Goal: Transaction & Acquisition: Book appointment/travel/reservation

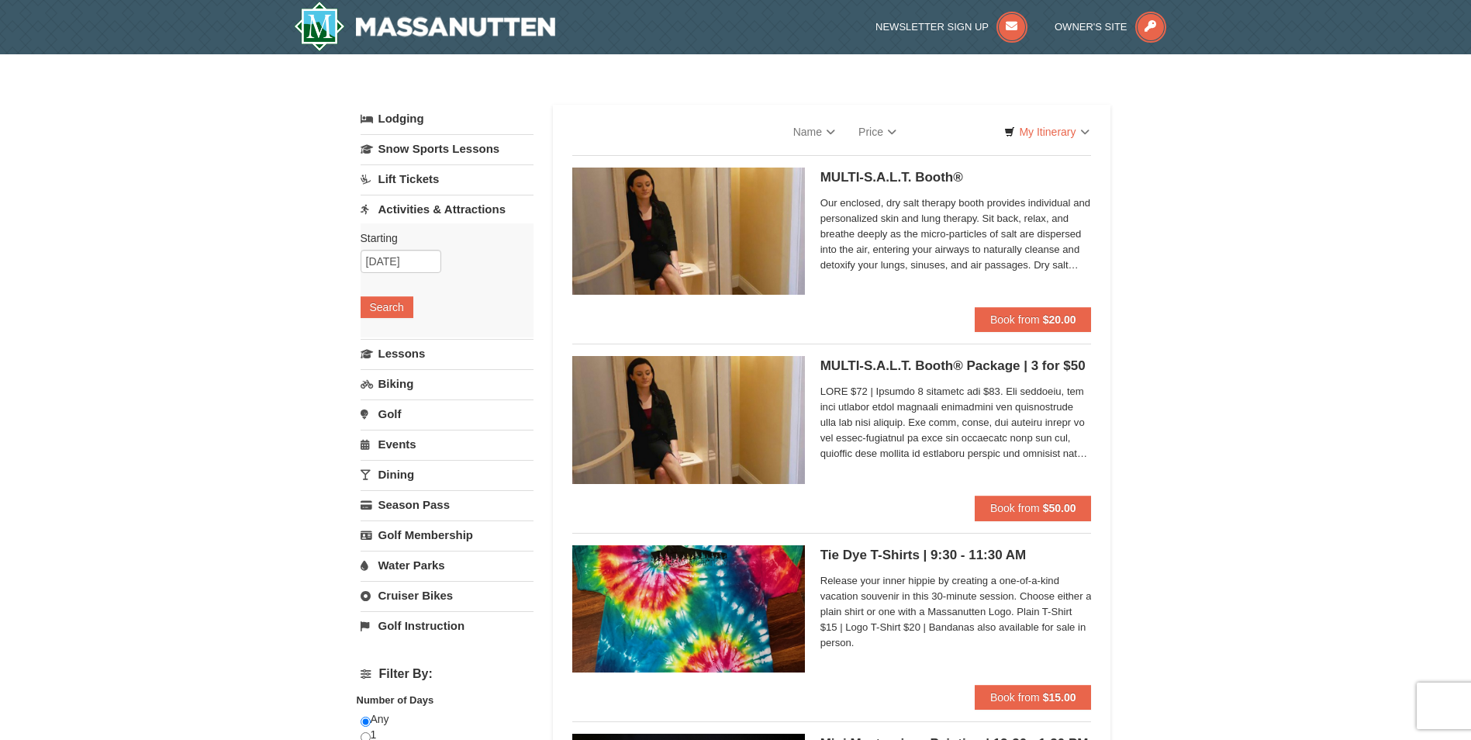
select select "10"
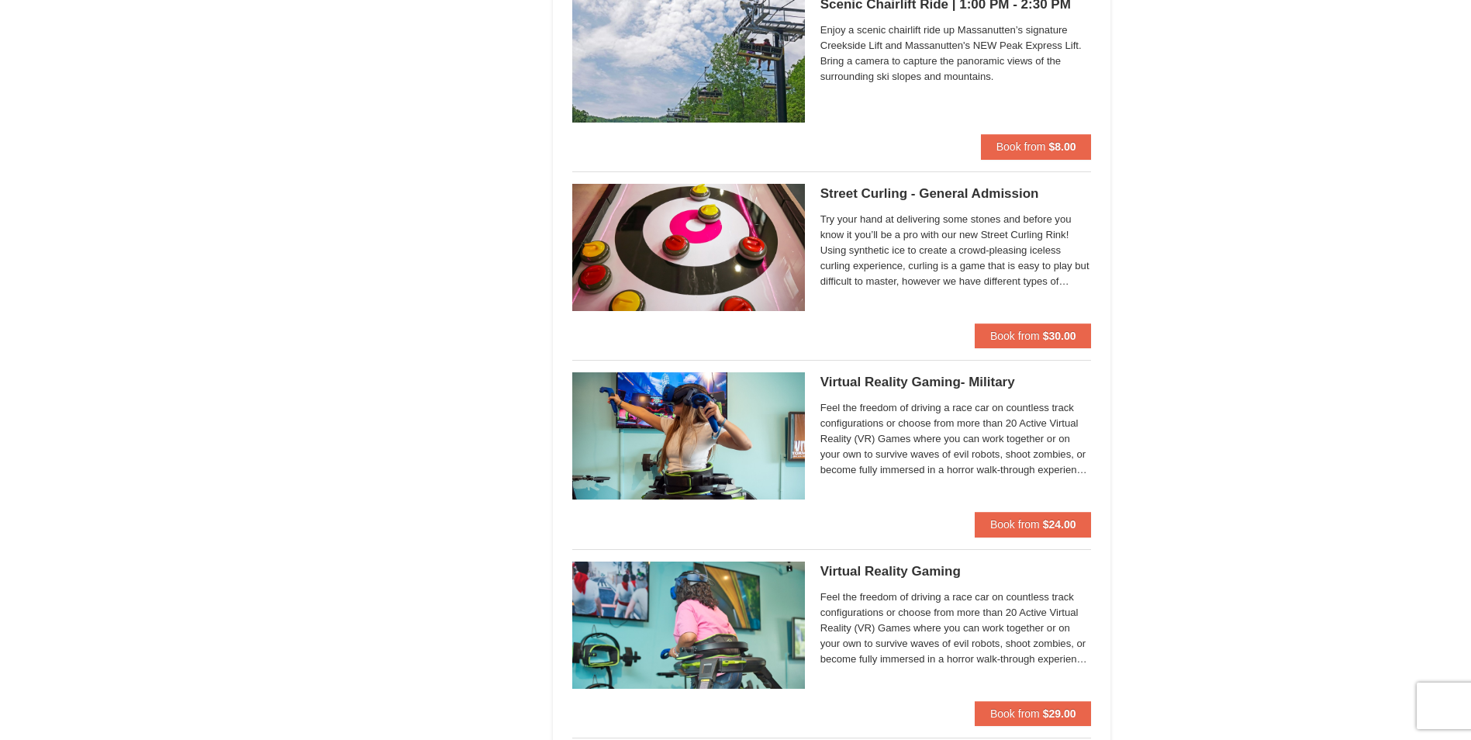
scroll to position [2637, 0]
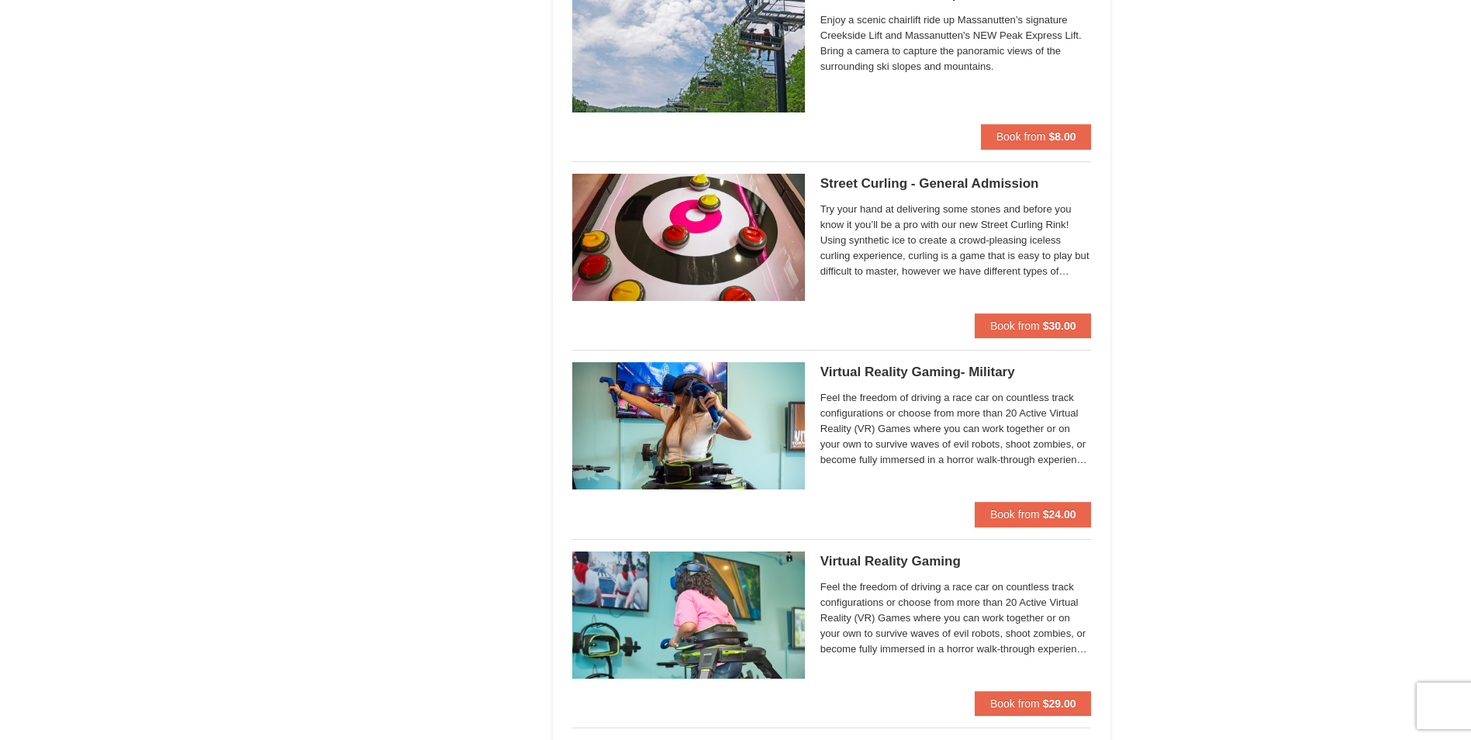
click at [1215, 81] on div "× Categories List Filter My Itinerary Questions? 1-540-289-9441 Lodging Arrival…" at bounding box center [735, 42] width 1471 height 5250
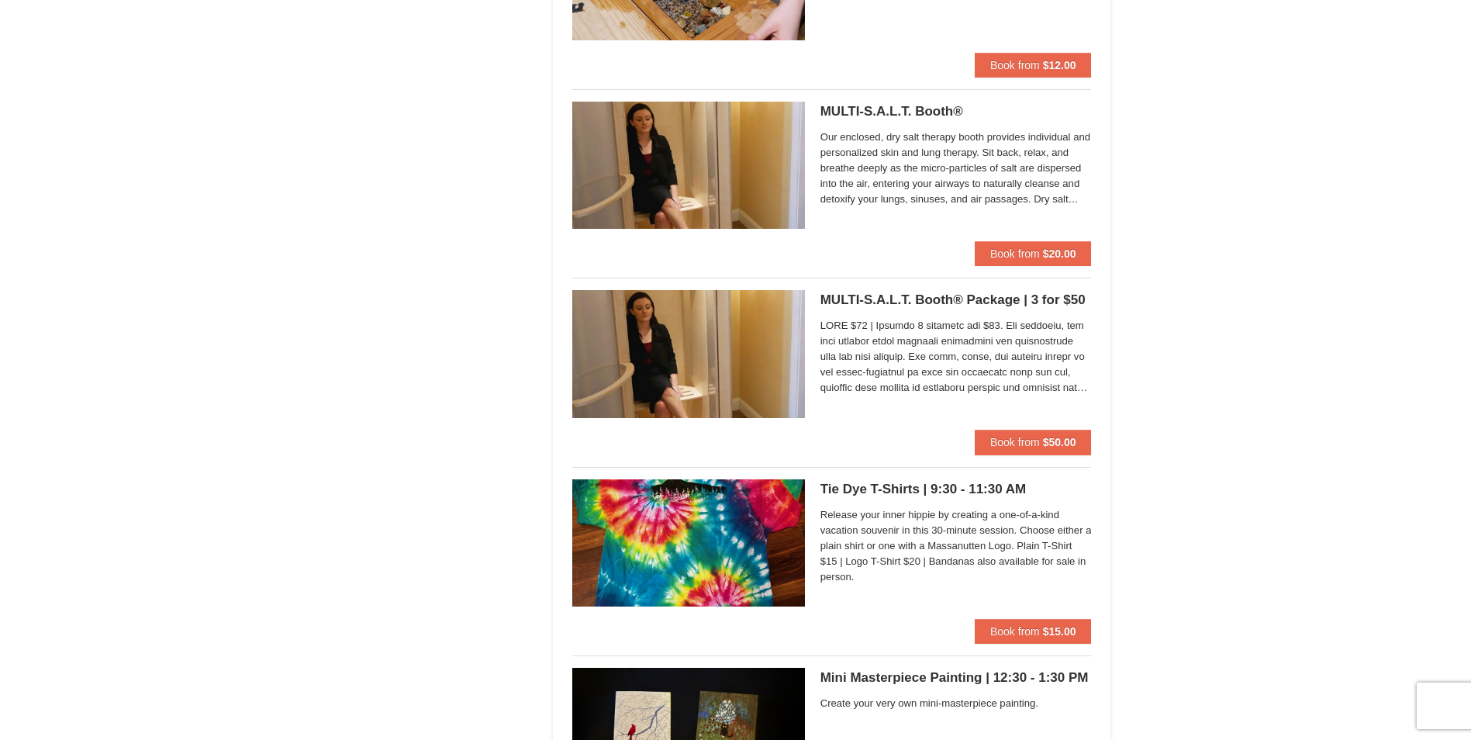
scroll to position [4498, 0]
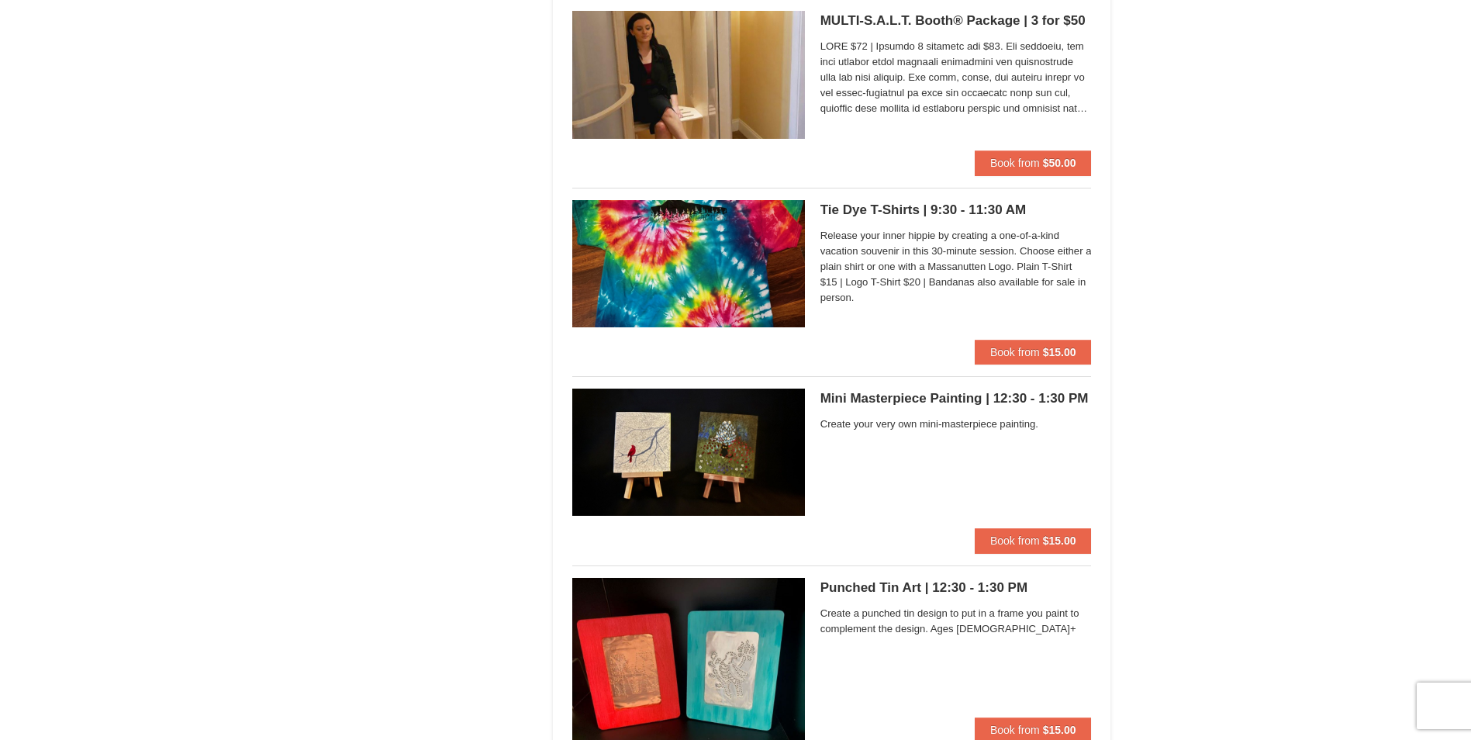
drag, startPoint x: 958, startPoint y: 400, endPoint x: 1275, endPoint y: 323, distance: 326.4
click at [1045, 534] on strong "$15.00" at bounding box center [1059, 540] width 33 height 12
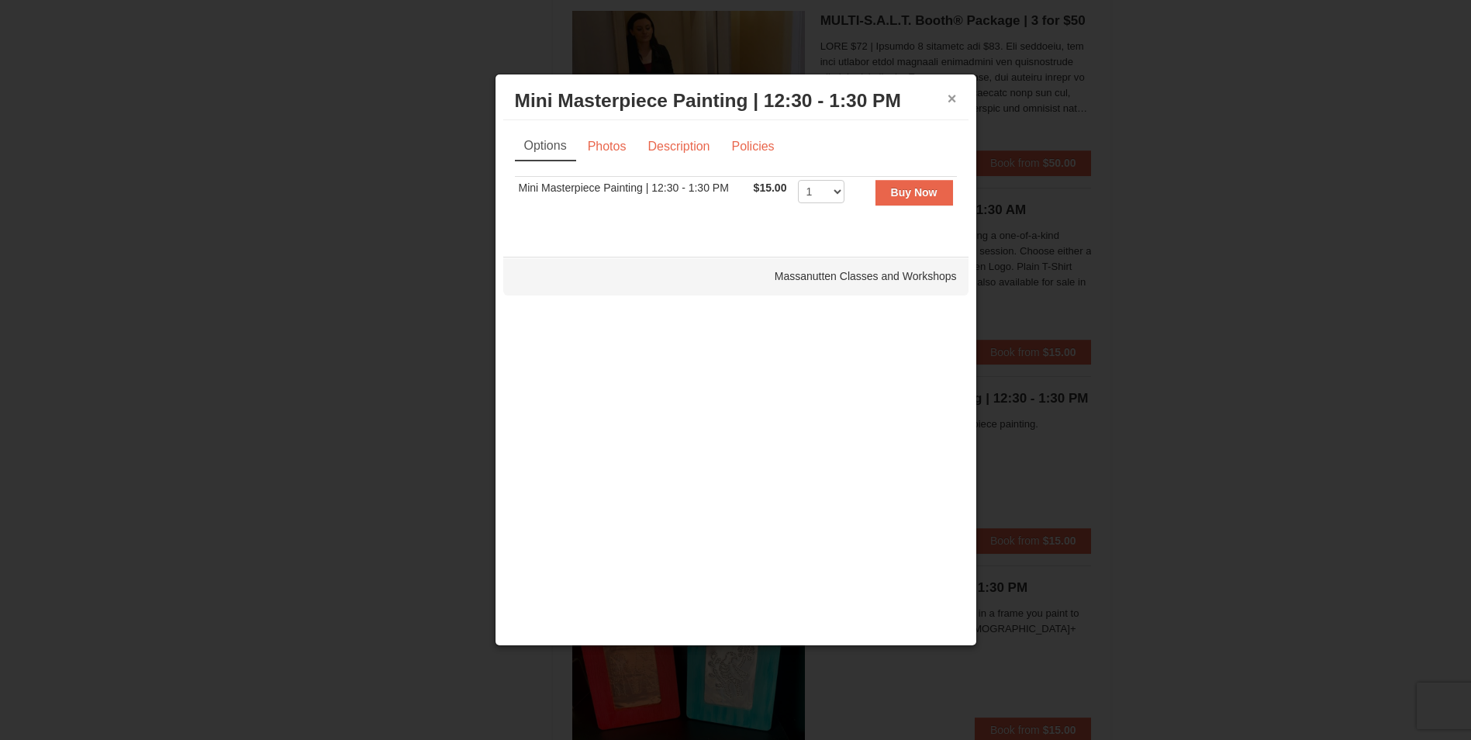
click at [949, 93] on button "×" at bounding box center [952, 99] width 9 height 16
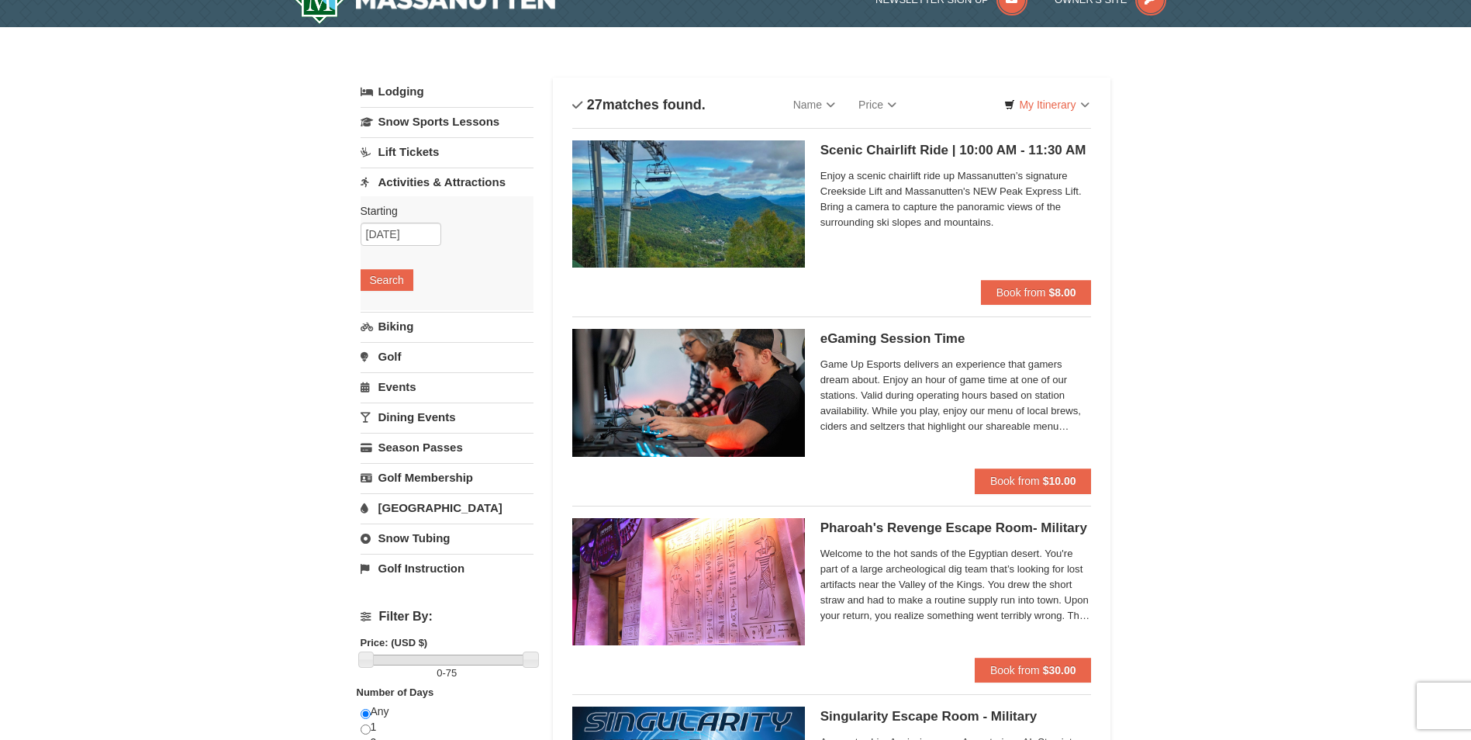
scroll to position [0, 0]
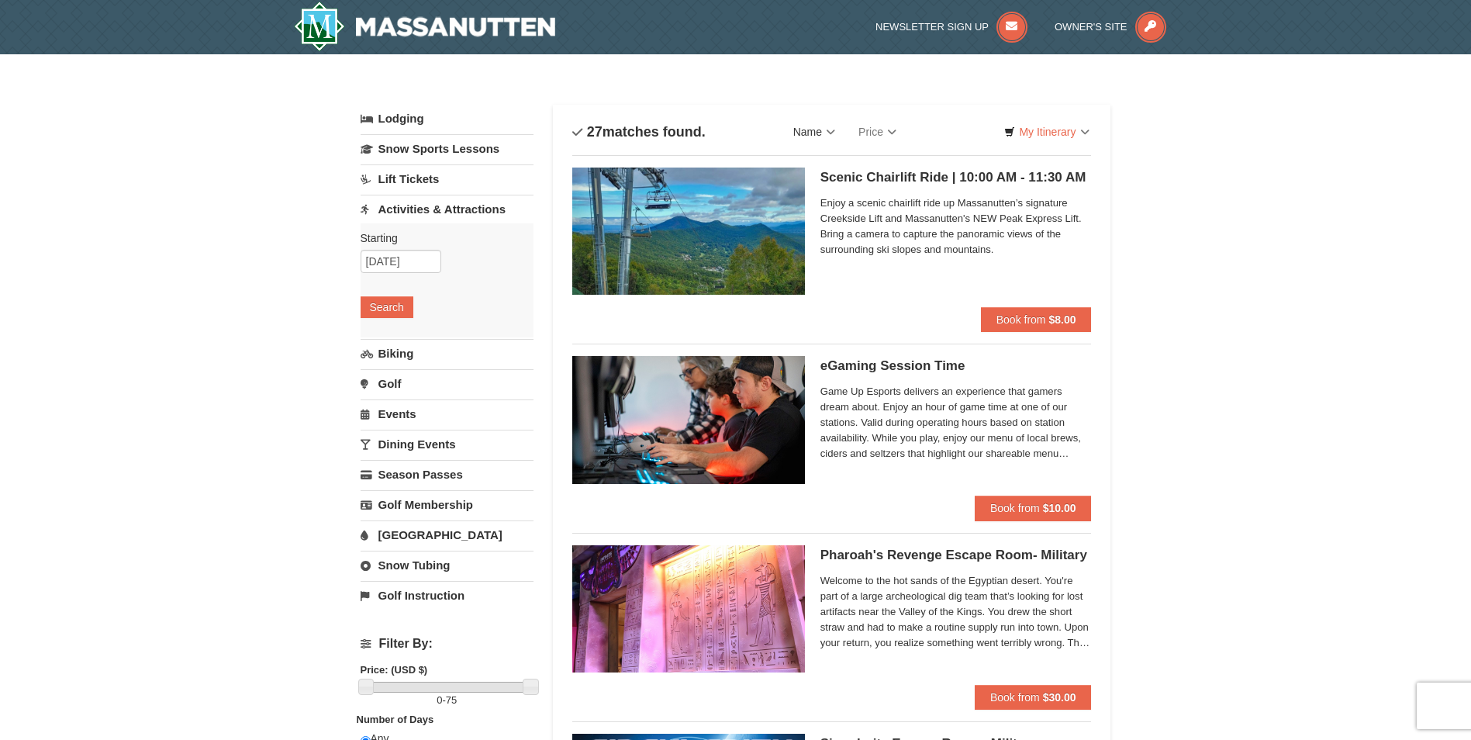
click at [838, 130] on link "Name" at bounding box center [814, 131] width 65 height 31
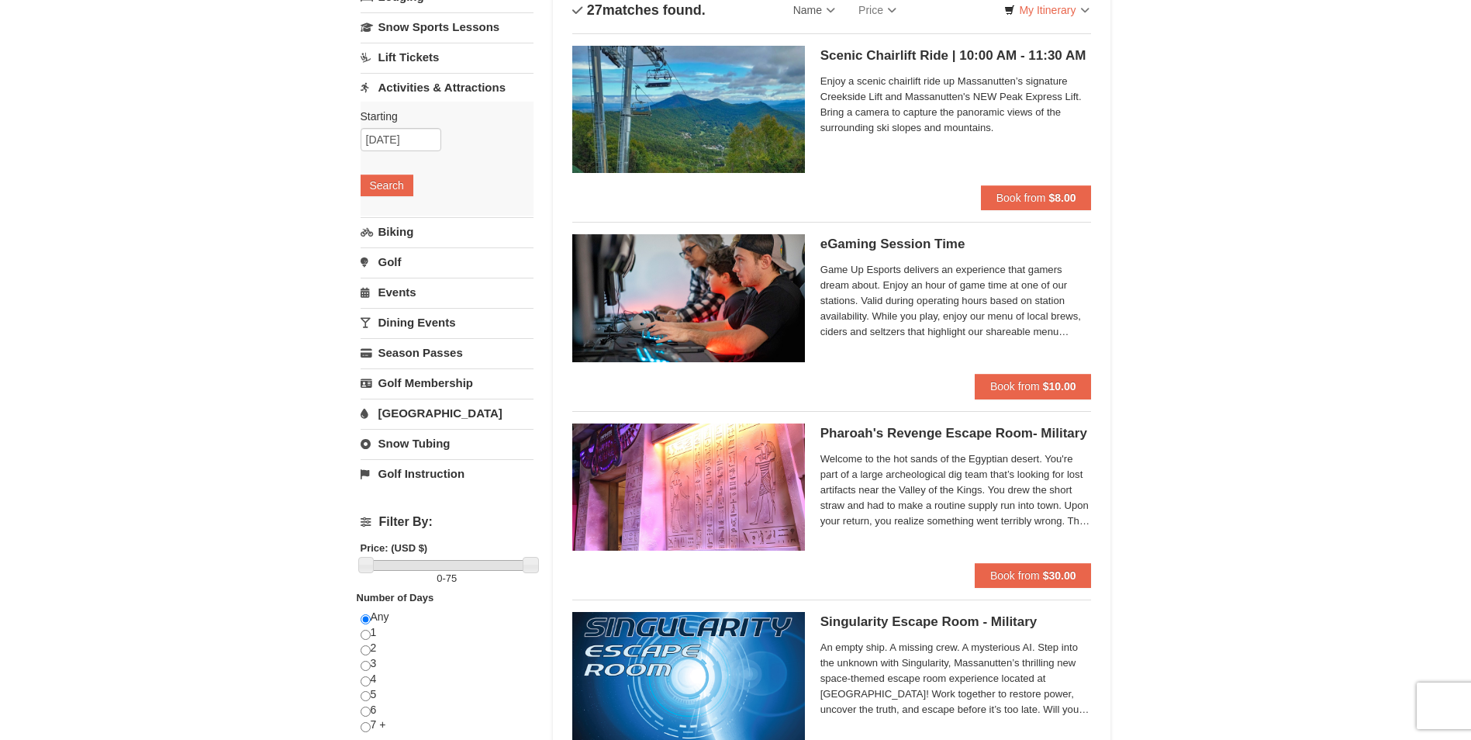
scroll to position [78, 0]
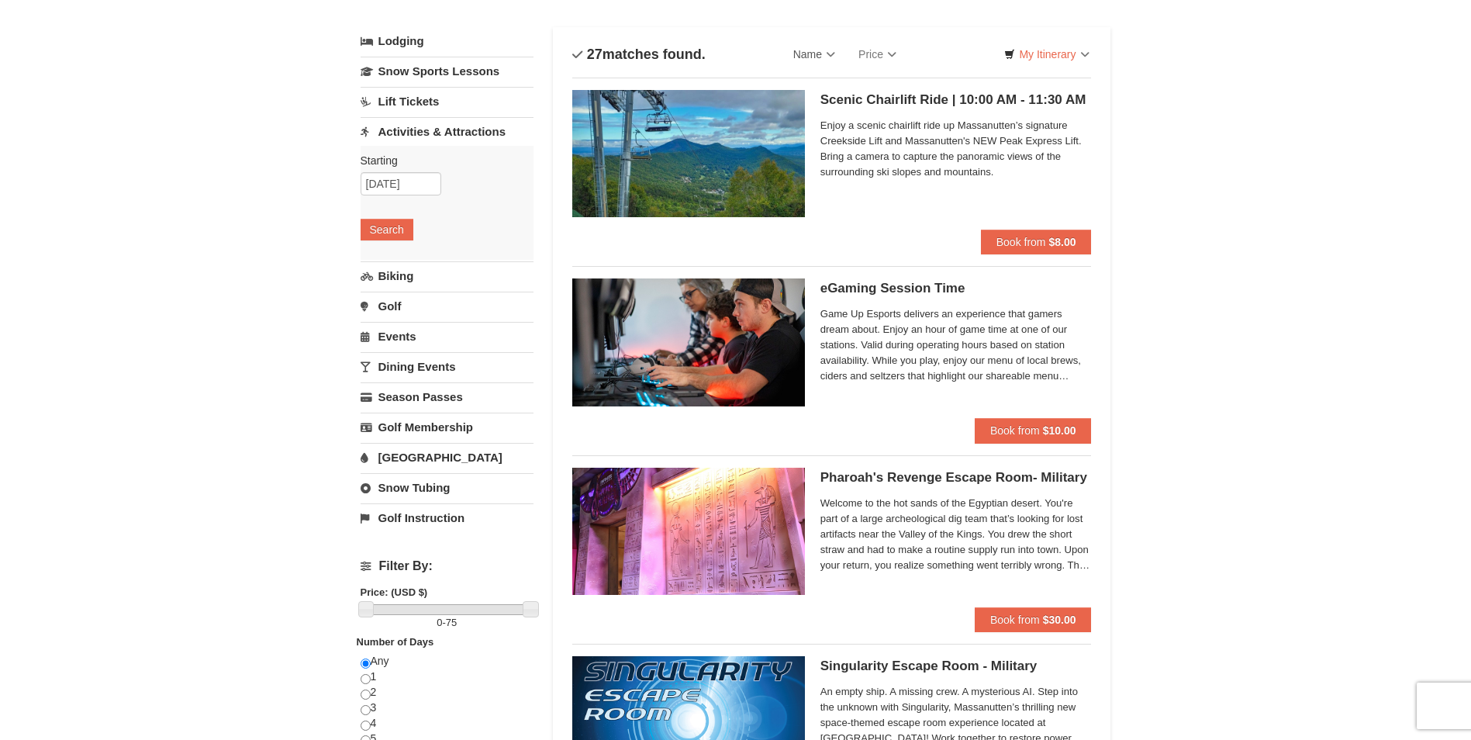
click at [441, 370] on link "Dining Events" at bounding box center [447, 366] width 173 height 29
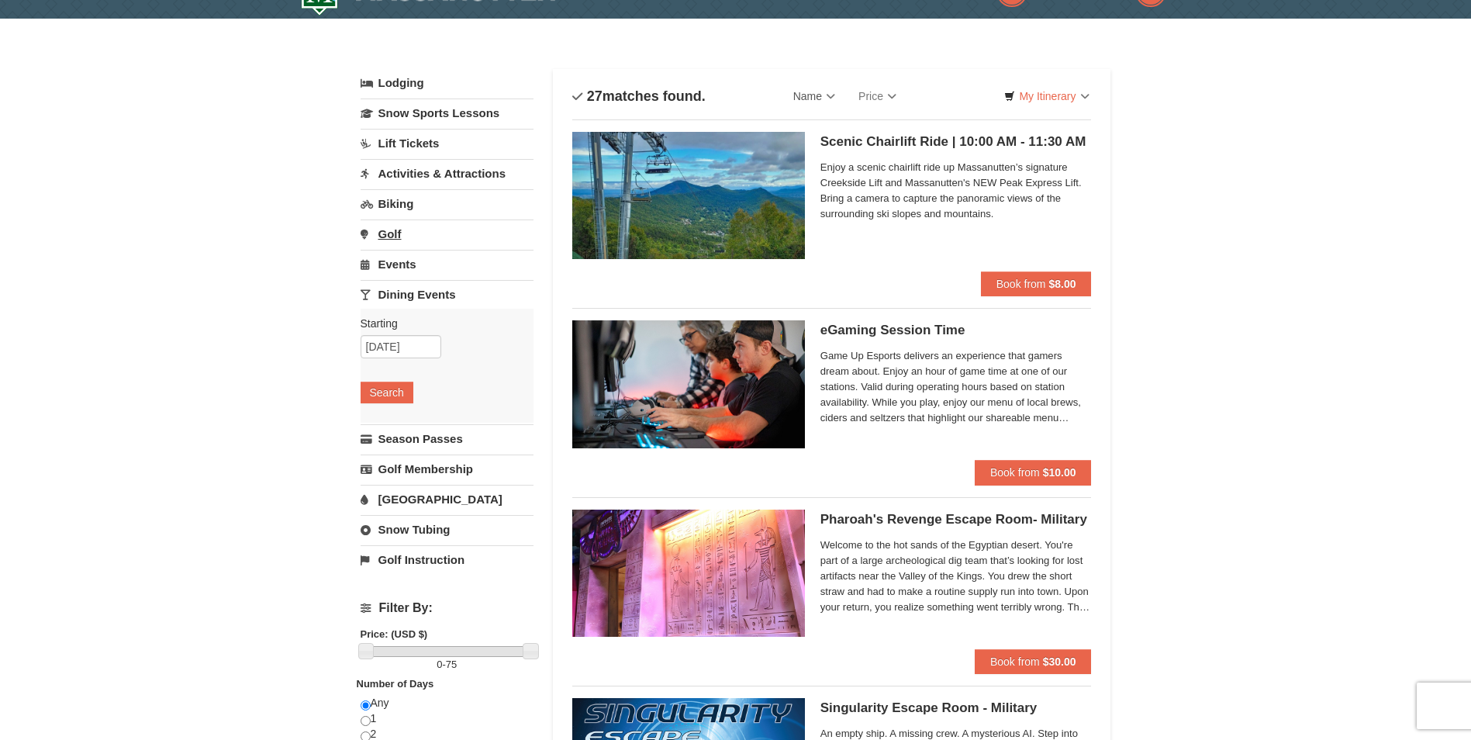
scroll to position [0, 0]
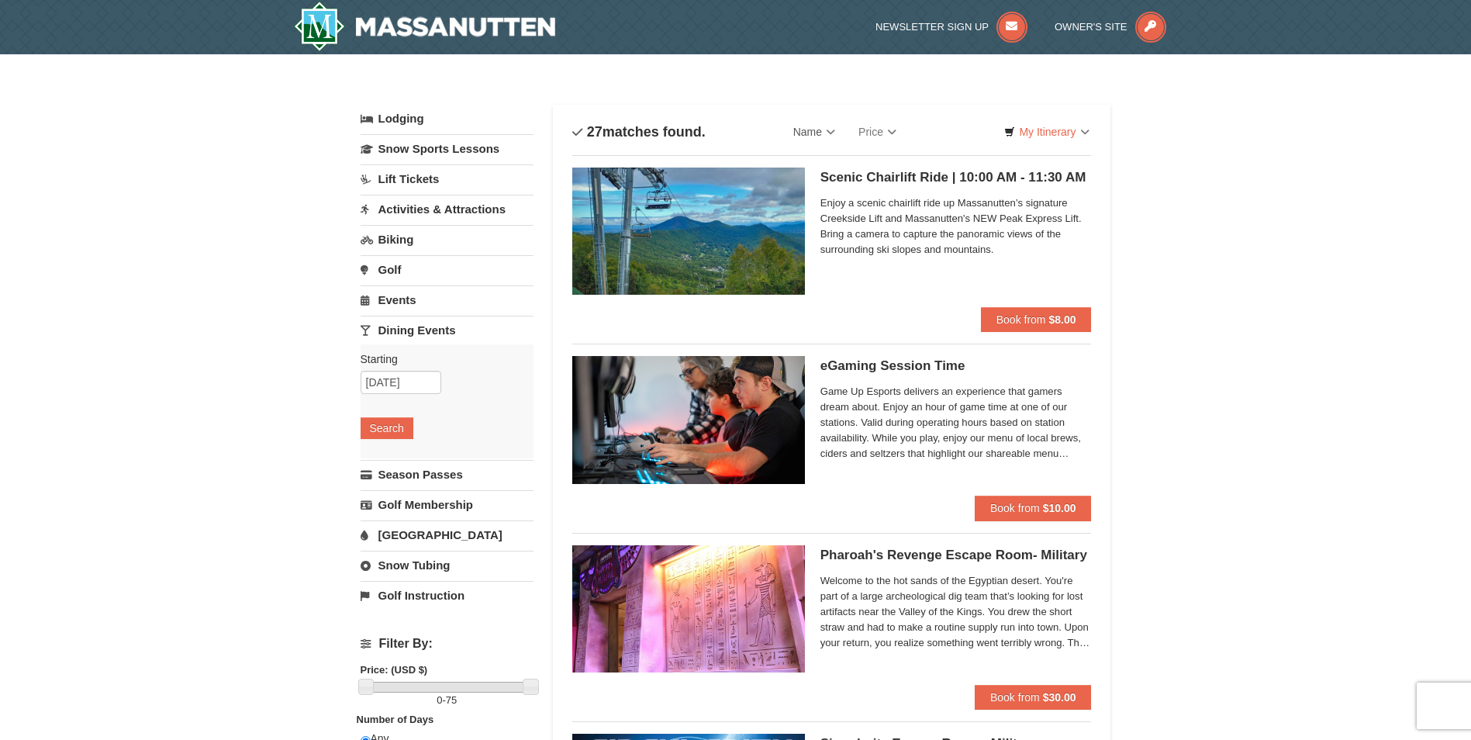
click at [476, 204] on link "Activities & Attractions" at bounding box center [447, 209] width 173 height 29
click at [404, 249] on div "Starting Please format dates MM/DD/YYYY 10/26/2025 Search" at bounding box center [447, 280] width 173 height 114
click at [403, 261] on input "10/26/2025" at bounding box center [401, 261] width 81 height 23
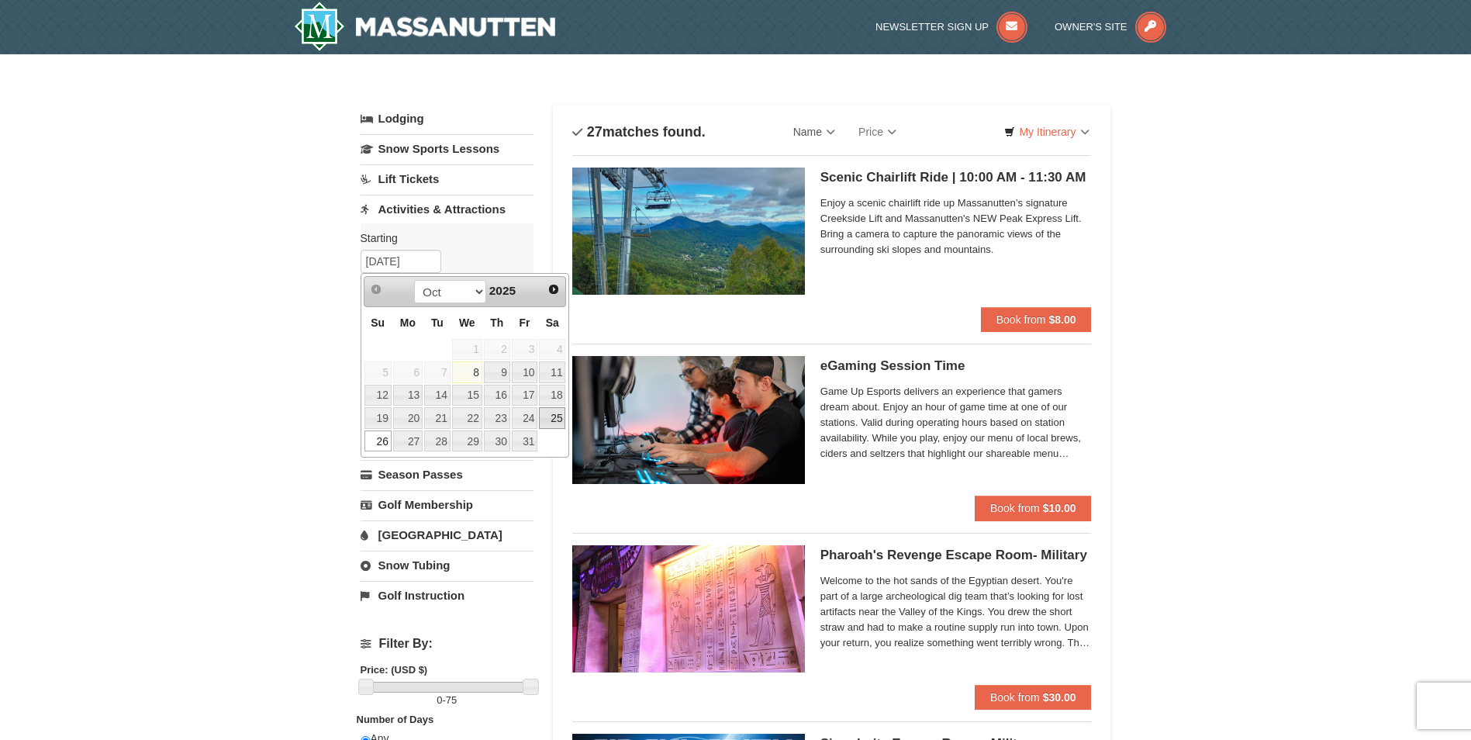
click at [556, 417] on link "25" at bounding box center [552, 418] width 26 height 22
type input "[DATE]"
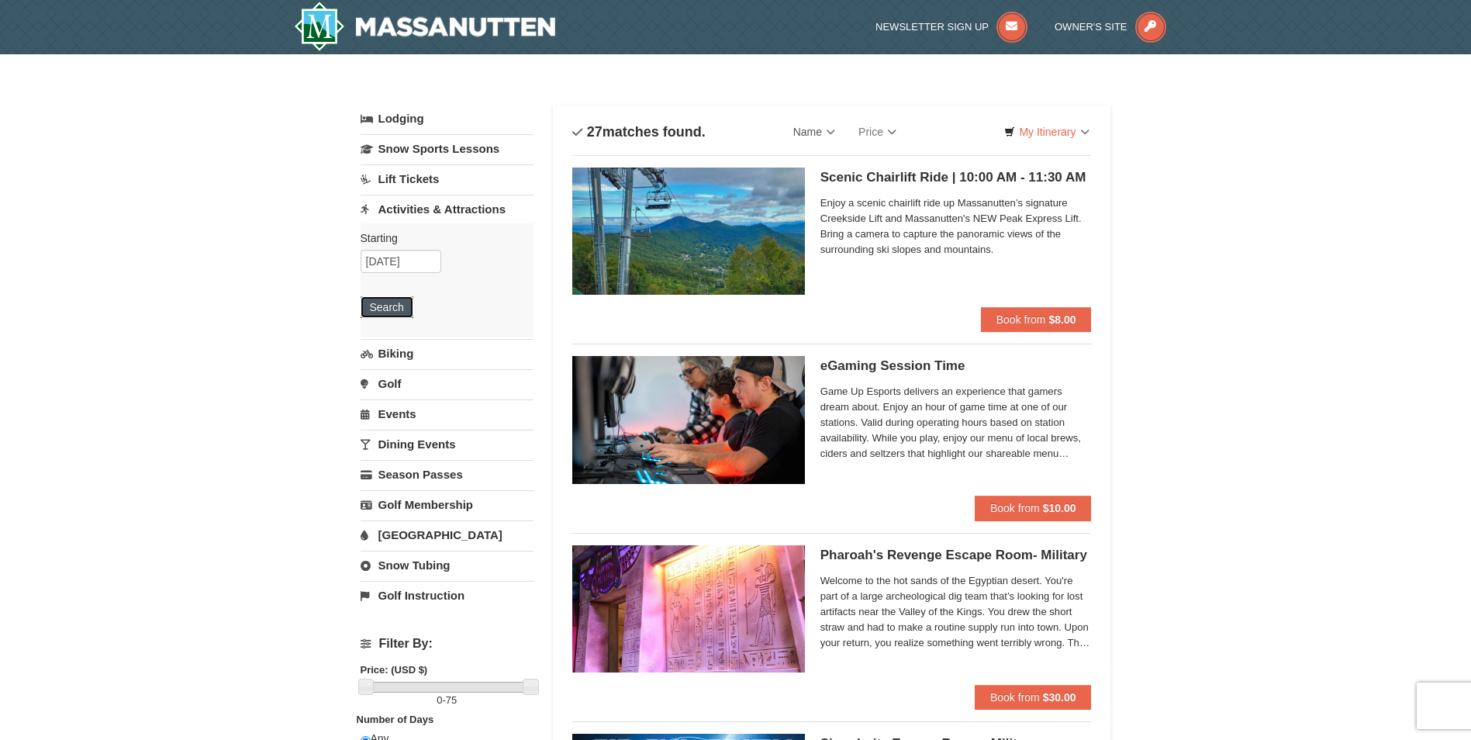
click at [388, 305] on button "Search" at bounding box center [387, 307] width 53 height 22
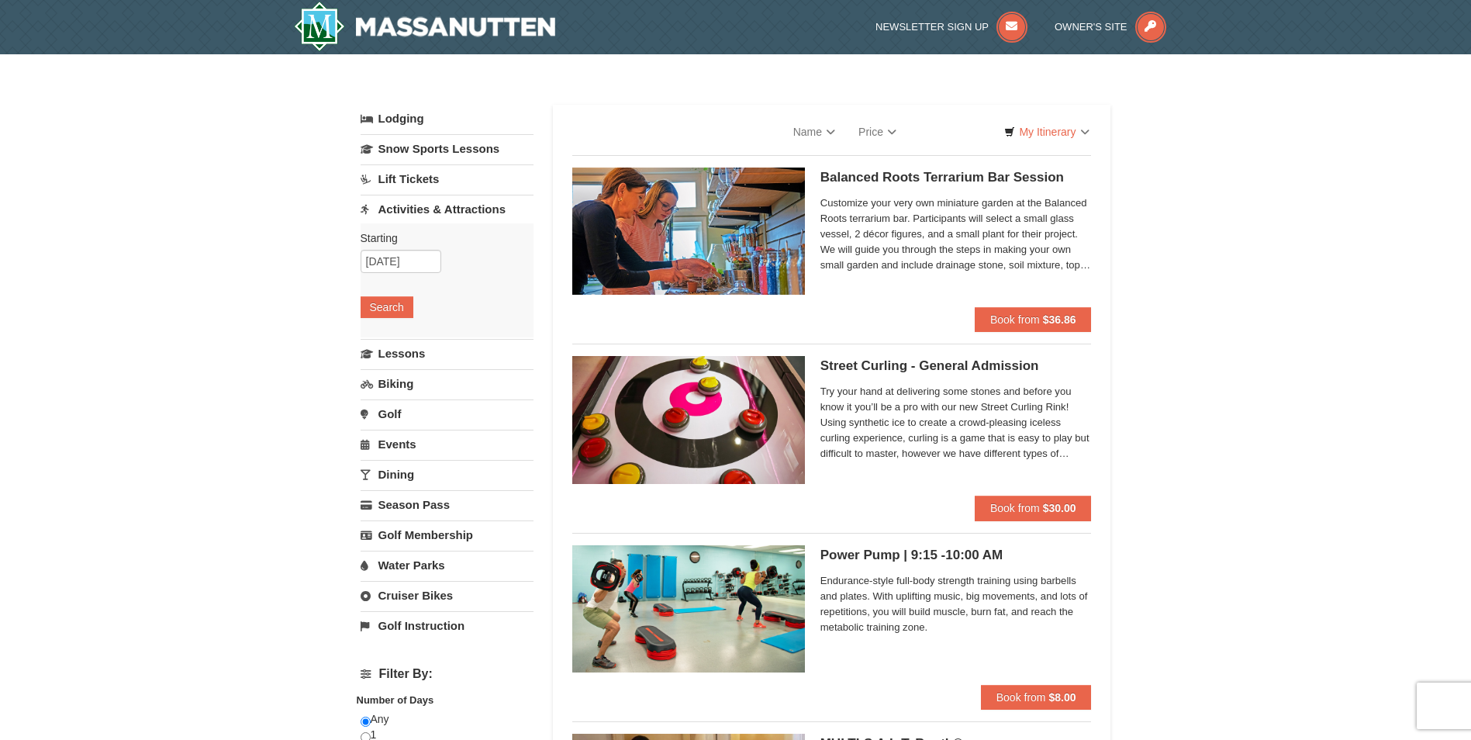
select select "10"
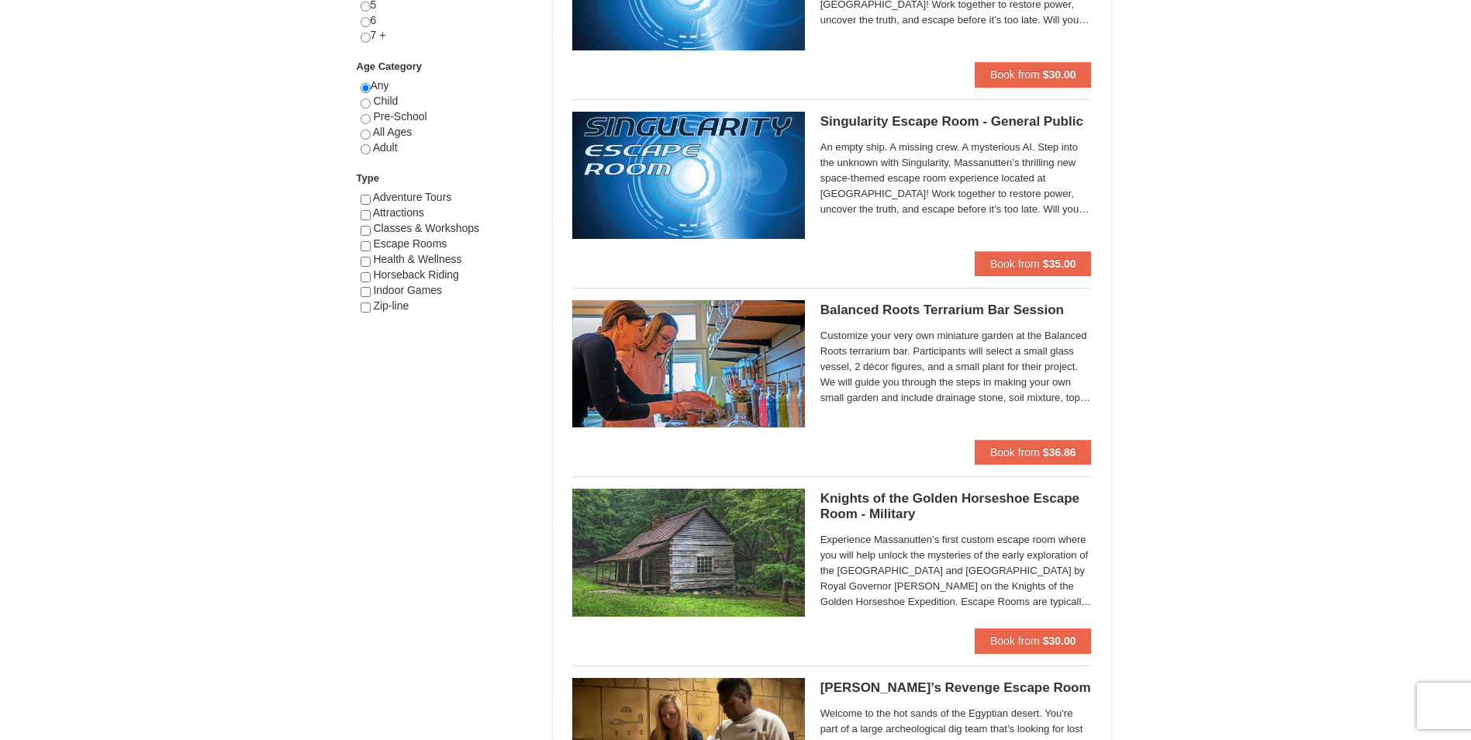
scroll to position [853, 0]
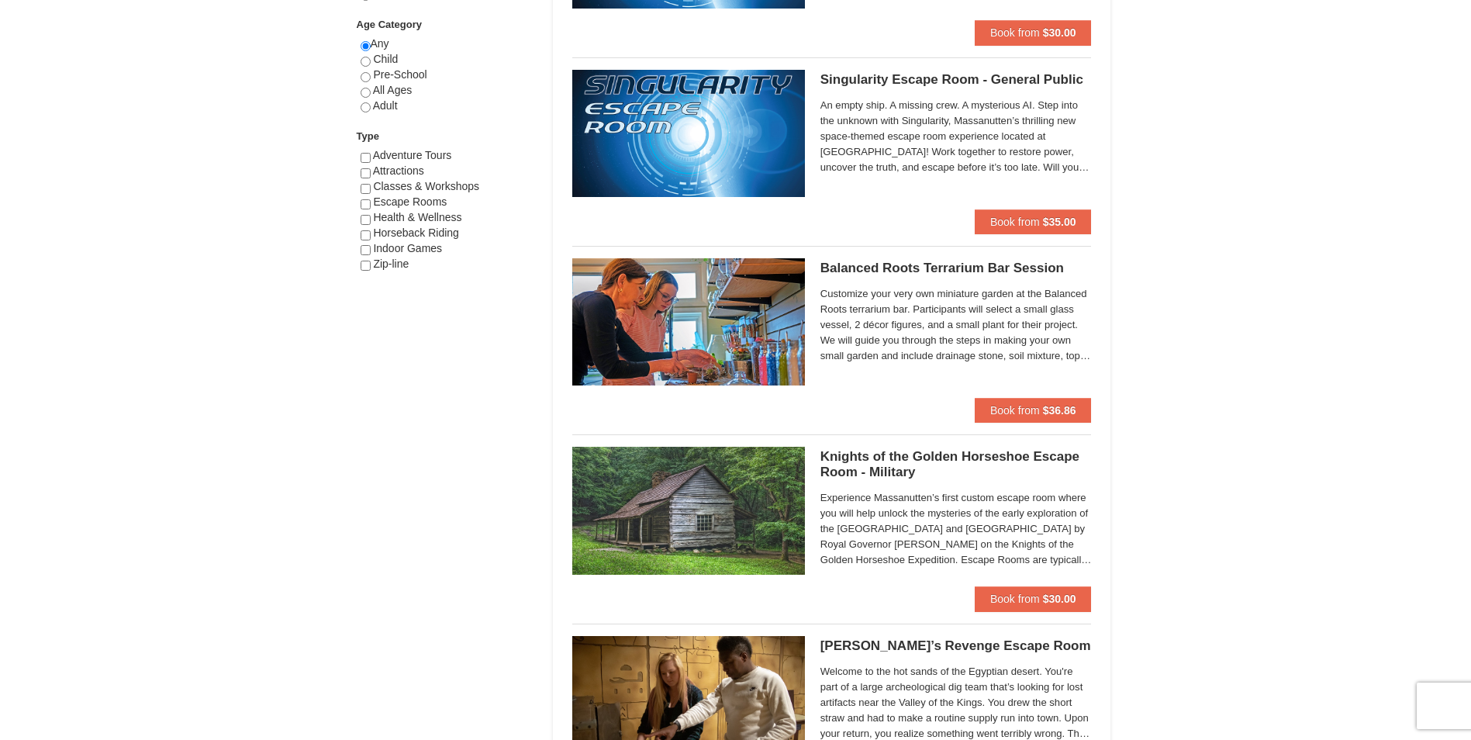
click at [1000, 337] on span "Customize your very own miniature garden at the Balanced Roots terrarium bar. P…" at bounding box center [956, 325] width 271 height 78
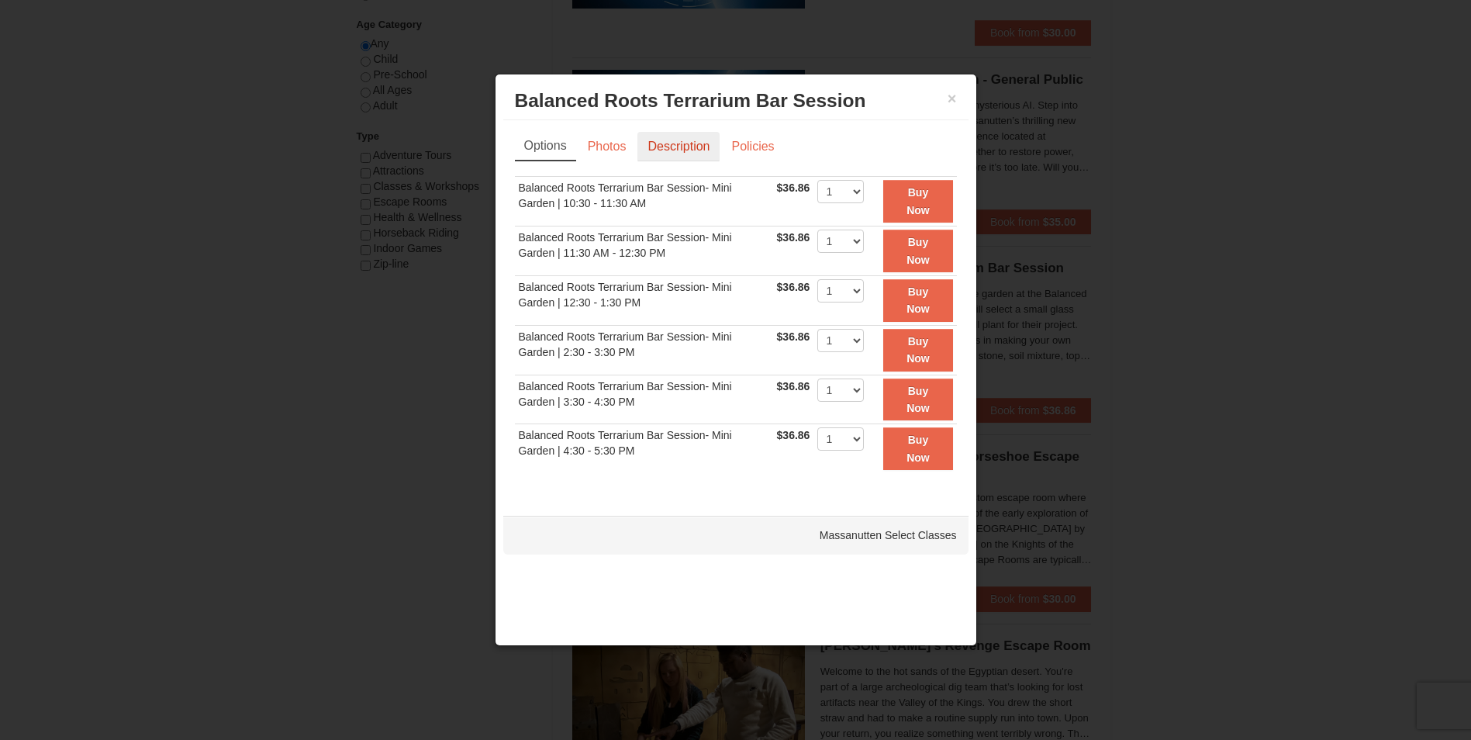
click at [677, 147] on link "Description" at bounding box center [678, 146] width 82 height 29
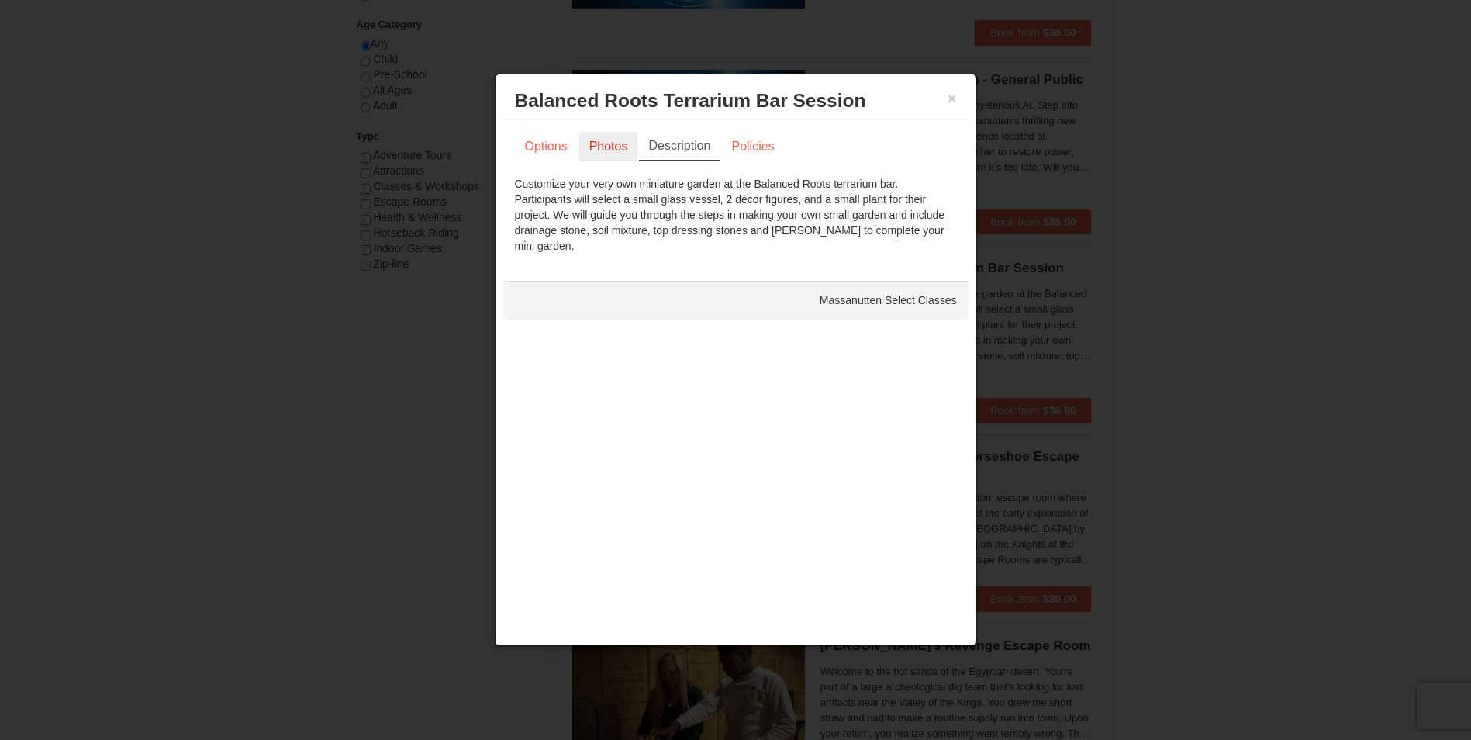
click at [629, 156] on link "Photos" at bounding box center [608, 146] width 59 height 29
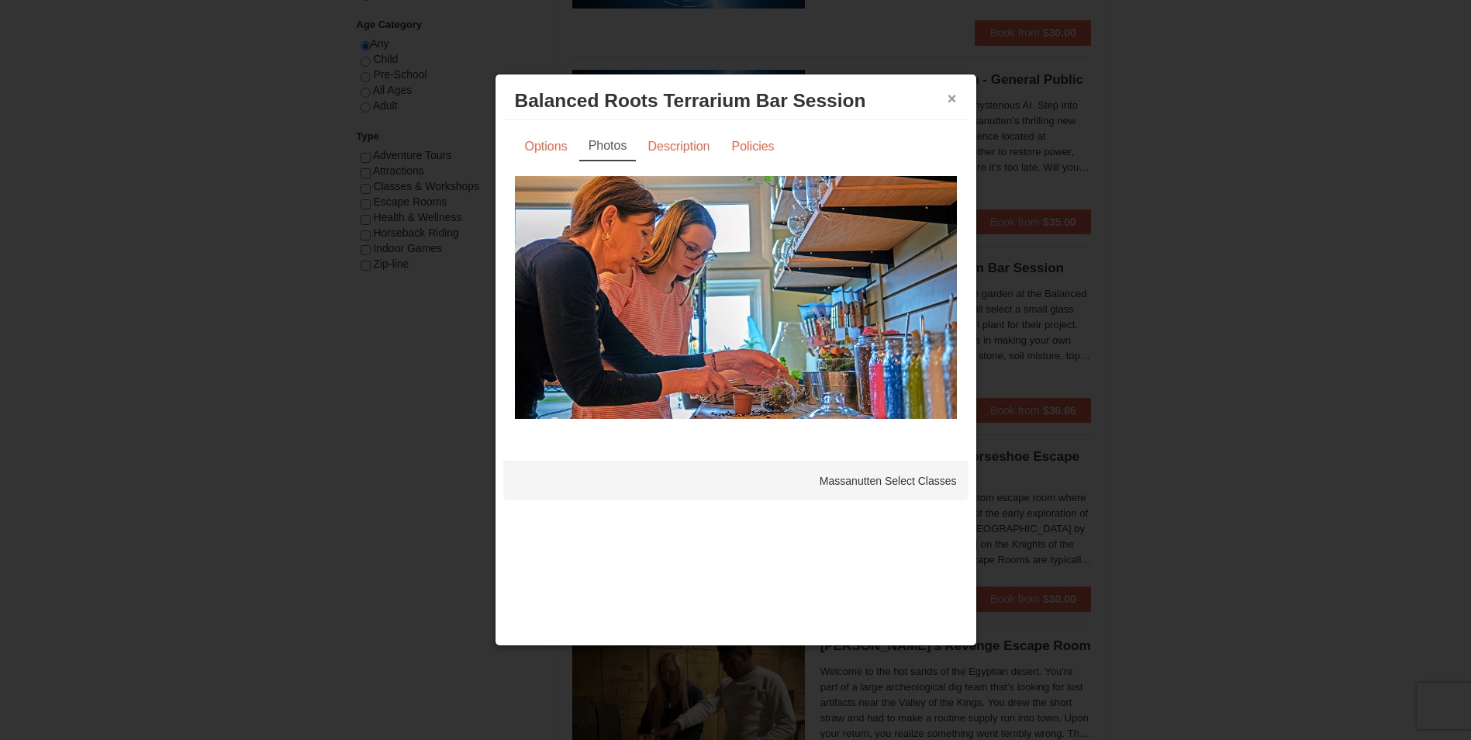
click at [953, 100] on button "×" at bounding box center [952, 99] width 9 height 16
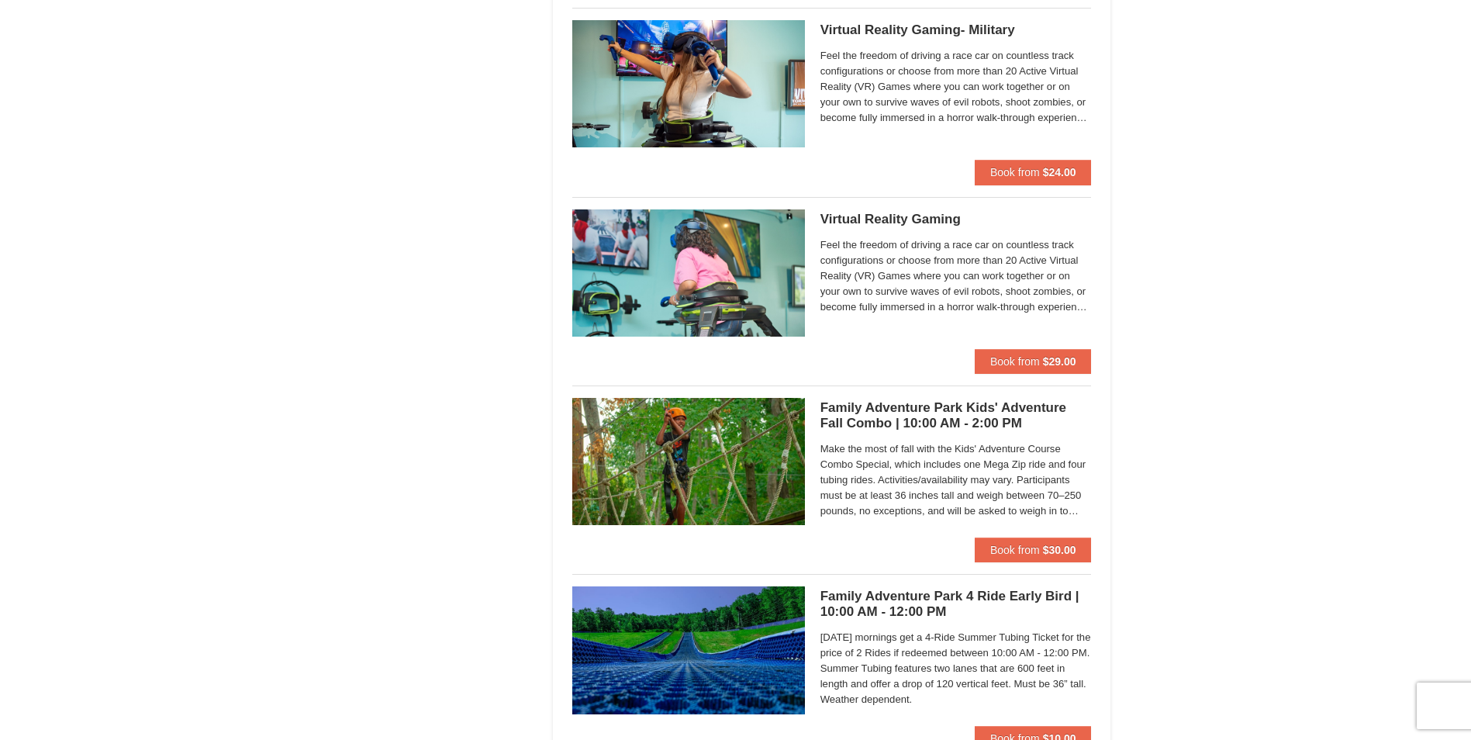
scroll to position [3025, 0]
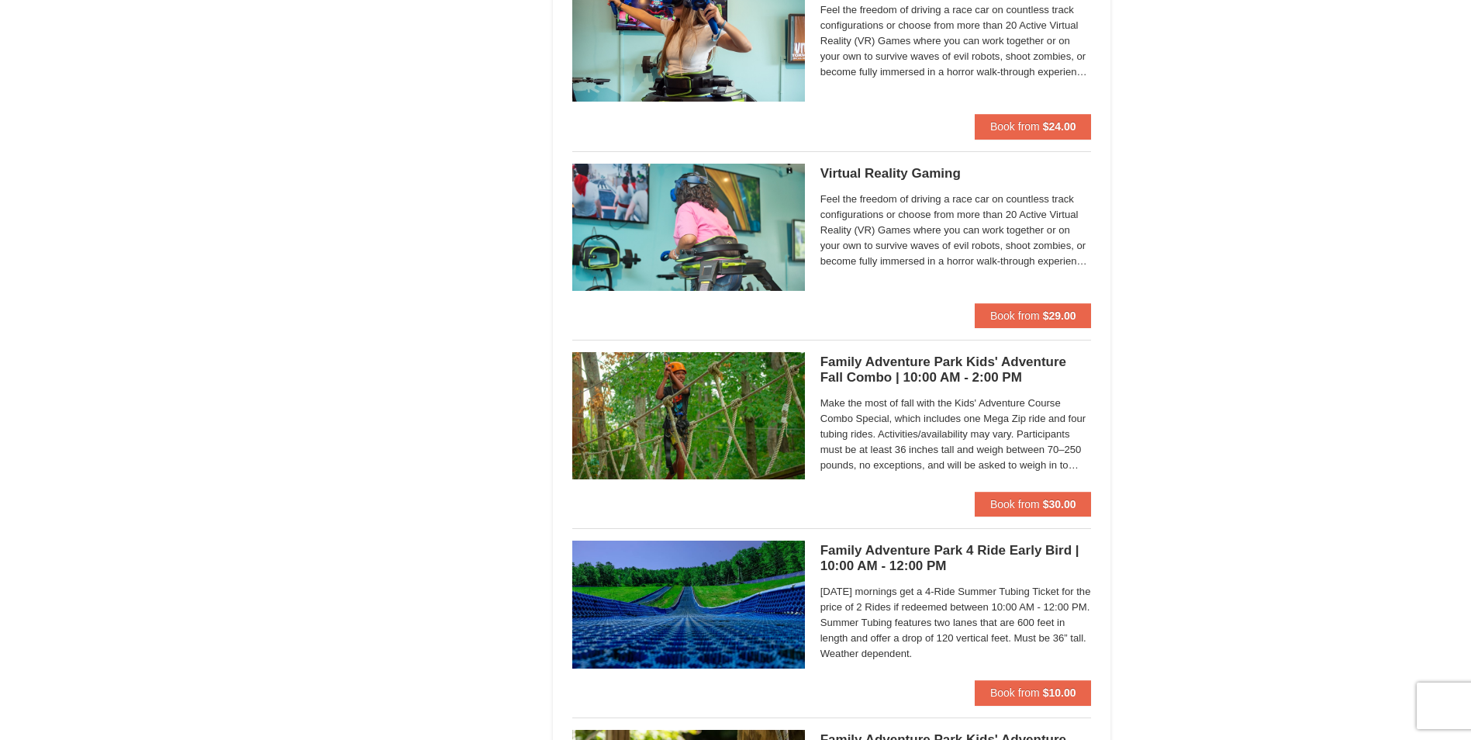
click at [914, 371] on h5 "Family Adventure Park Kids' Adventure Fall Combo | 10:00 AM - 2:00 PM Massanutt…" at bounding box center [956, 369] width 271 height 31
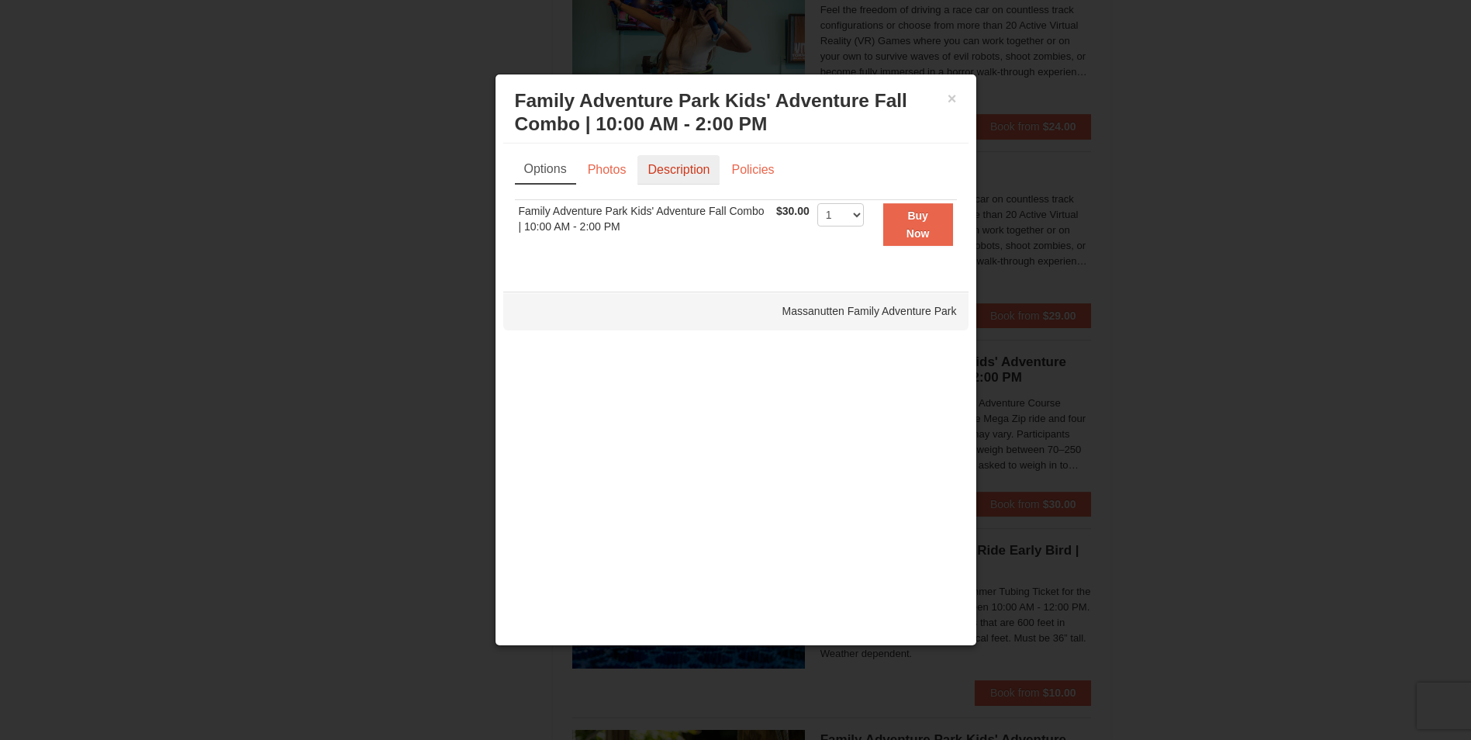
click at [685, 164] on link "Description" at bounding box center [678, 169] width 82 height 29
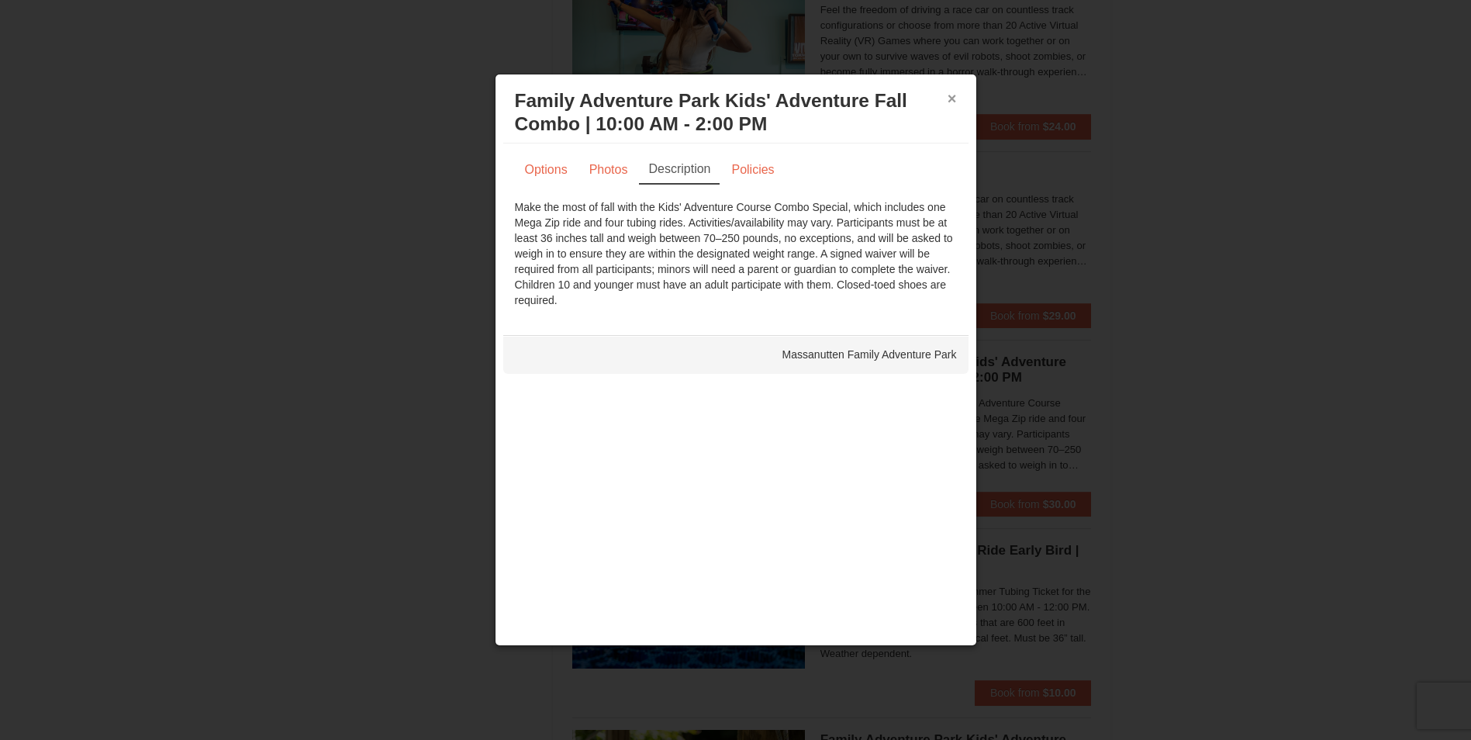
click at [954, 97] on button "×" at bounding box center [952, 99] width 9 height 16
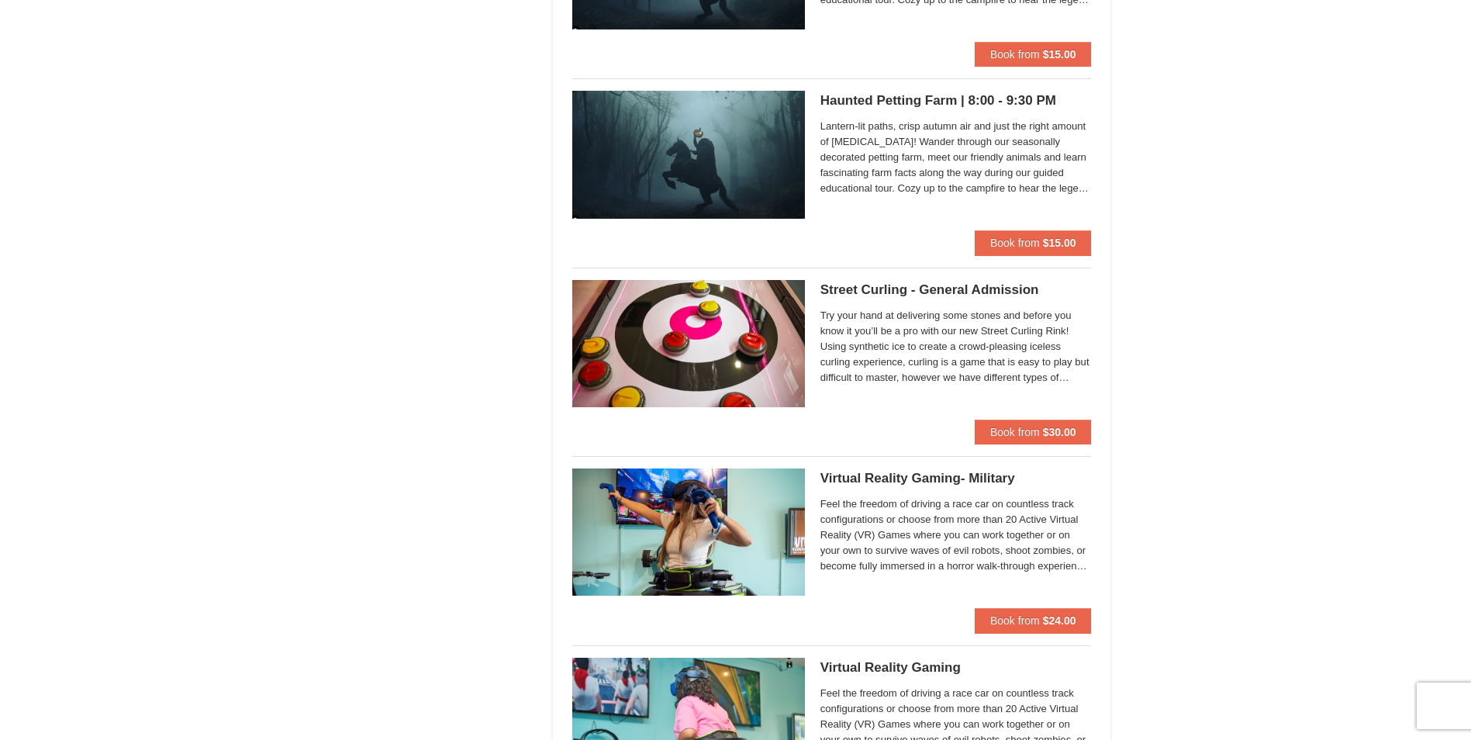
scroll to position [2404, 0]
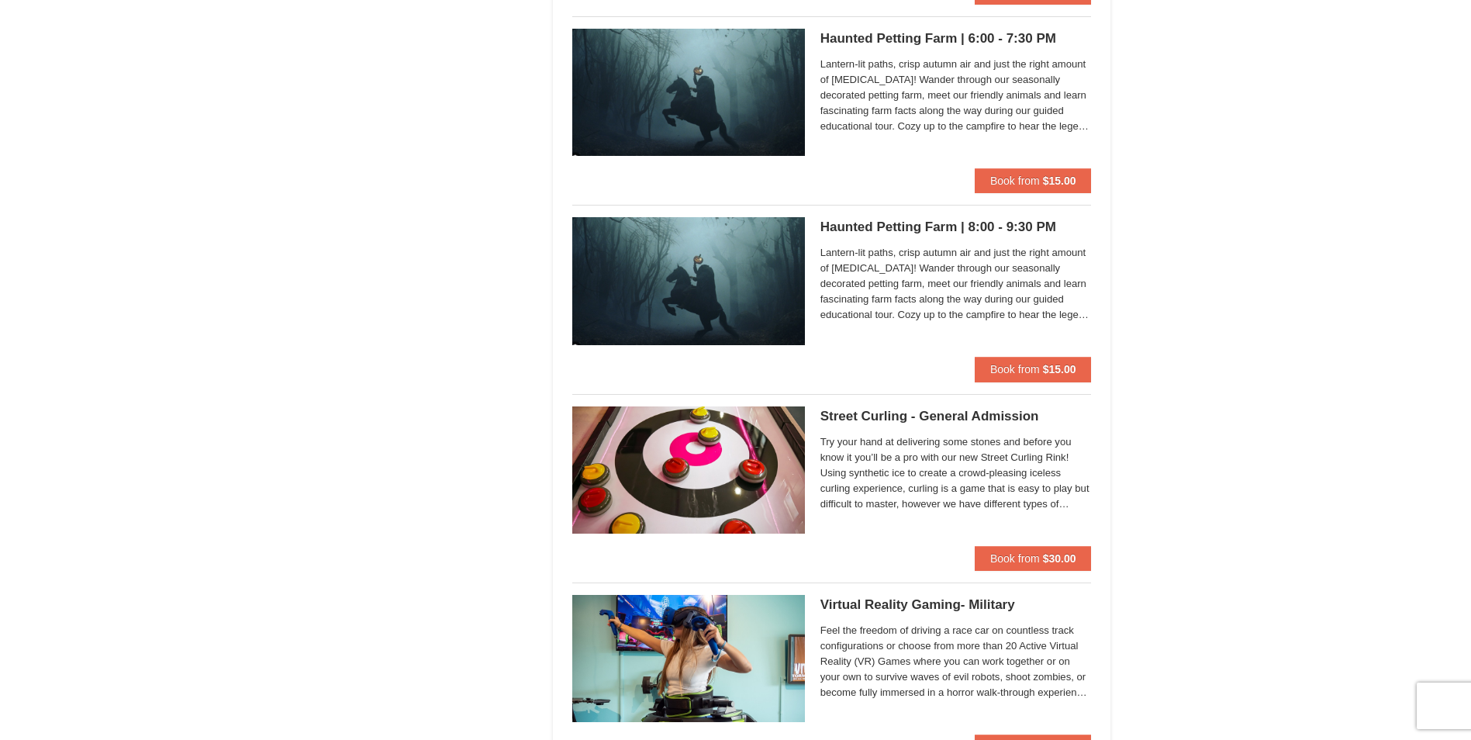
click at [952, 455] on span "Try your hand at delivering some stones and before you know it you’ll be a pro …" at bounding box center [956, 473] width 271 height 78
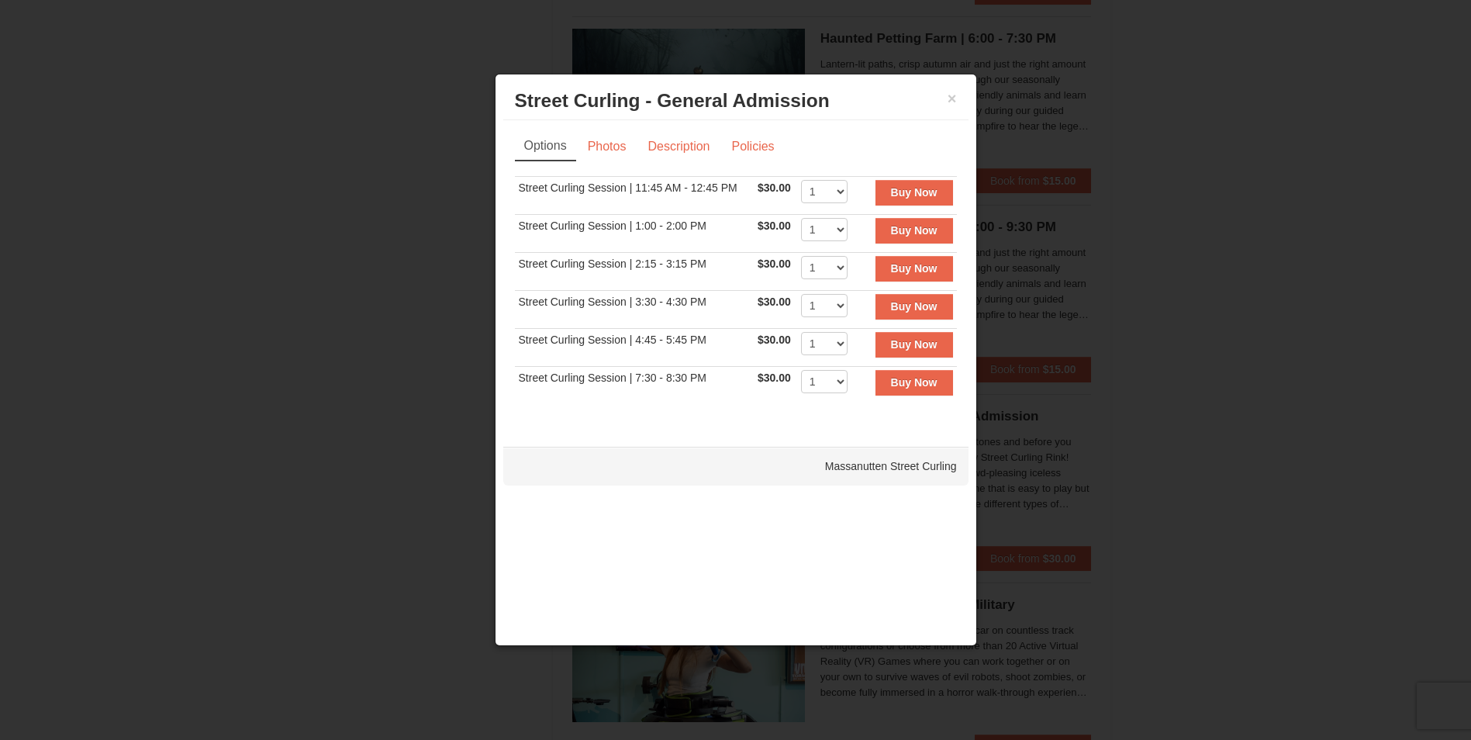
click at [961, 116] on div "× Street Curling - General Admission Massanutten Street Curling" at bounding box center [735, 101] width 465 height 38
click at [954, 103] on button "×" at bounding box center [952, 99] width 9 height 16
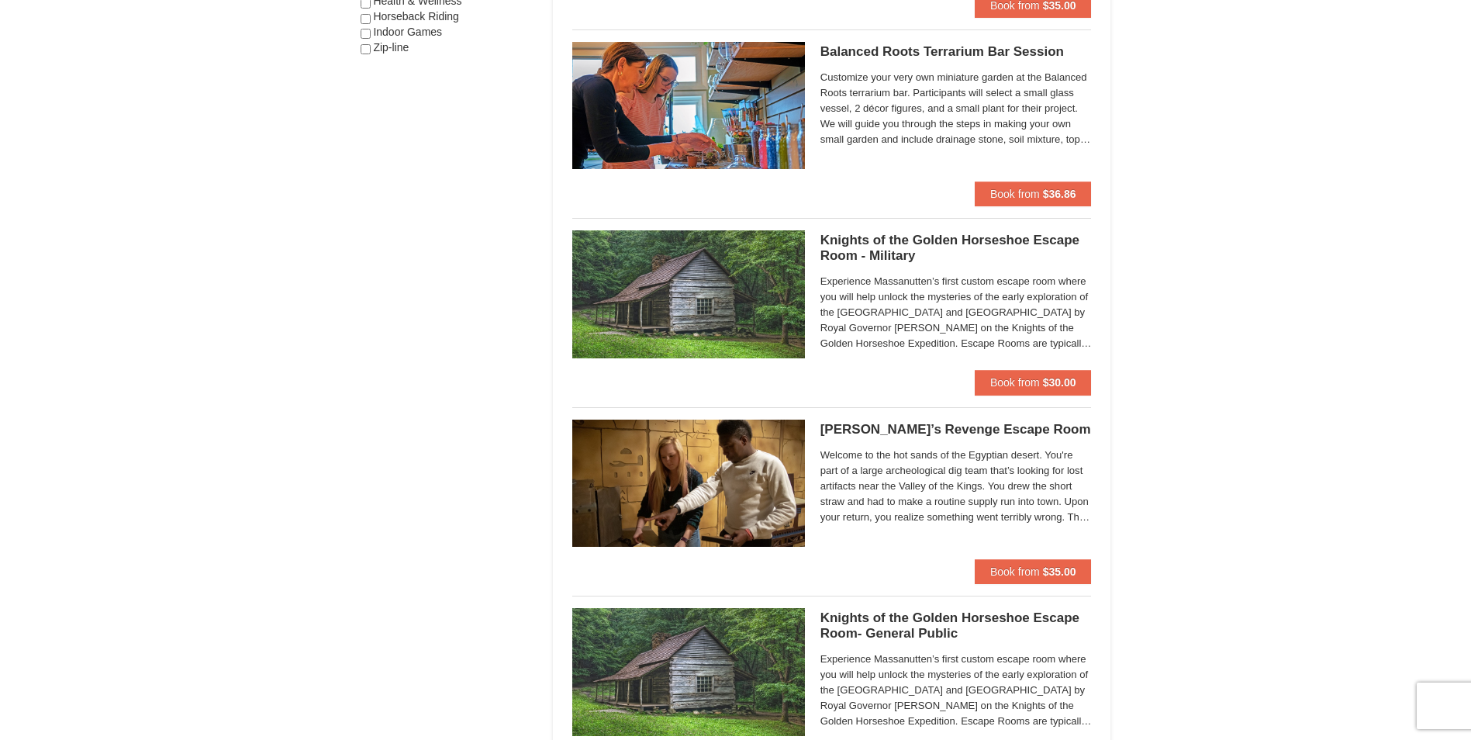
scroll to position [1086, 0]
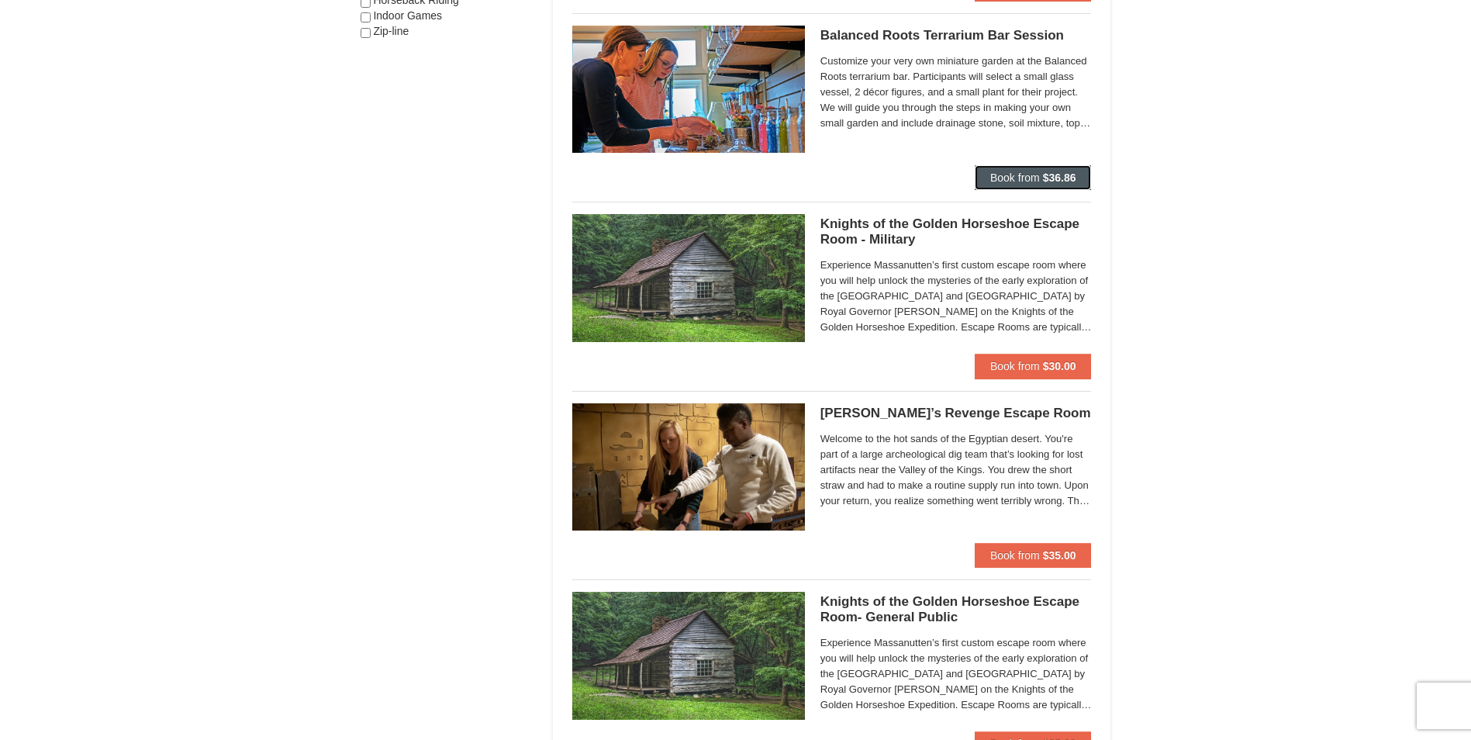
click at [1014, 172] on span "Book from" at bounding box center [1015, 177] width 50 height 12
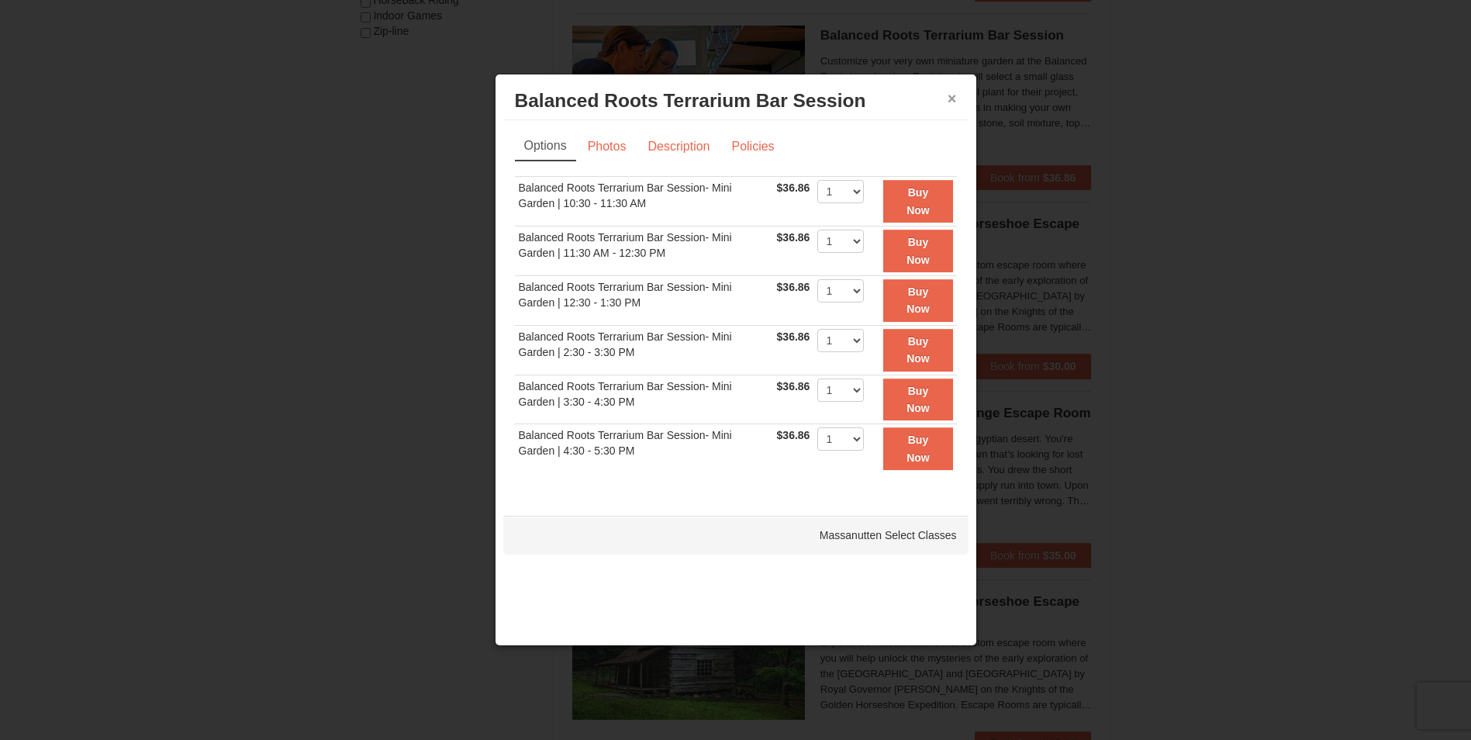
click at [949, 99] on button "×" at bounding box center [952, 99] width 9 height 16
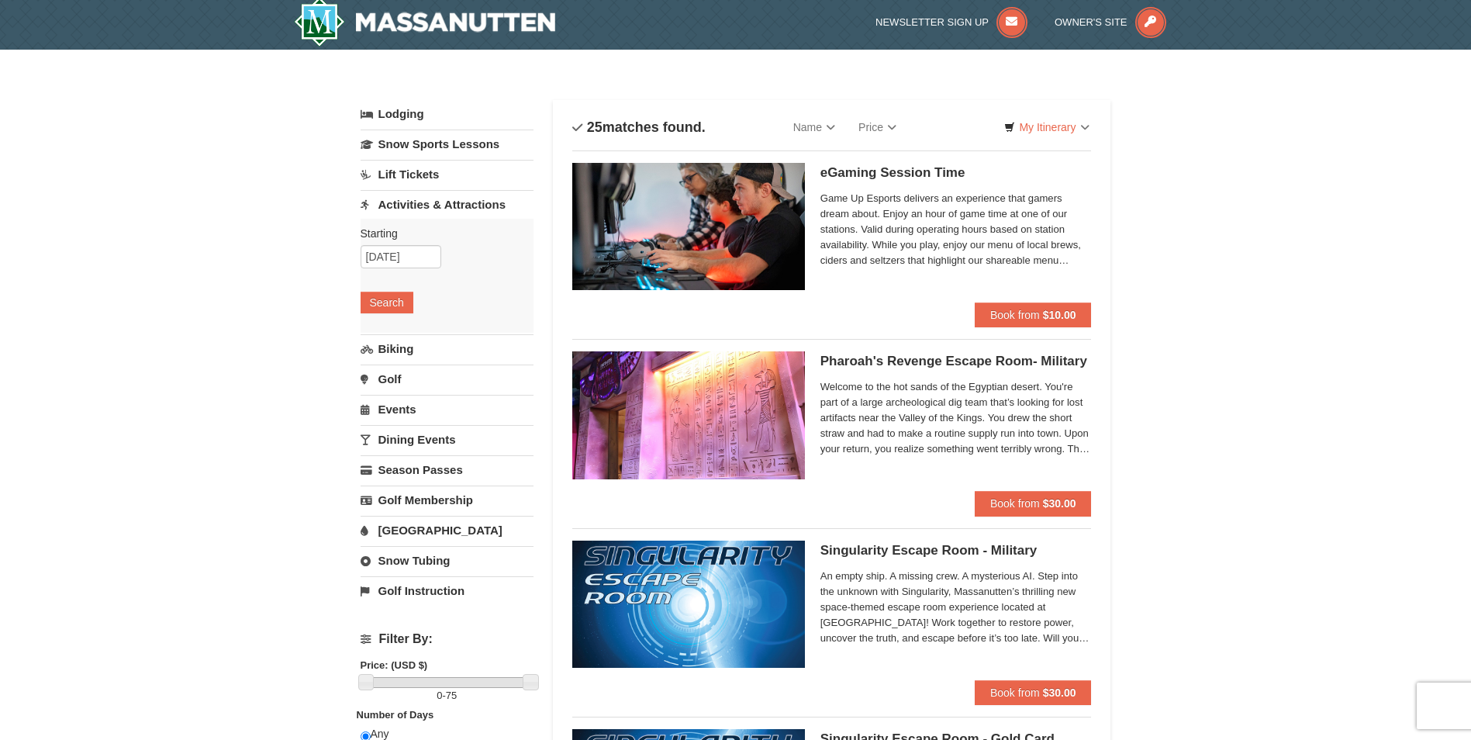
scroll to position [0, 0]
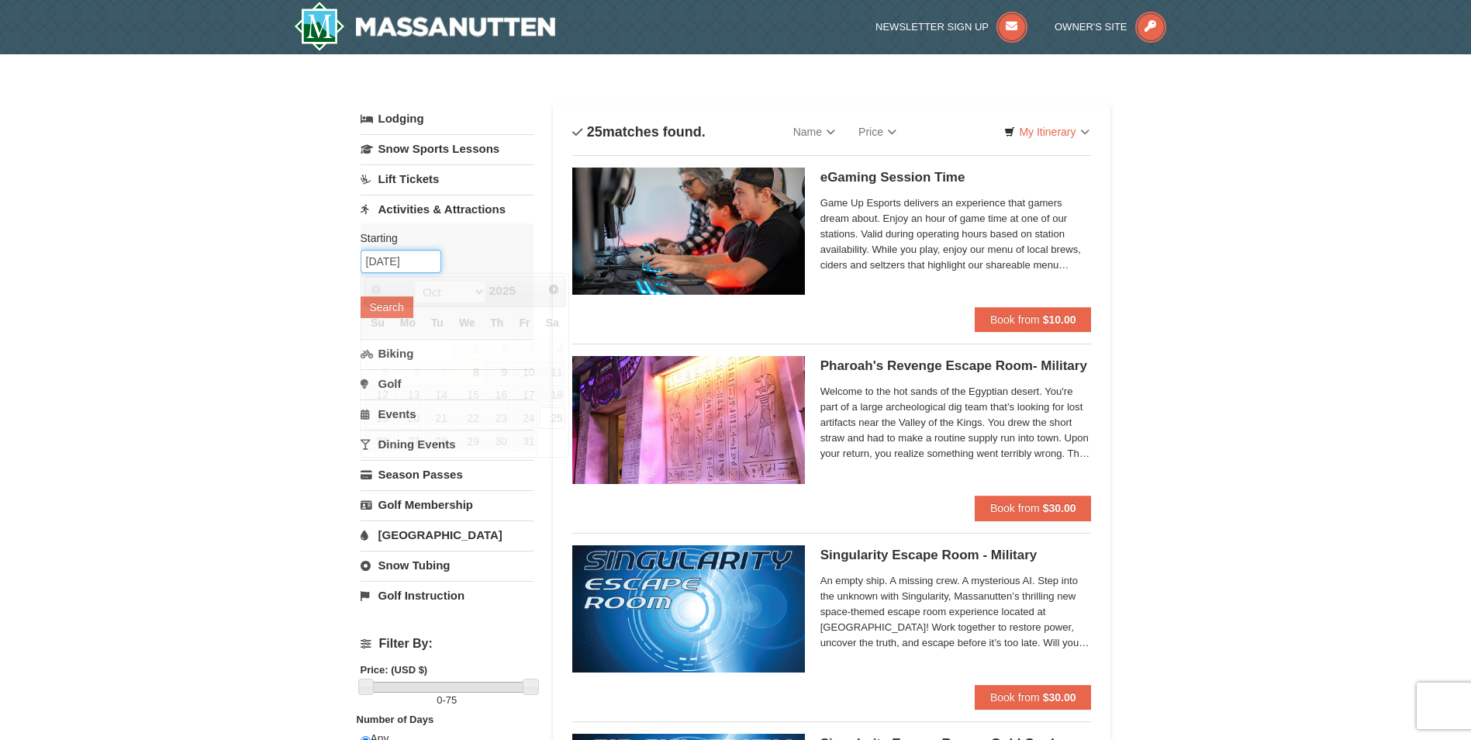
click at [396, 257] on input "[DATE]" at bounding box center [401, 261] width 81 height 23
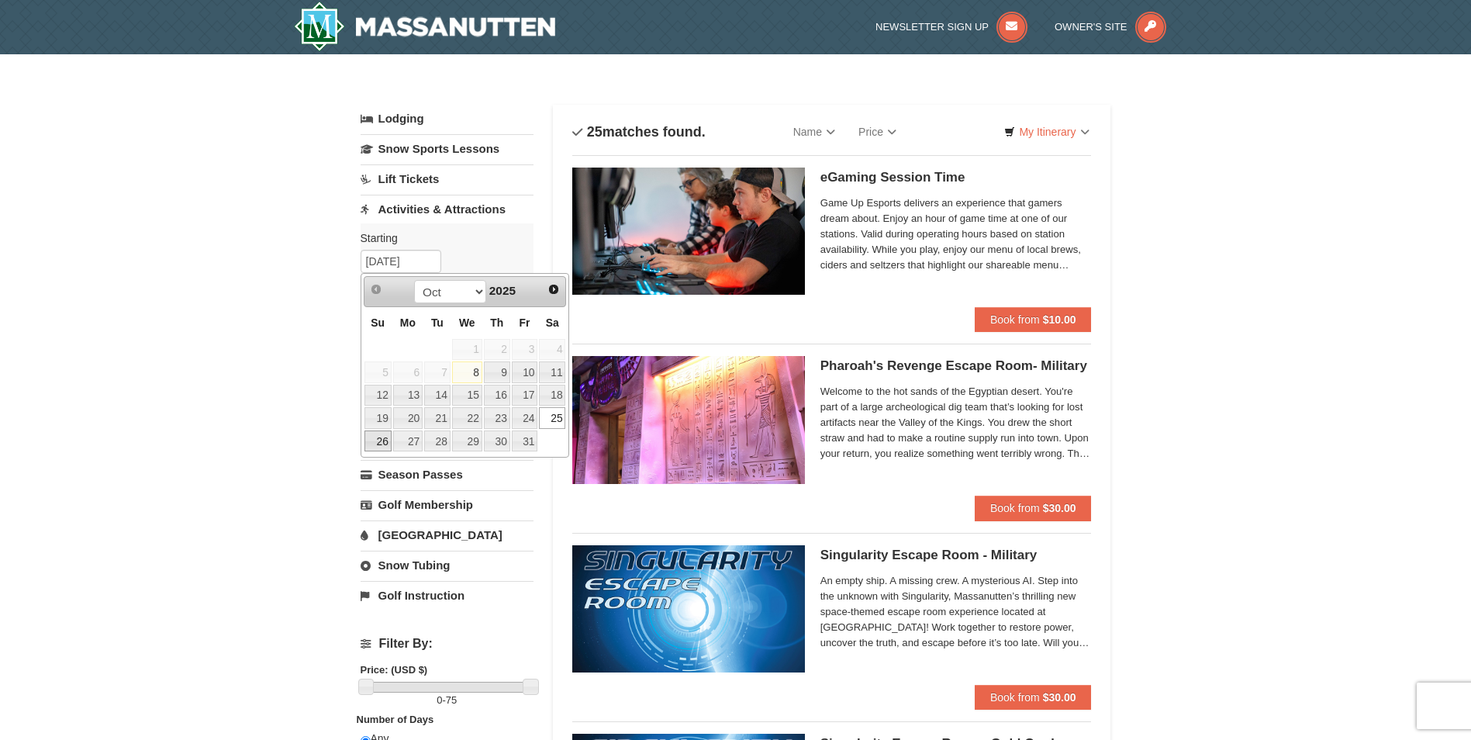
click at [372, 444] on link "26" at bounding box center [378, 441] width 27 height 22
type input "10/26/2025"
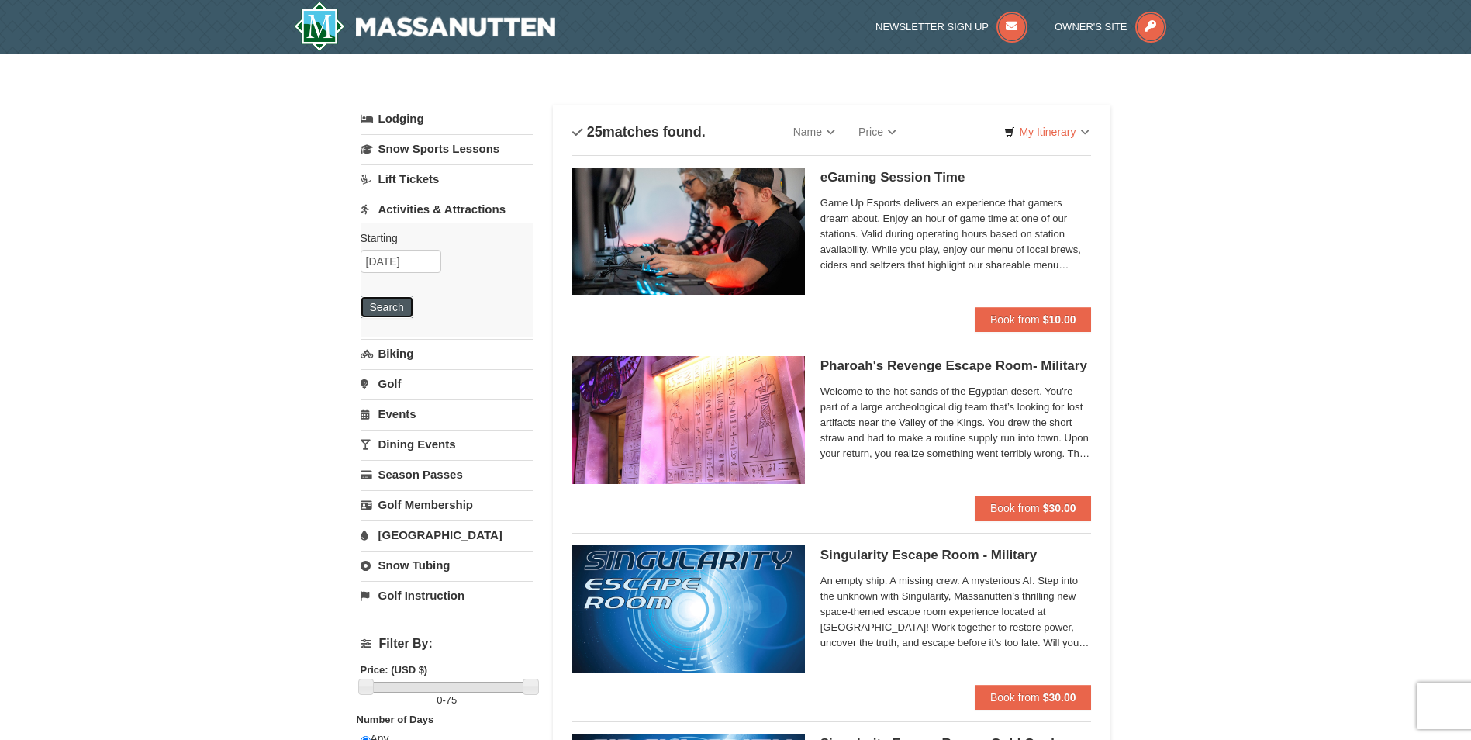
click at [382, 302] on button "Search" at bounding box center [387, 307] width 53 height 22
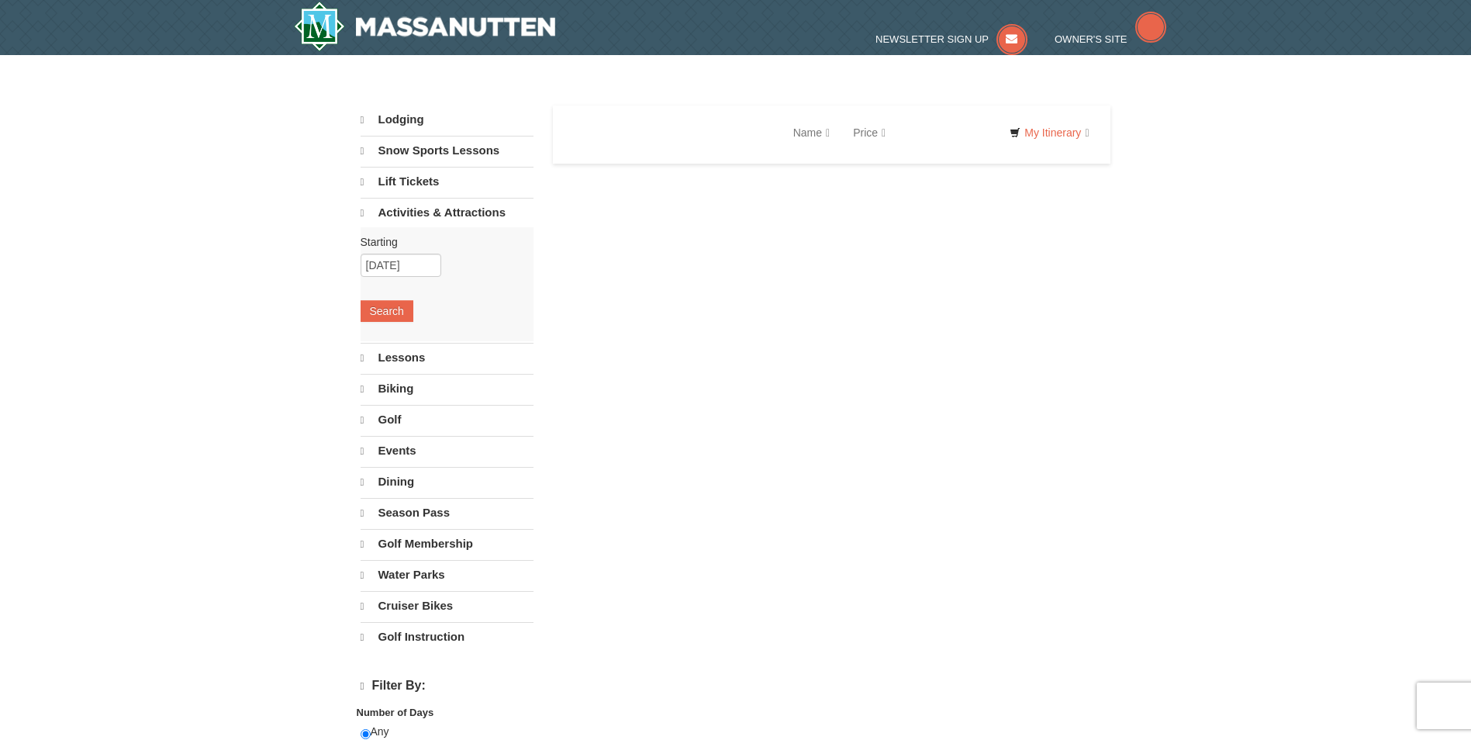
select select "10"
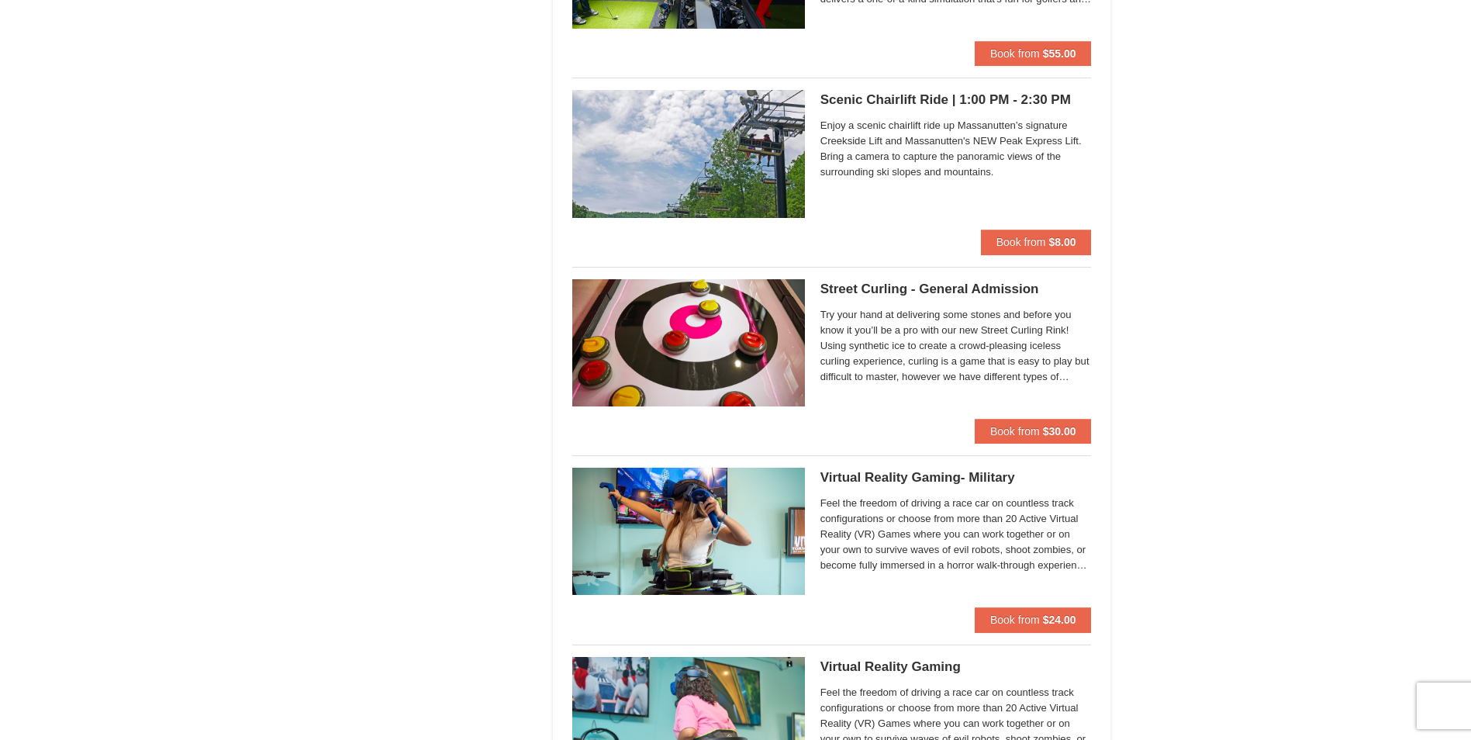
scroll to position [2559, 0]
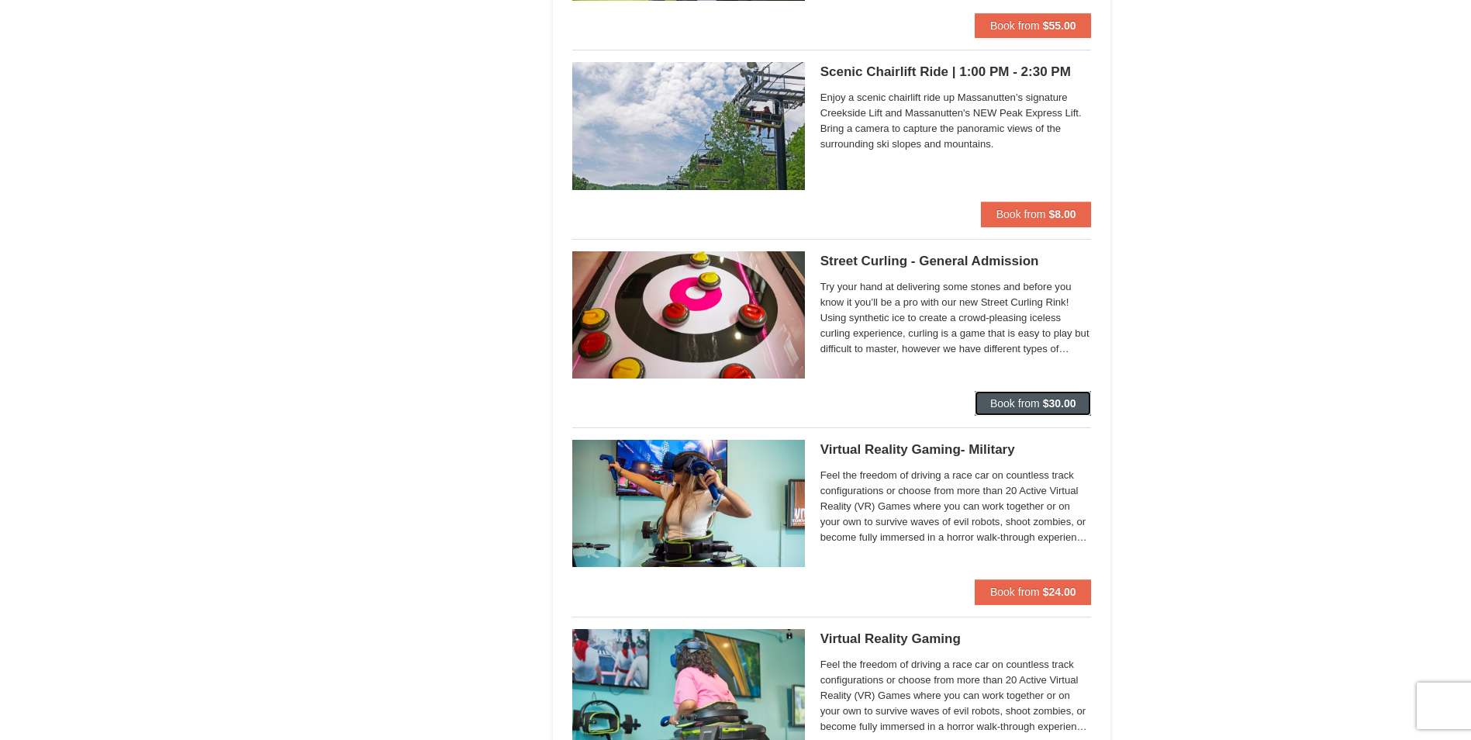
click at [1046, 409] on strong "$30.00" at bounding box center [1059, 403] width 33 height 12
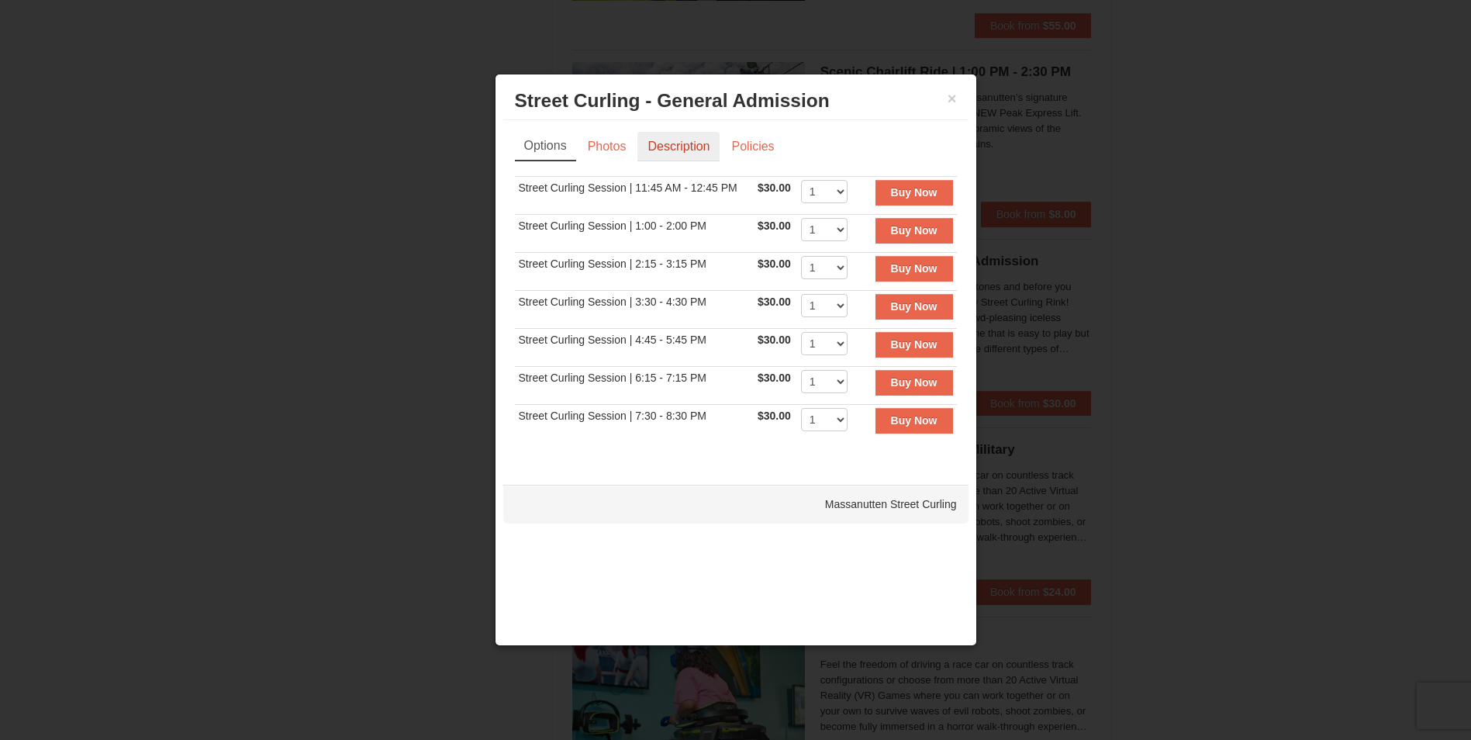
click at [651, 143] on link "Description" at bounding box center [678, 146] width 82 height 29
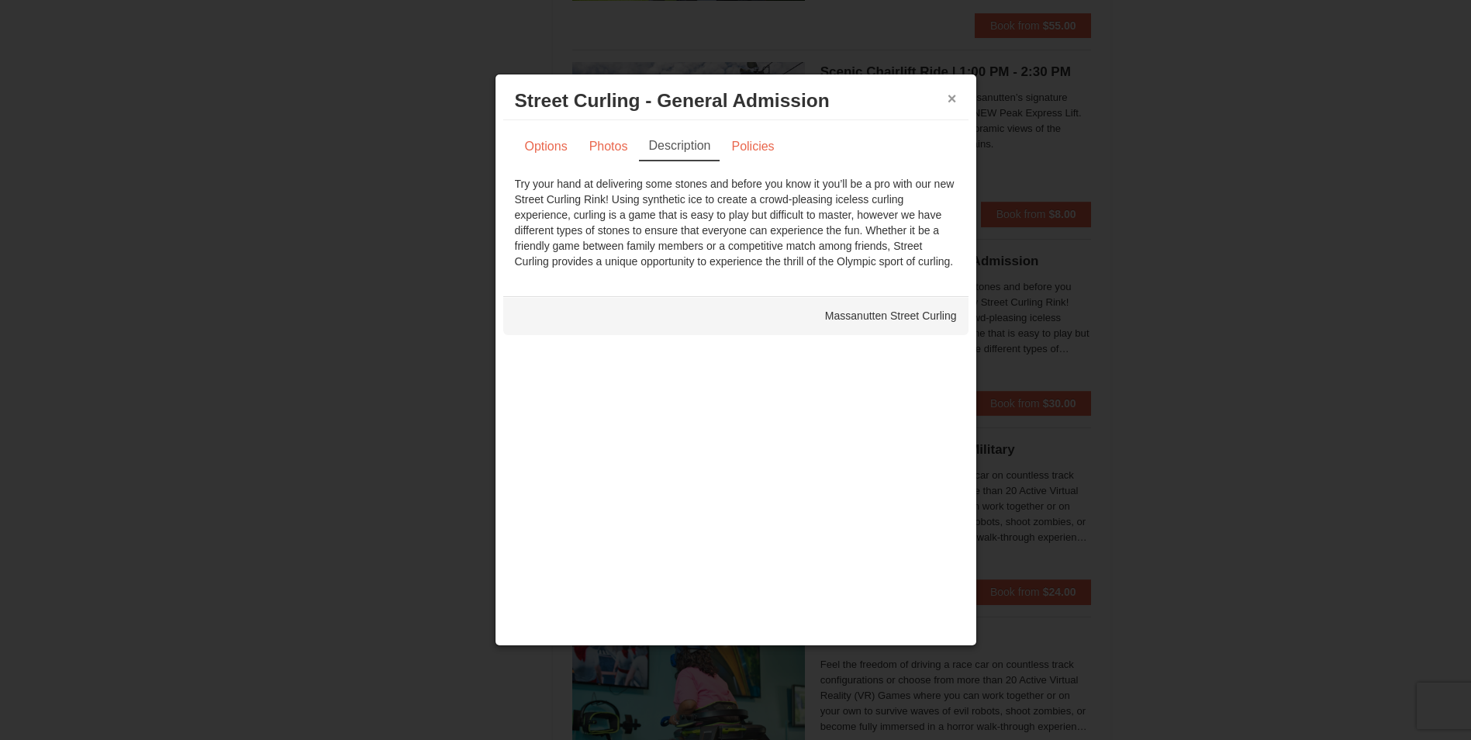
click at [956, 105] on button "×" at bounding box center [952, 99] width 9 height 16
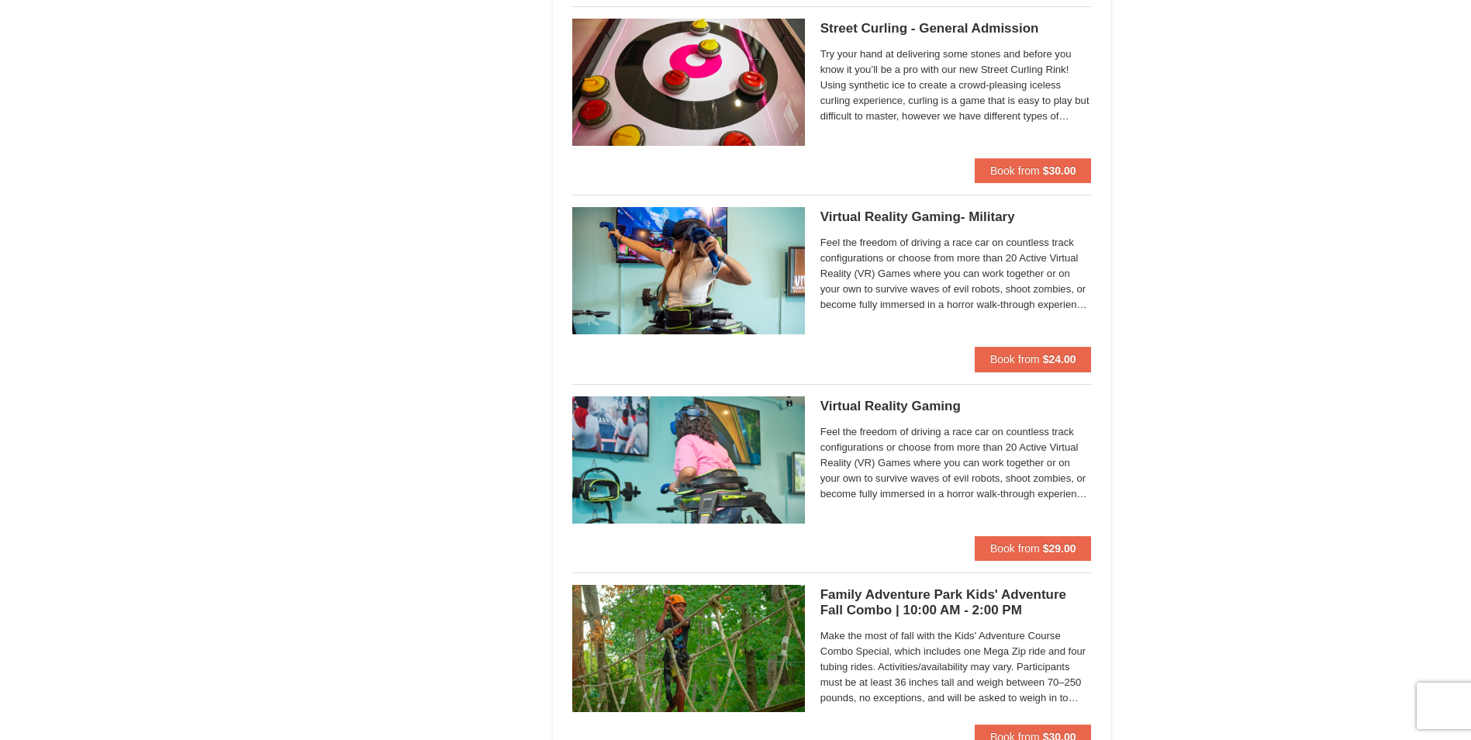
scroll to position [2870, 0]
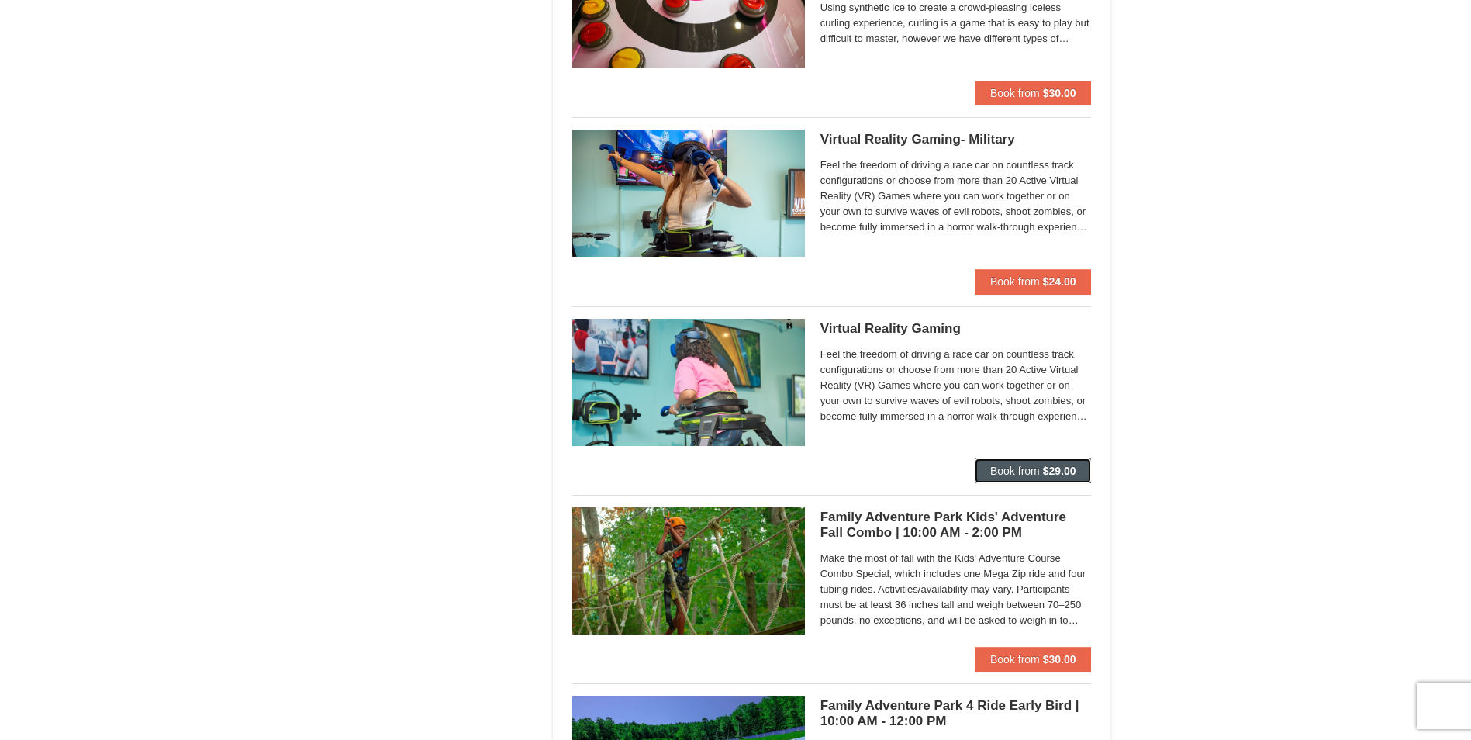
click at [1042, 475] on button "Book from $29.00" at bounding box center [1033, 470] width 117 height 25
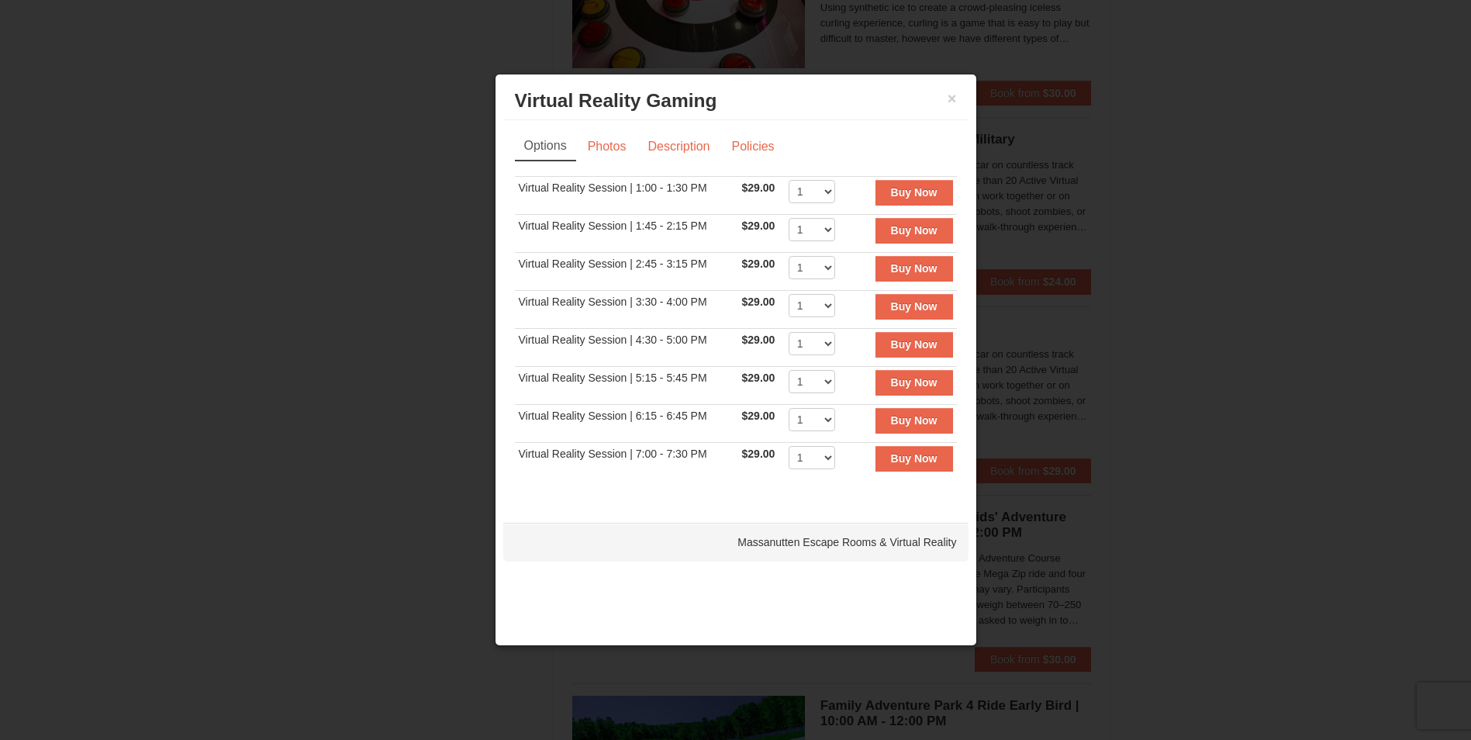
click at [1298, 322] on div at bounding box center [735, 370] width 1471 height 740
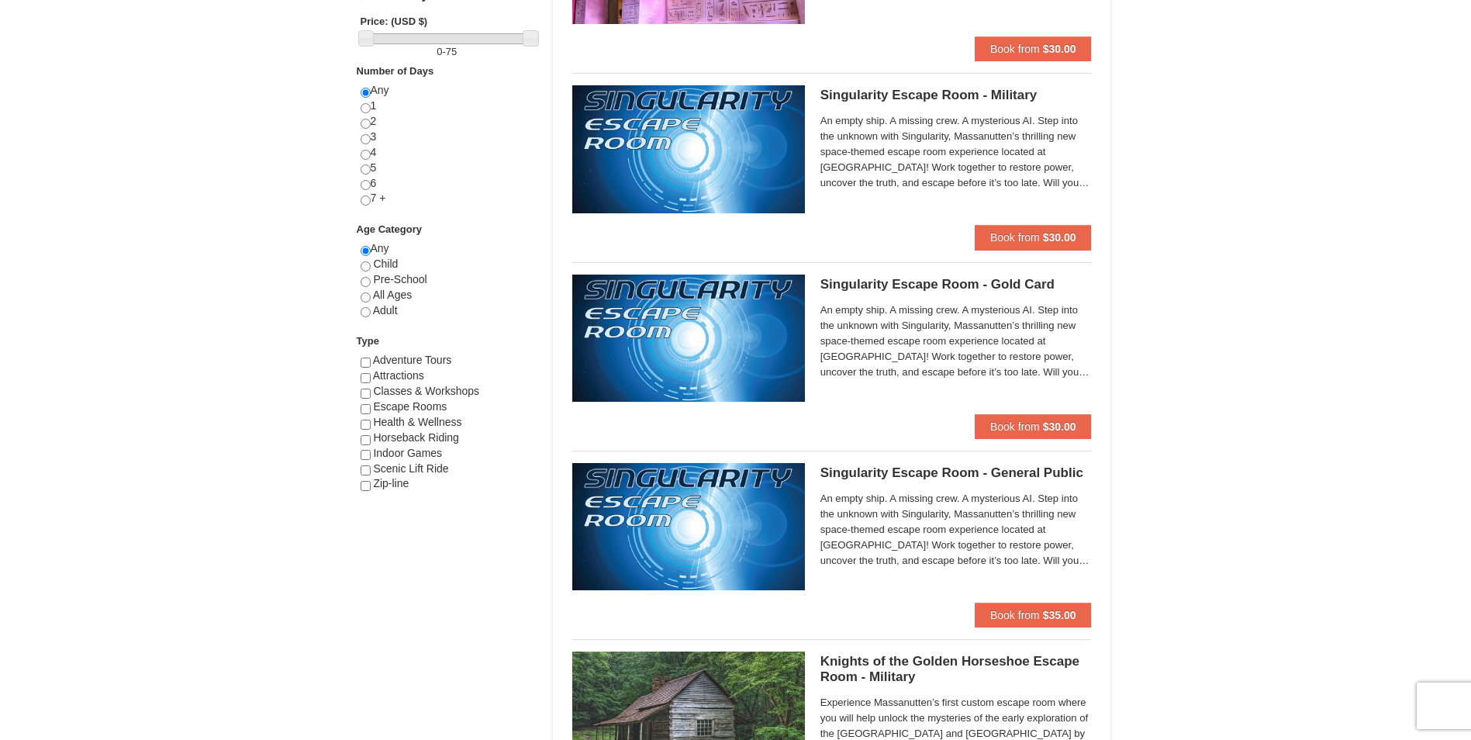
scroll to position [620, 0]
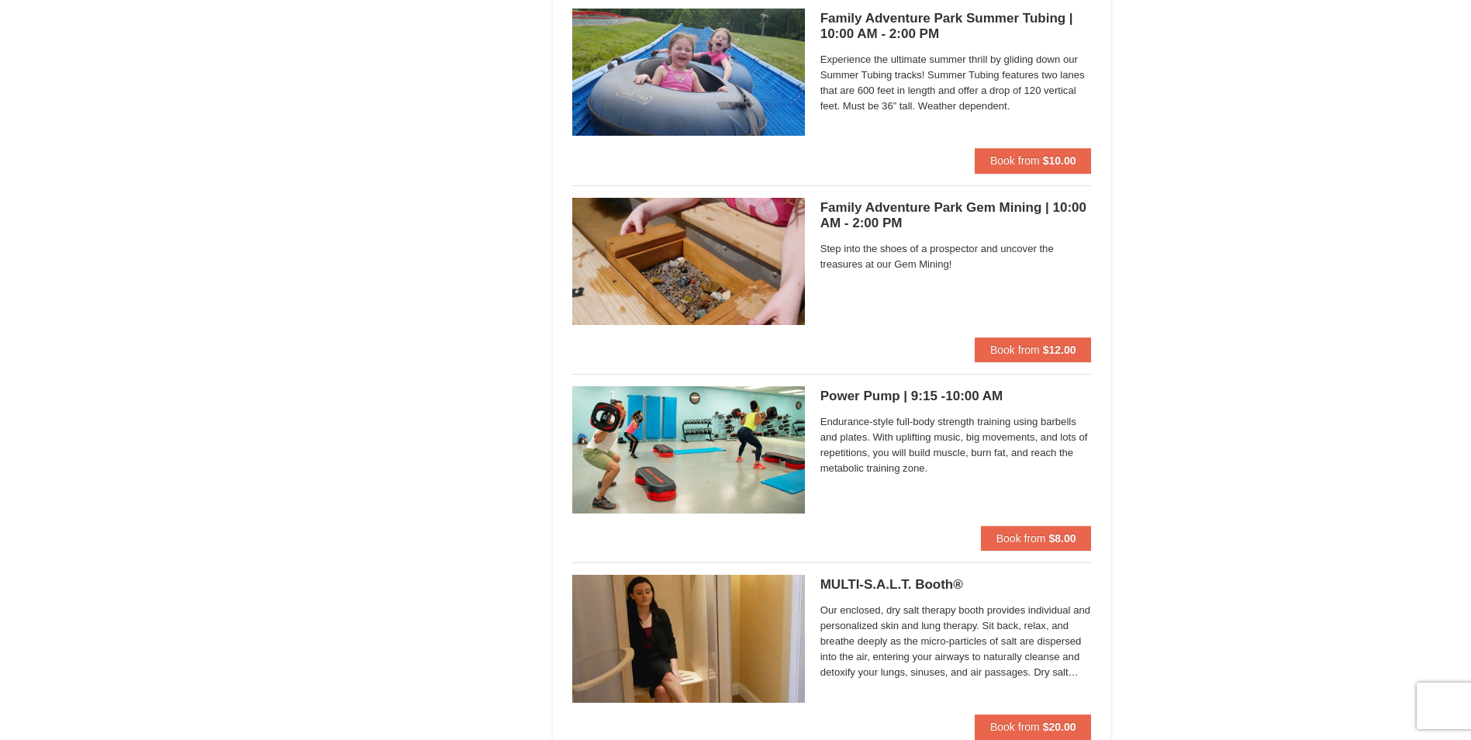
scroll to position [4421, 0]
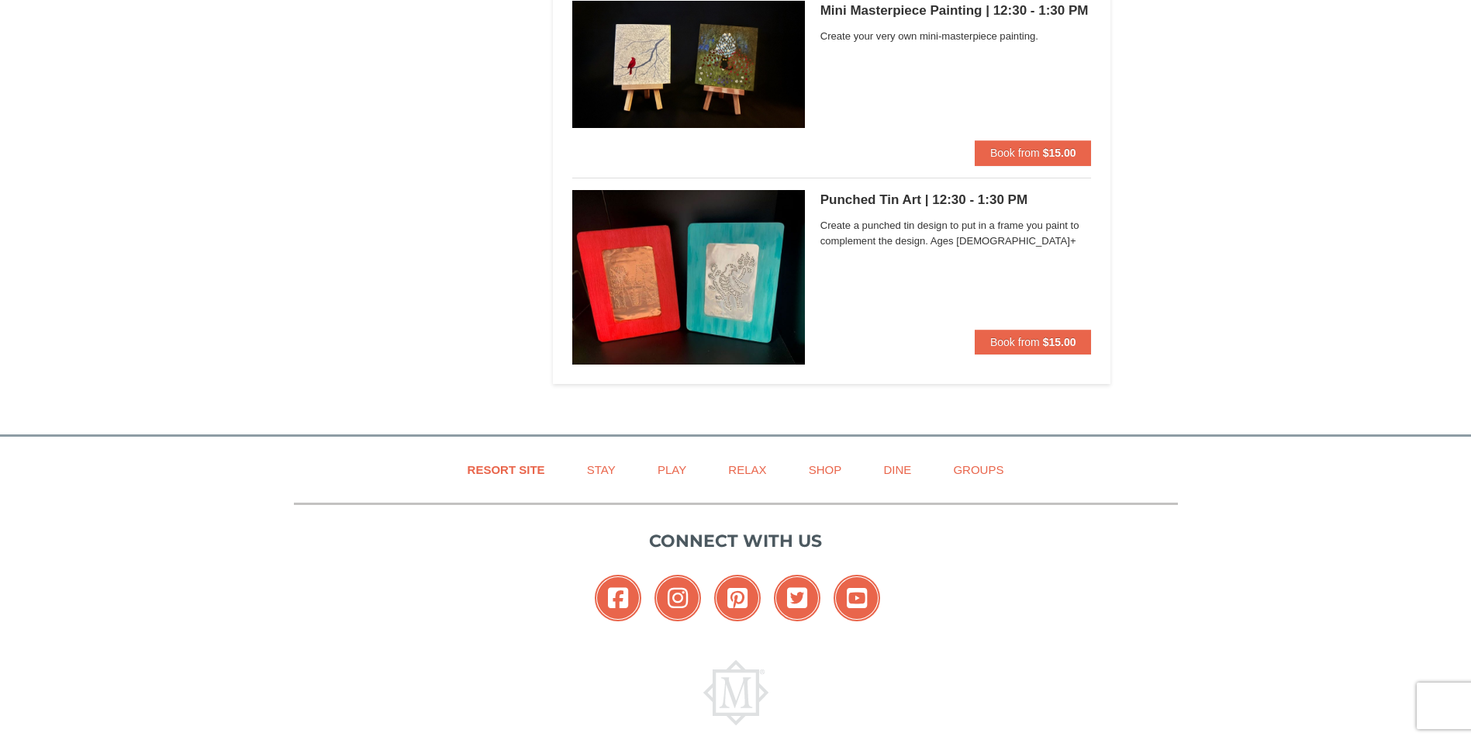
scroll to position [2450, 0]
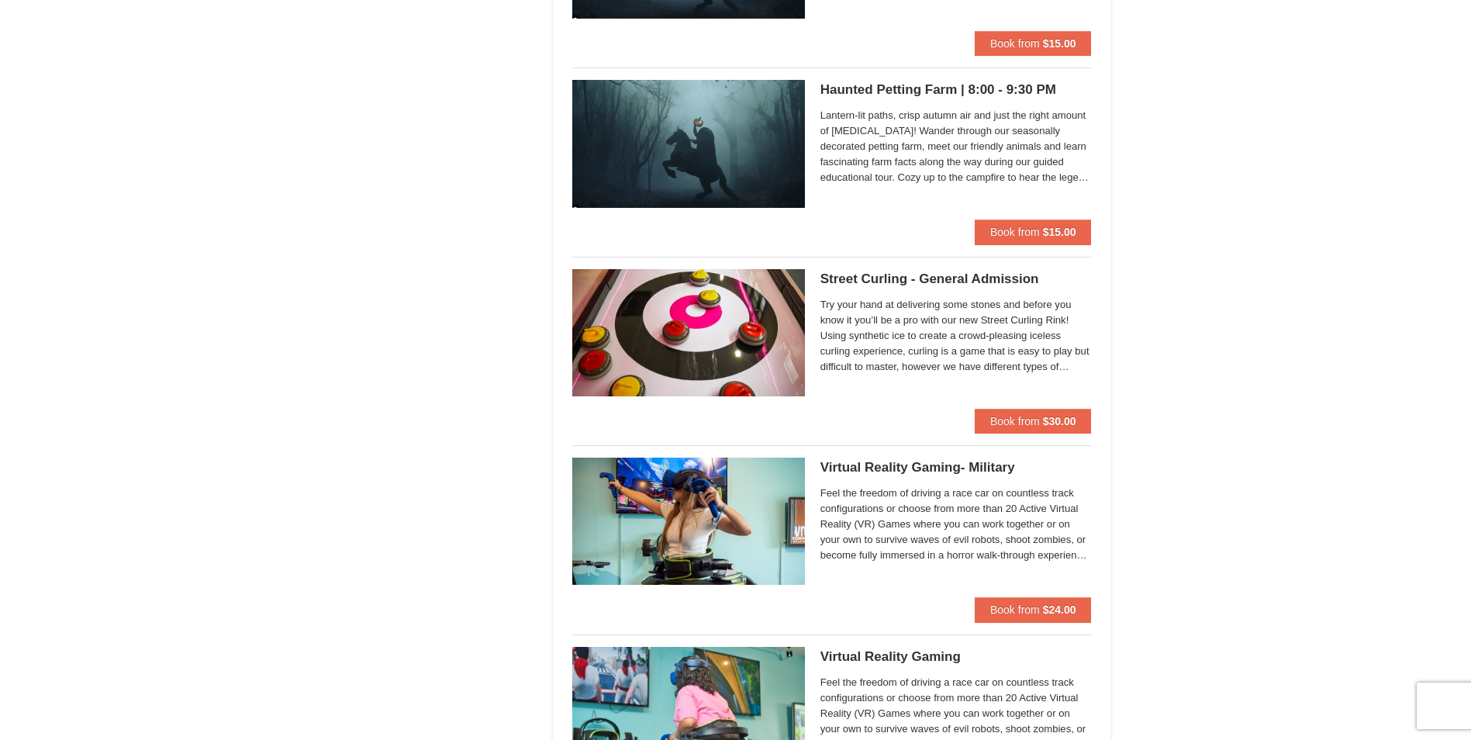
scroll to position [2683, 0]
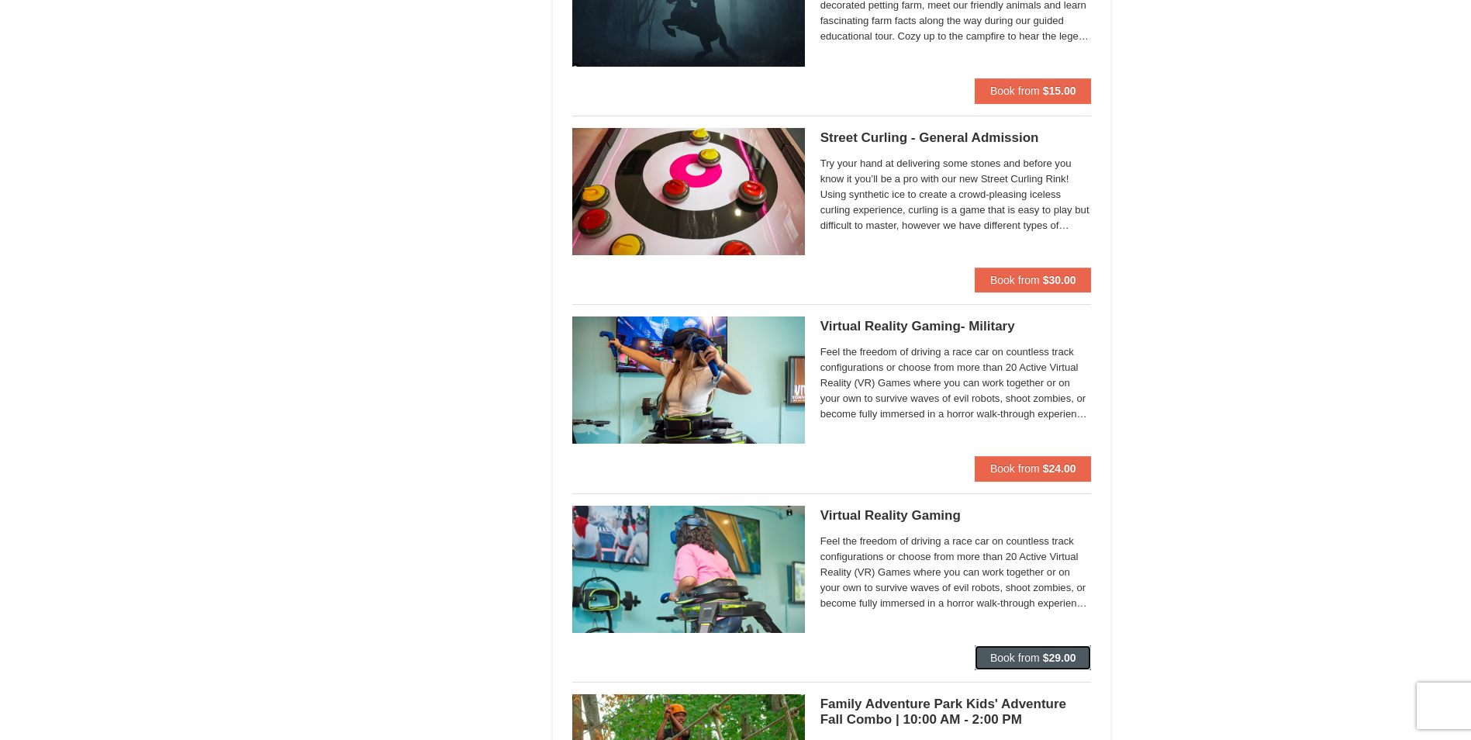
click at [1041, 655] on button "Book from $29.00" at bounding box center [1033, 657] width 117 height 25
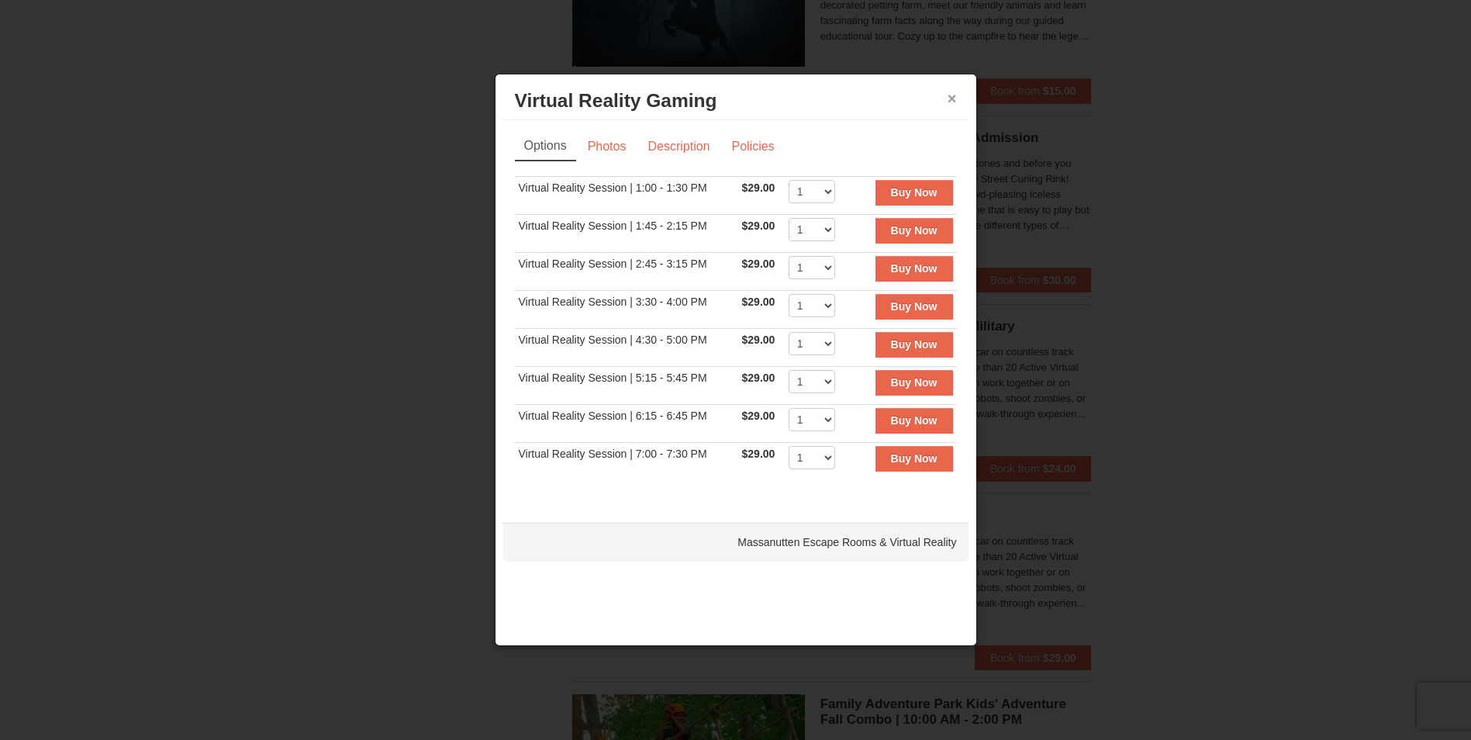
click at [955, 103] on button "×" at bounding box center [952, 99] width 9 height 16
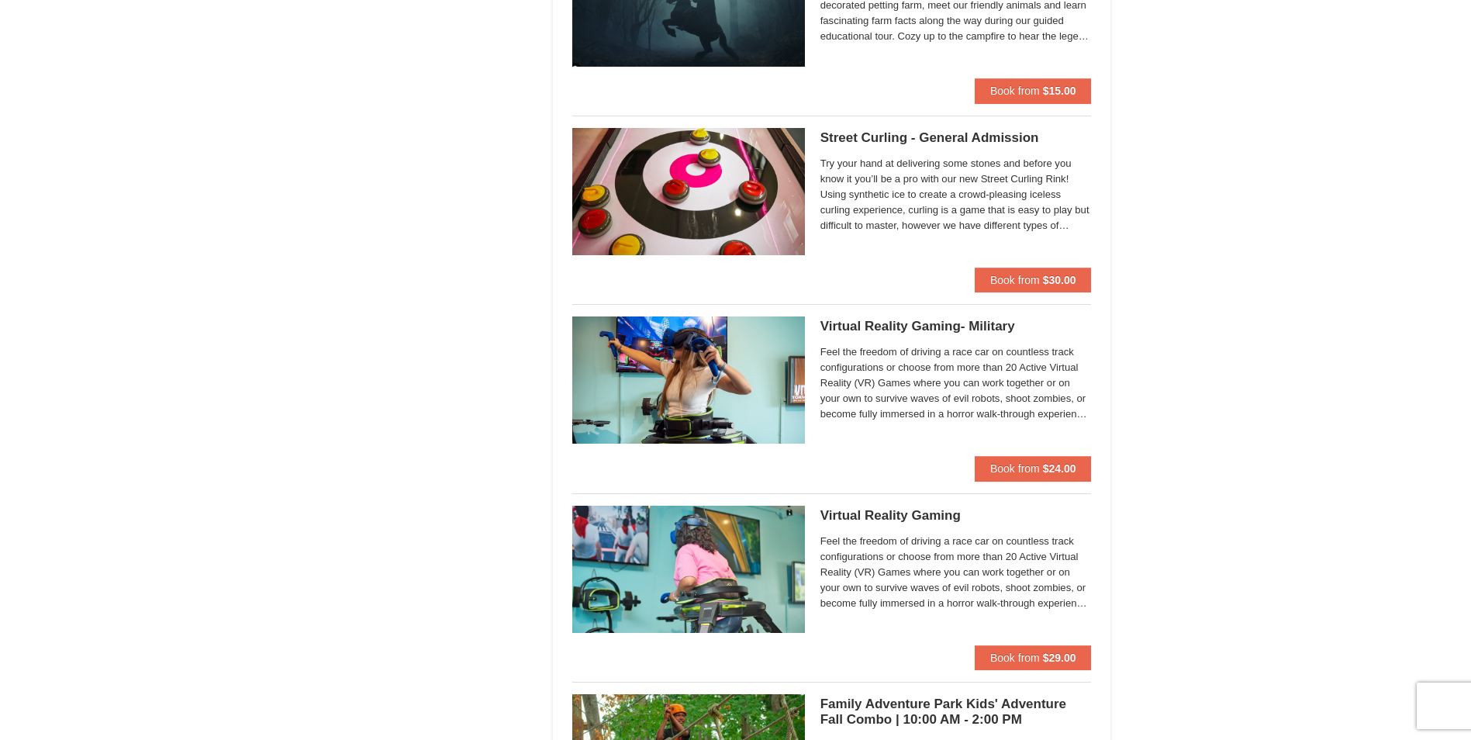
drag, startPoint x: 1297, startPoint y: 102, endPoint x: 1287, endPoint y: 40, distance: 62.9
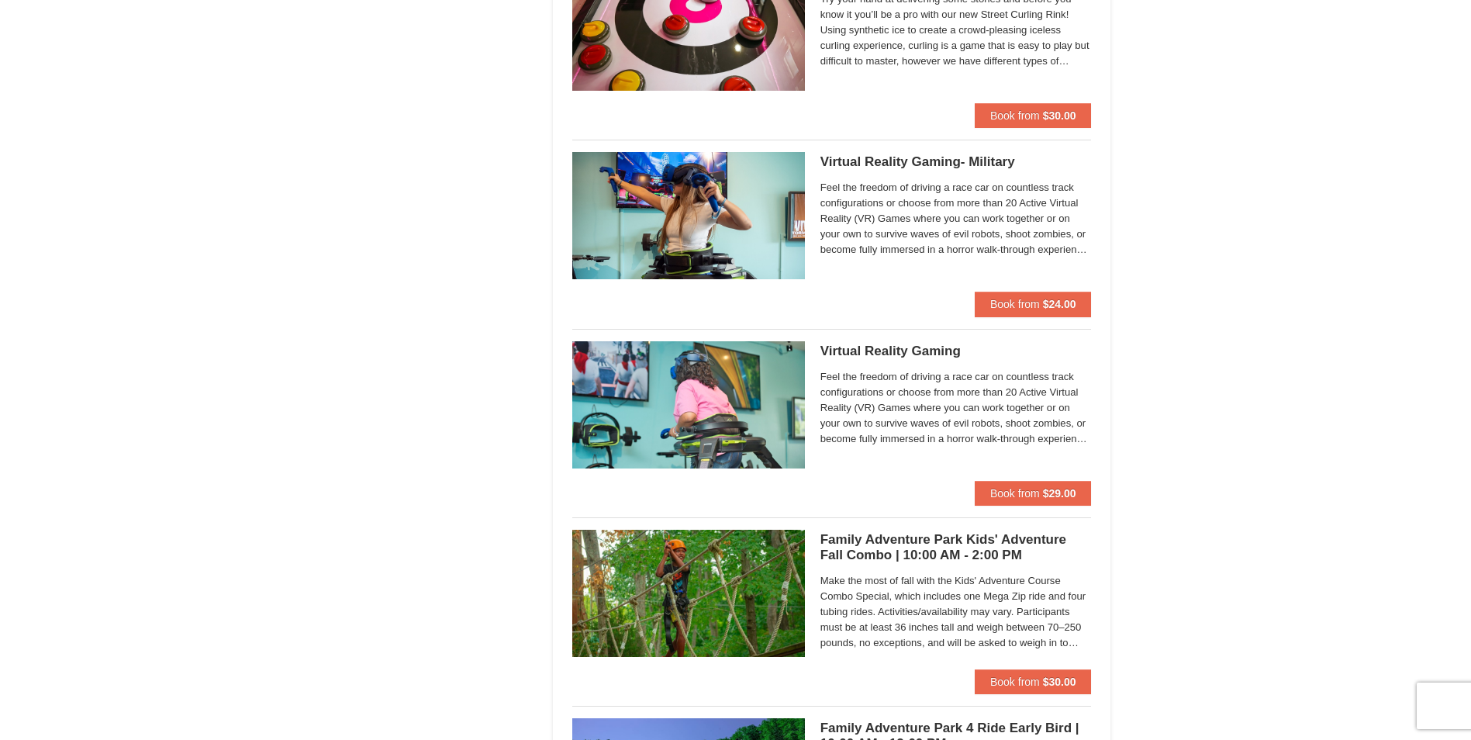
scroll to position [2838, 0]
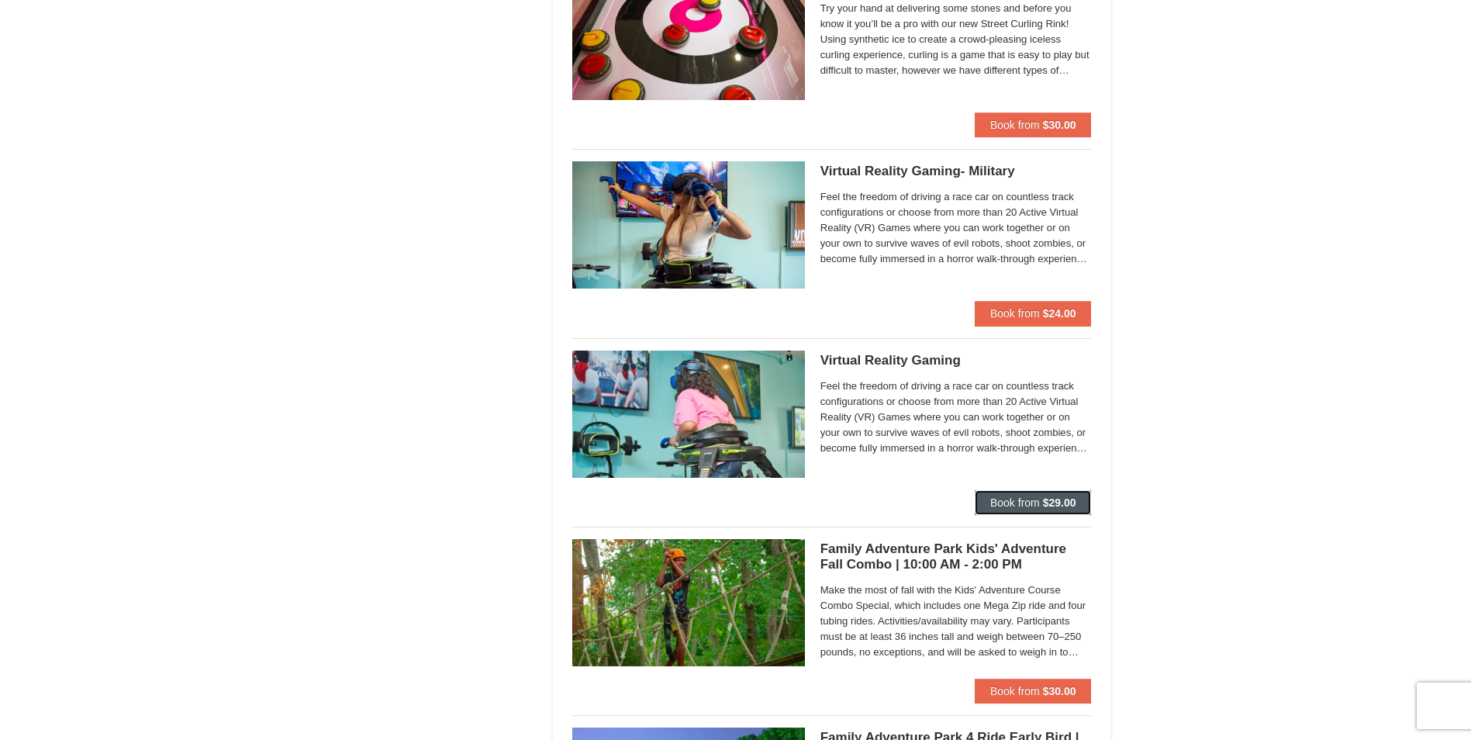
click at [1066, 506] on strong "$29.00" at bounding box center [1059, 502] width 33 height 12
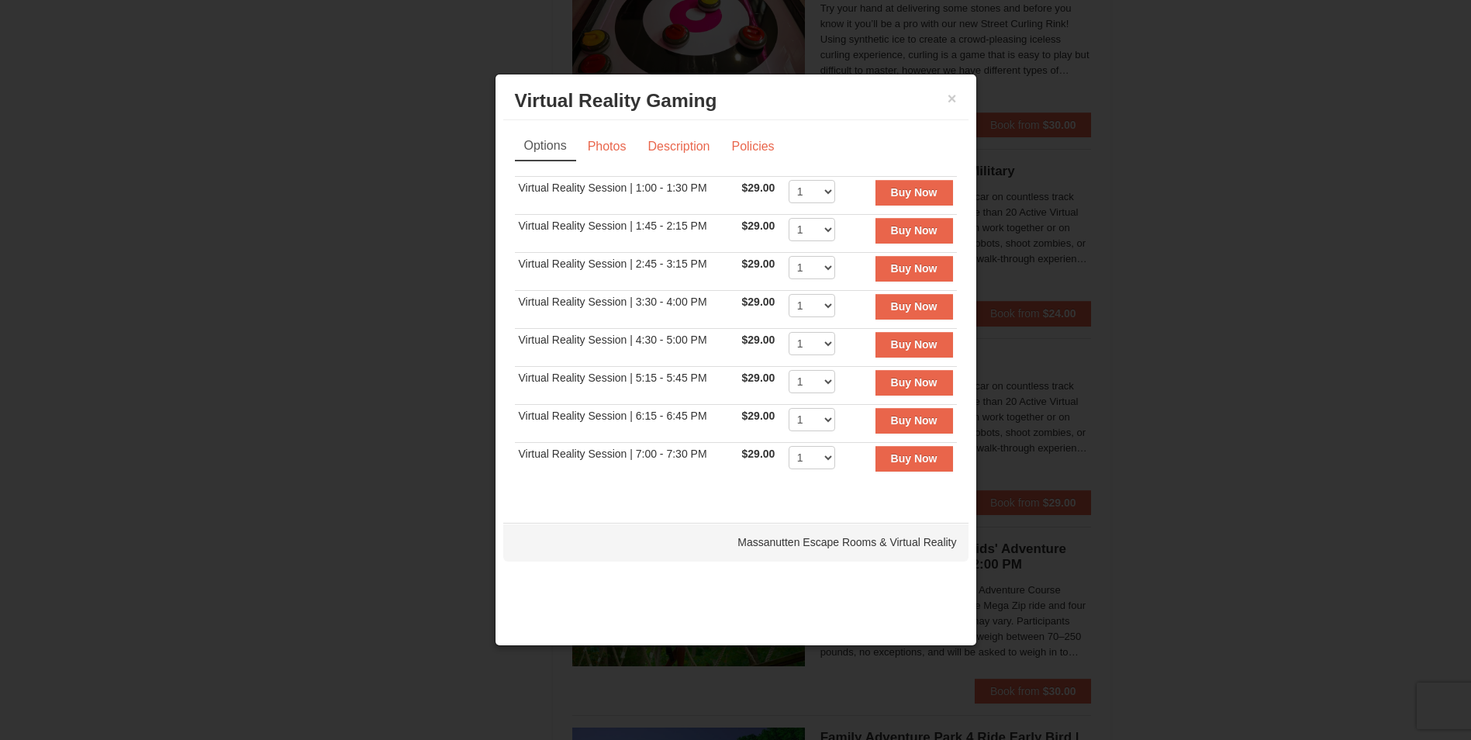
click at [1147, 274] on div at bounding box center [735, 370] width 1471 height 740
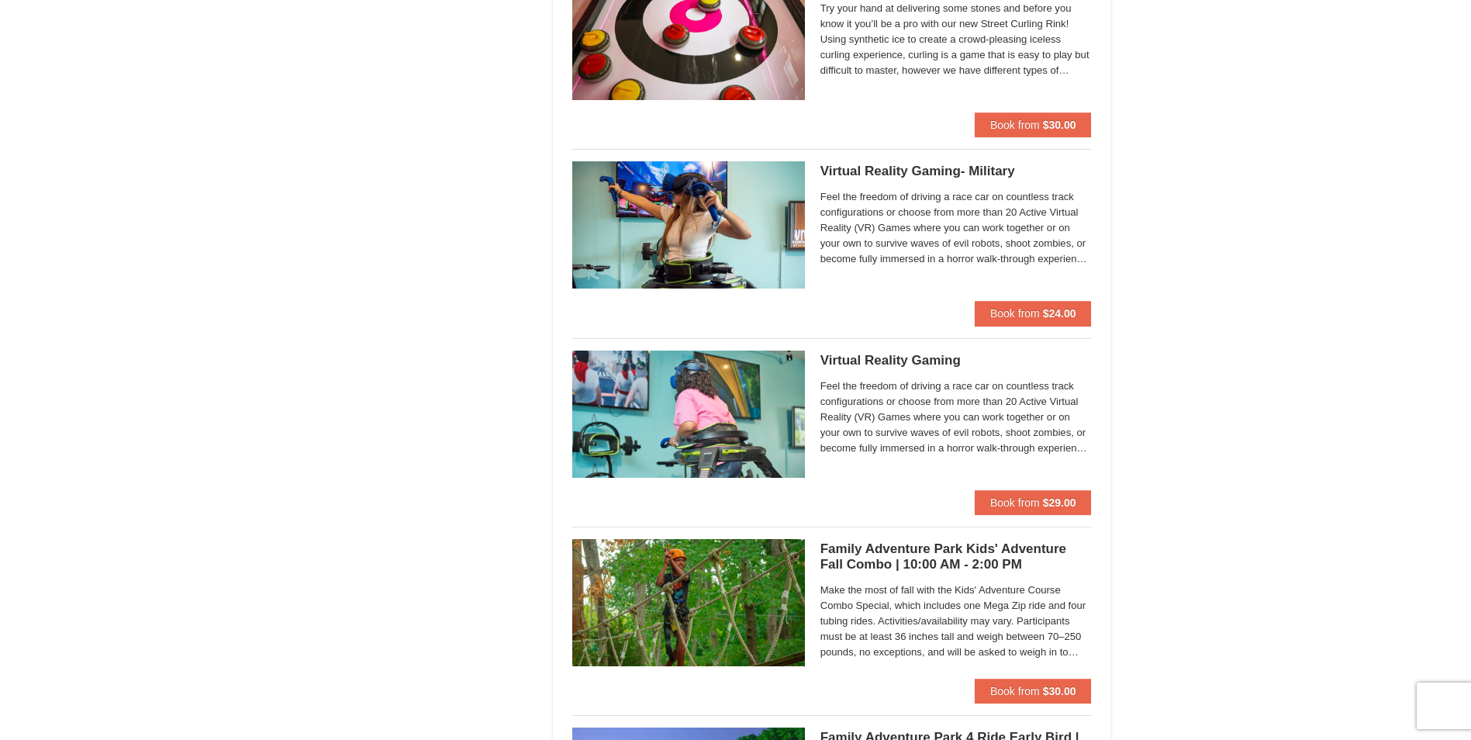
scroll to position [752, 0]
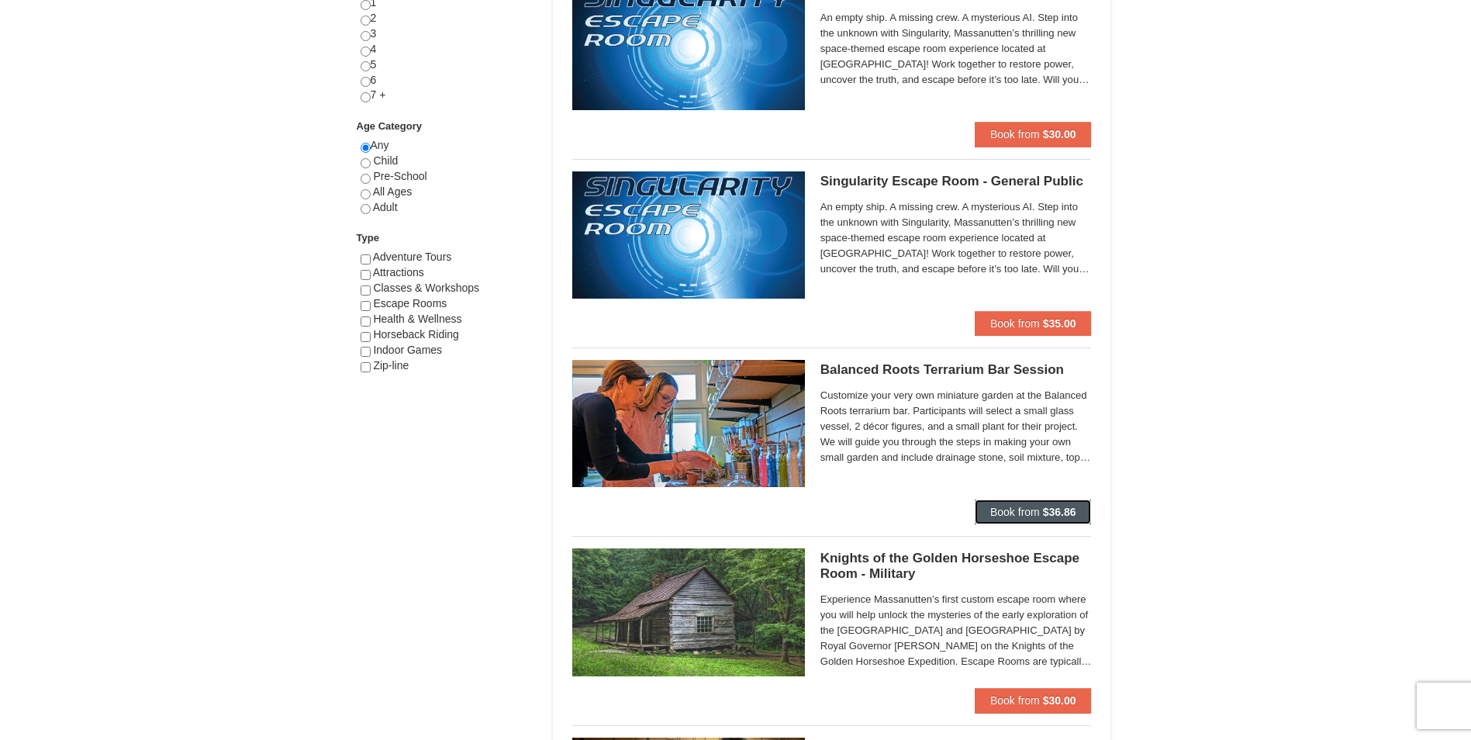
click at [1007, 506] on span "Book from" at bounding box center [1015, 512] width 50 height 12
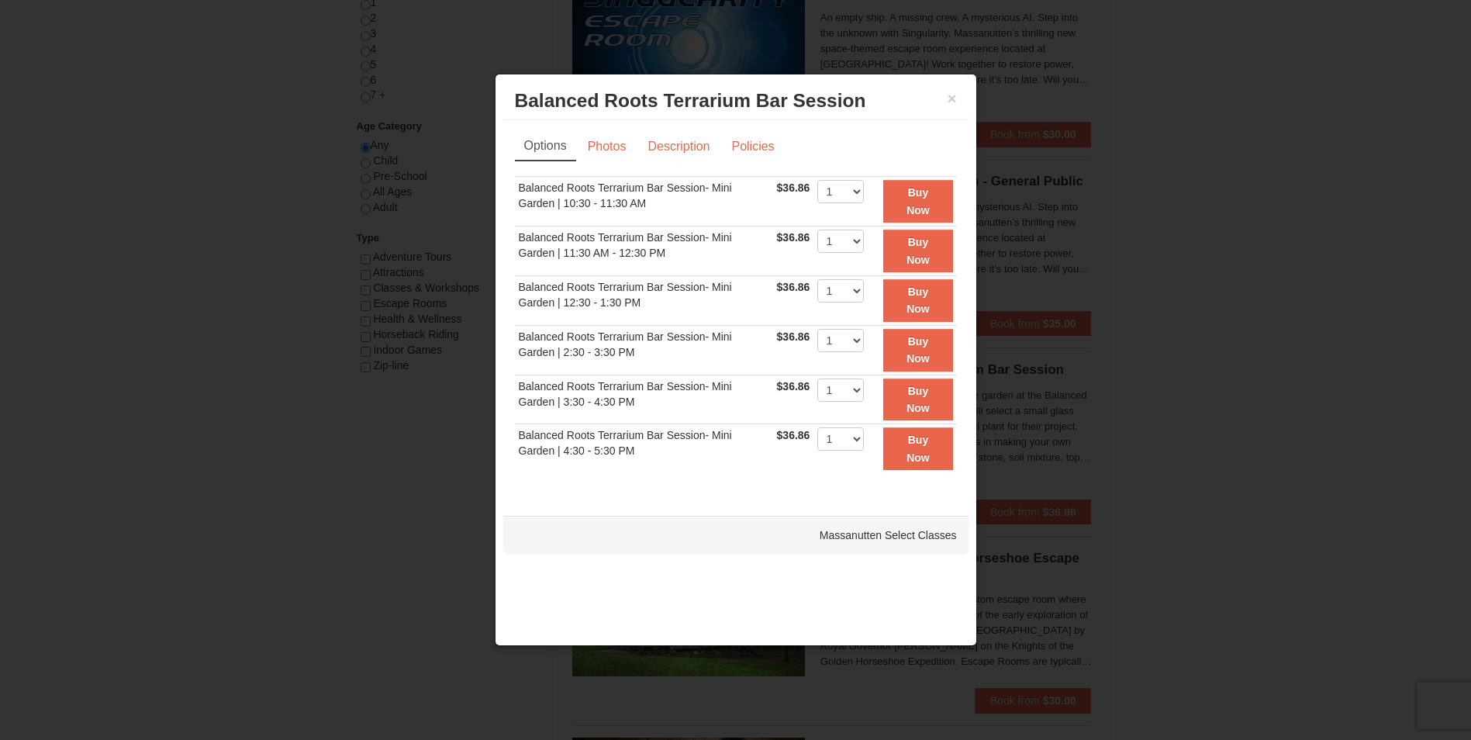
click at [1304, 320] on div at bounding box center [735, 370] width 1471 height 740
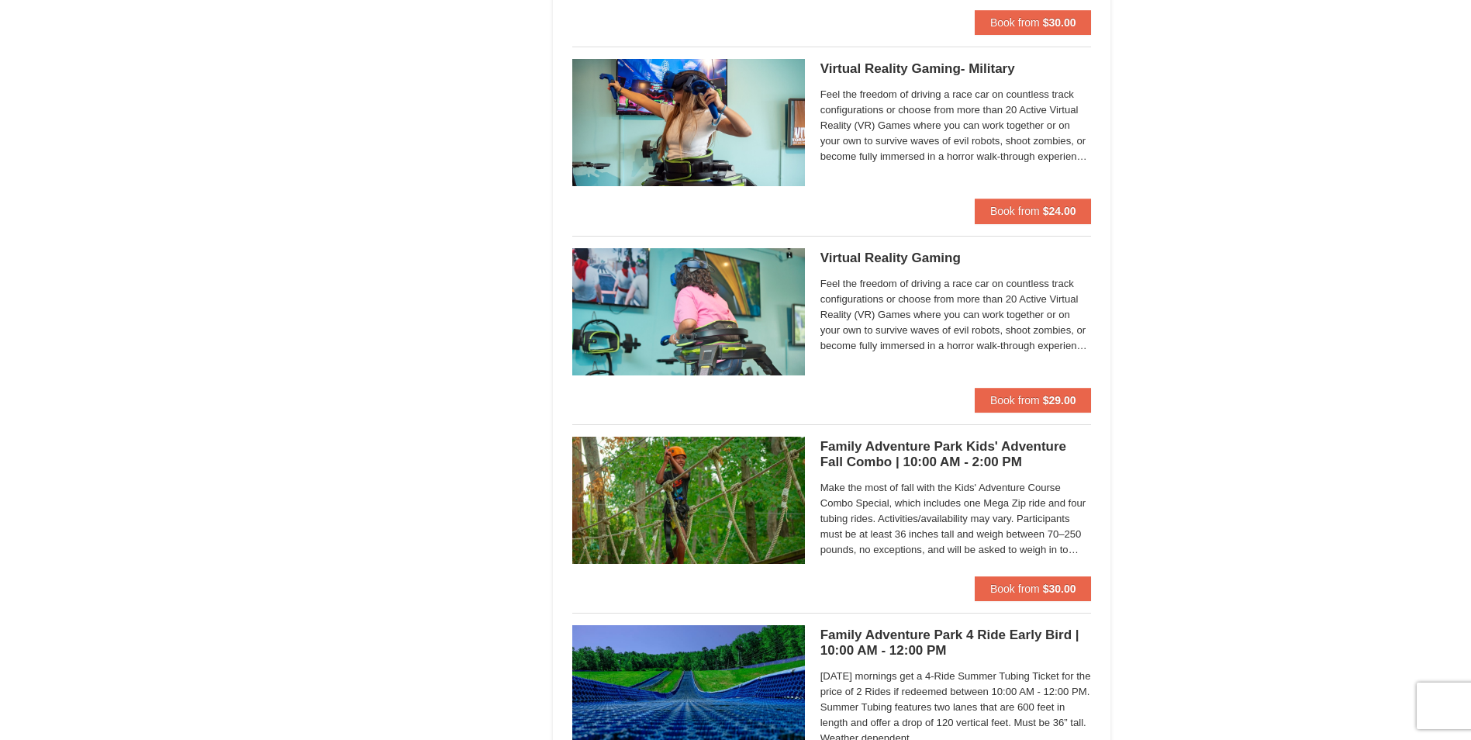
scroll to position [2947, 0]
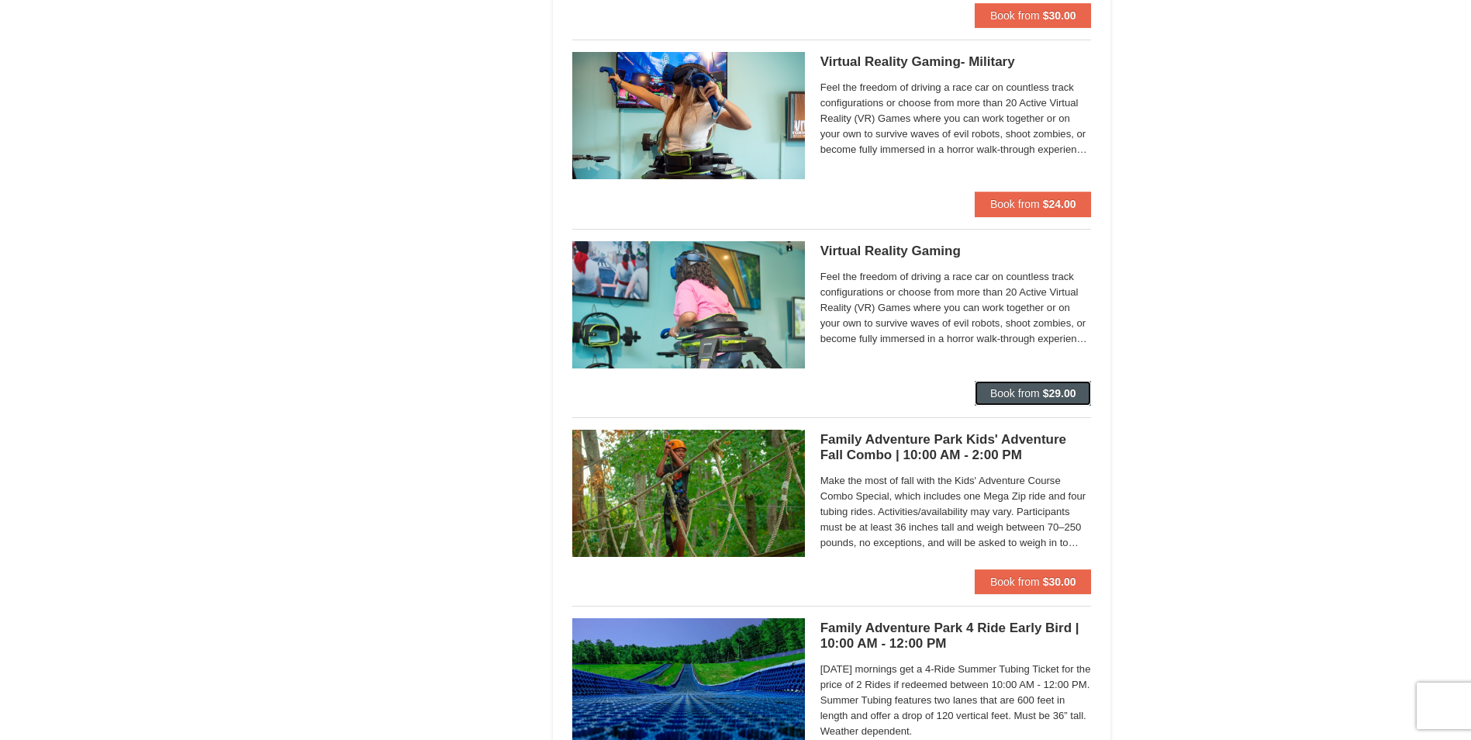
click at [1051, 389] on strong "$29.00" at bounding box center [1059, 393] width 33 height 12
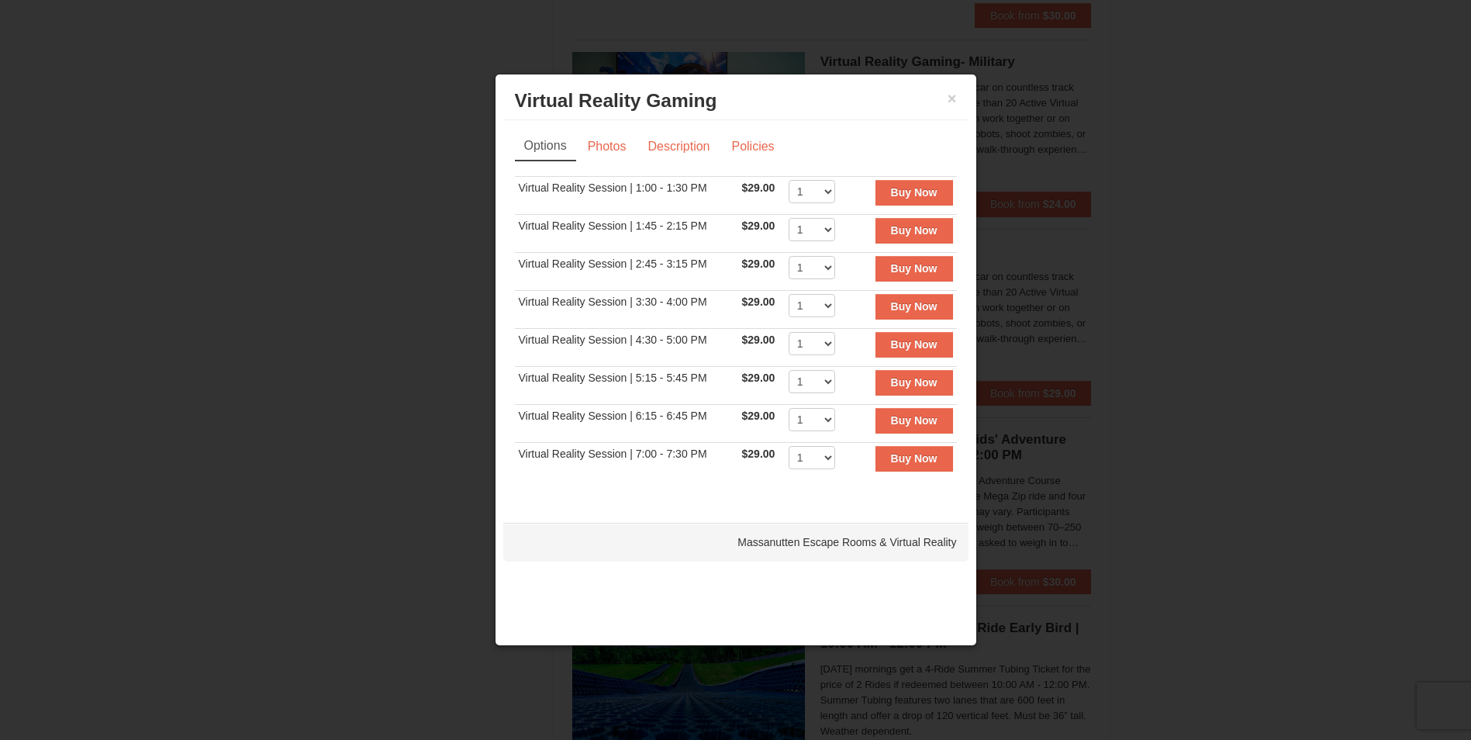
click at [1271, 309] on div at bounding box center [735, 370] width 1471 height 740
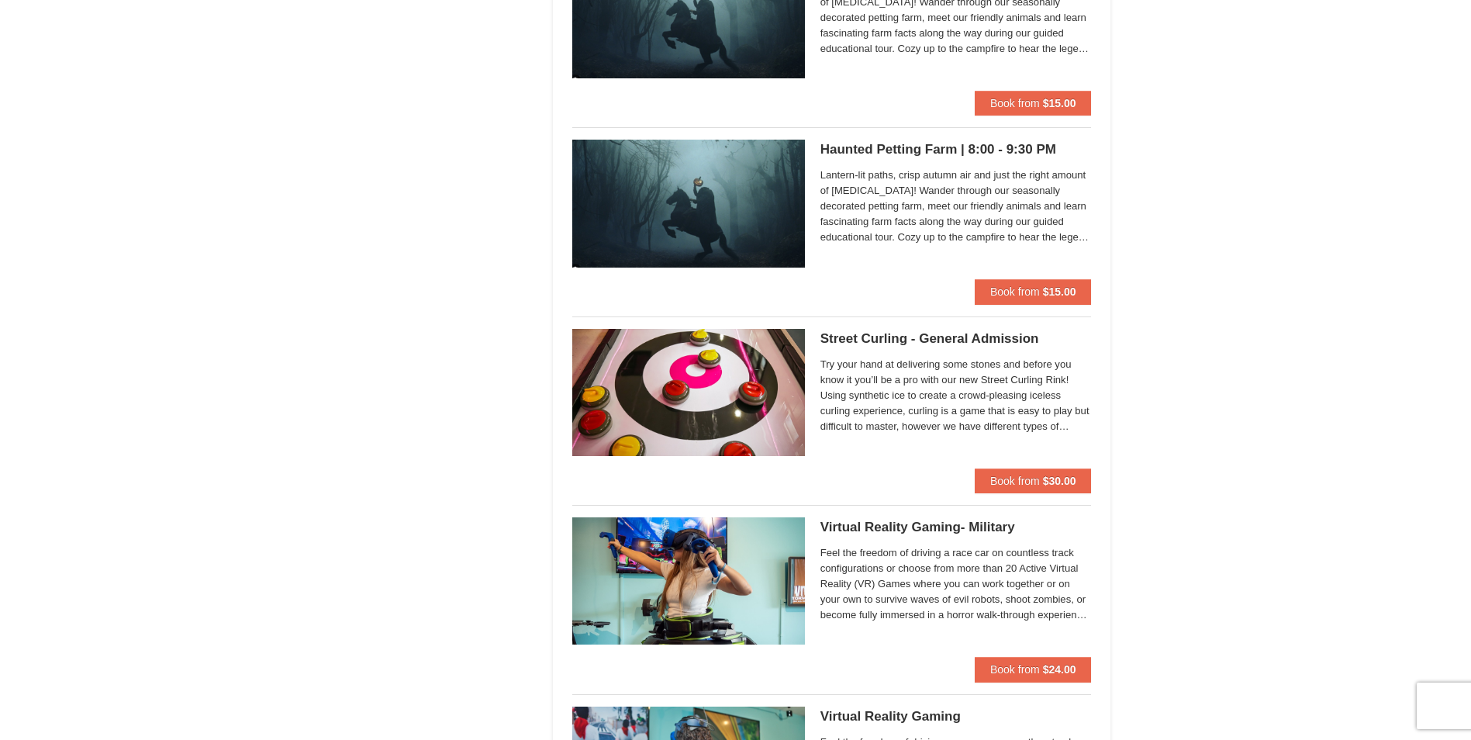
scroll to position [2404, 0]
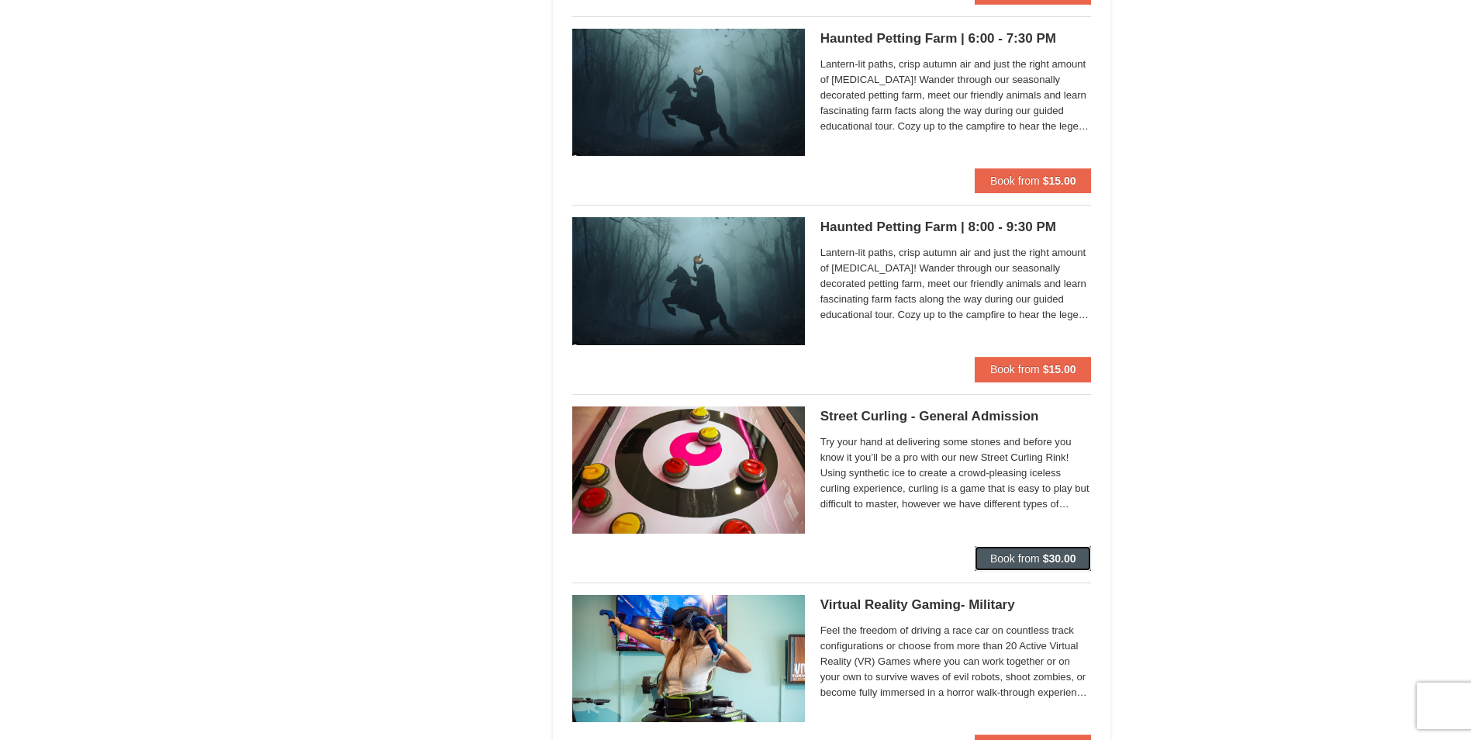
click at [1039, 555] on span "Book from" at bounding box center [1015, 558] width 50 height 12
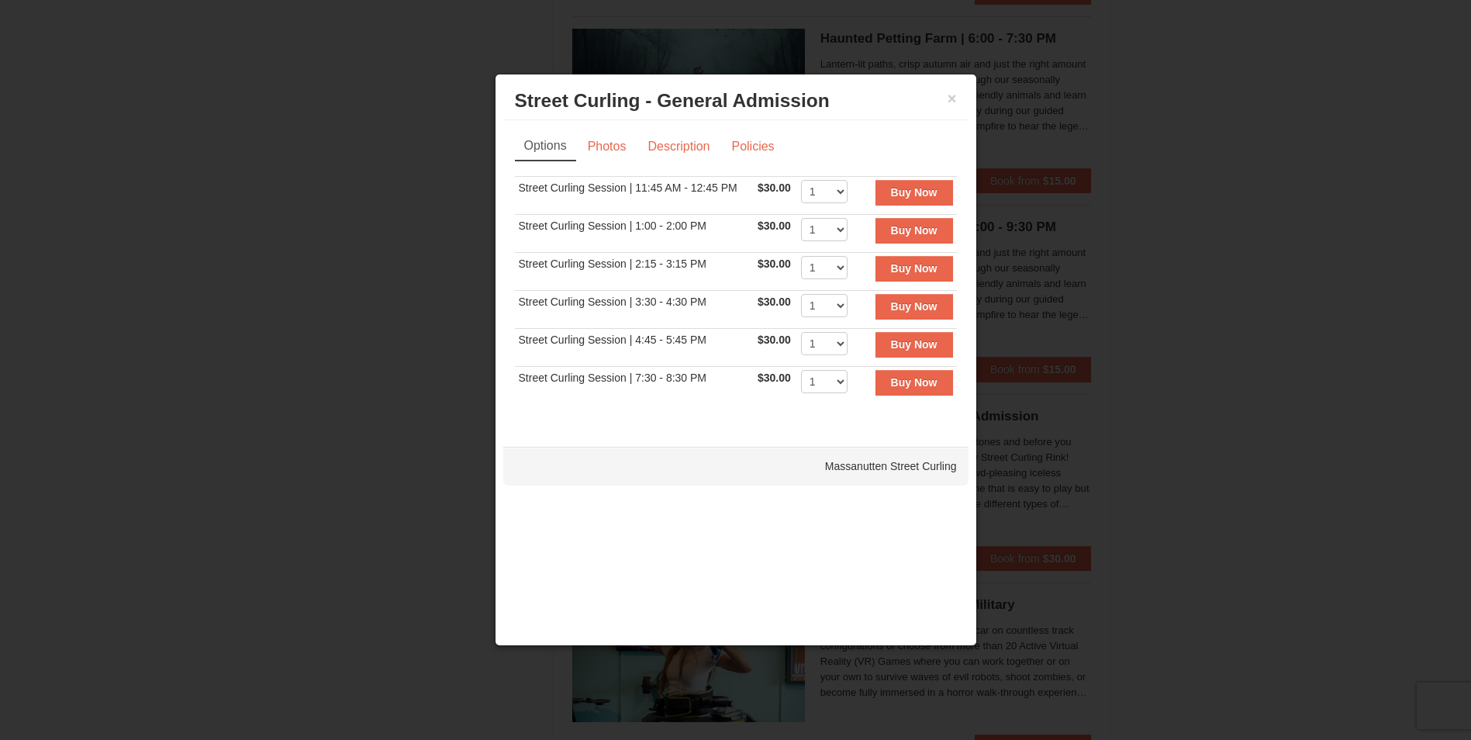
click at [945, 95] on h3 "Street Curling - General Admission Massanutten Street Curling" at bounding box center [736, 100] width 442 height 23
click at [949, 97] on button "×" at bounding box center [952, 99] width 9 height 16
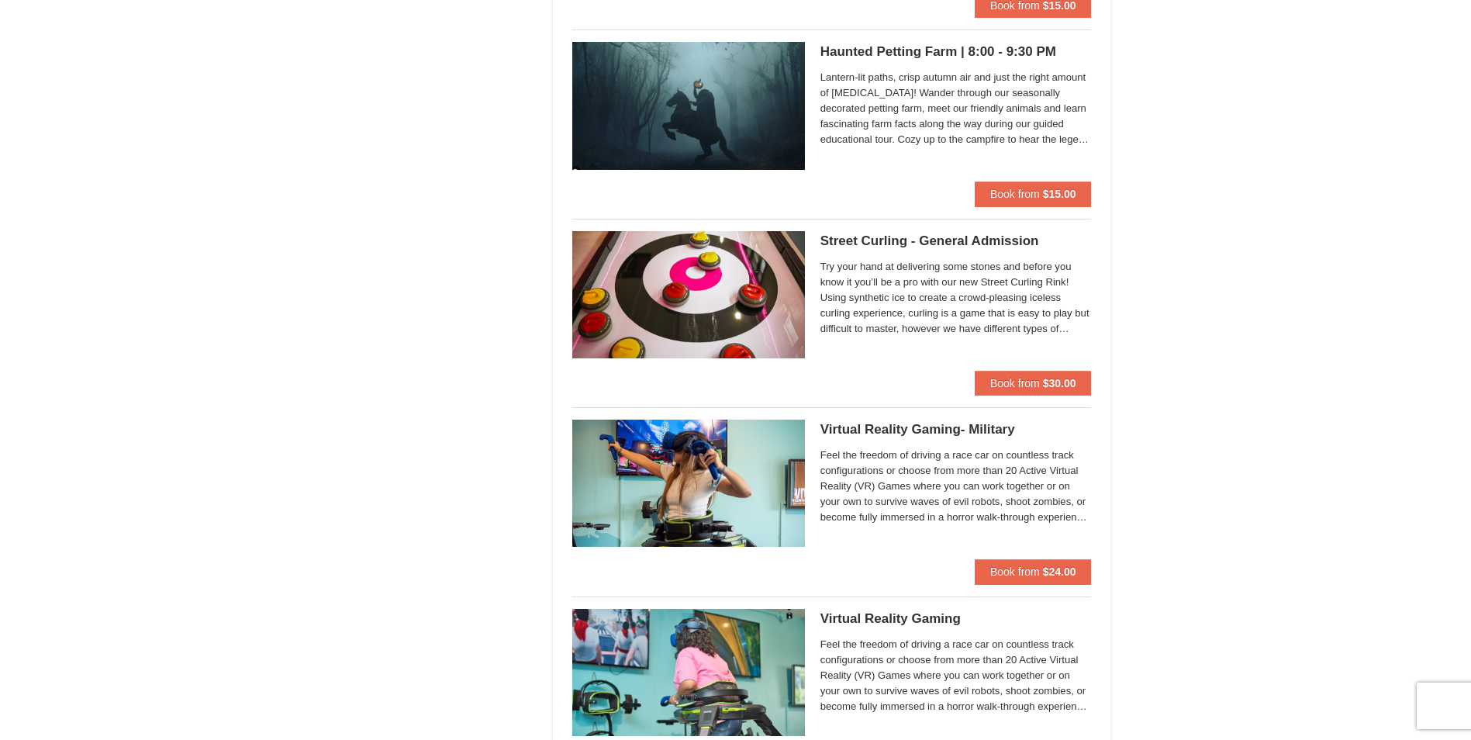
scroll to position [2637, 0]
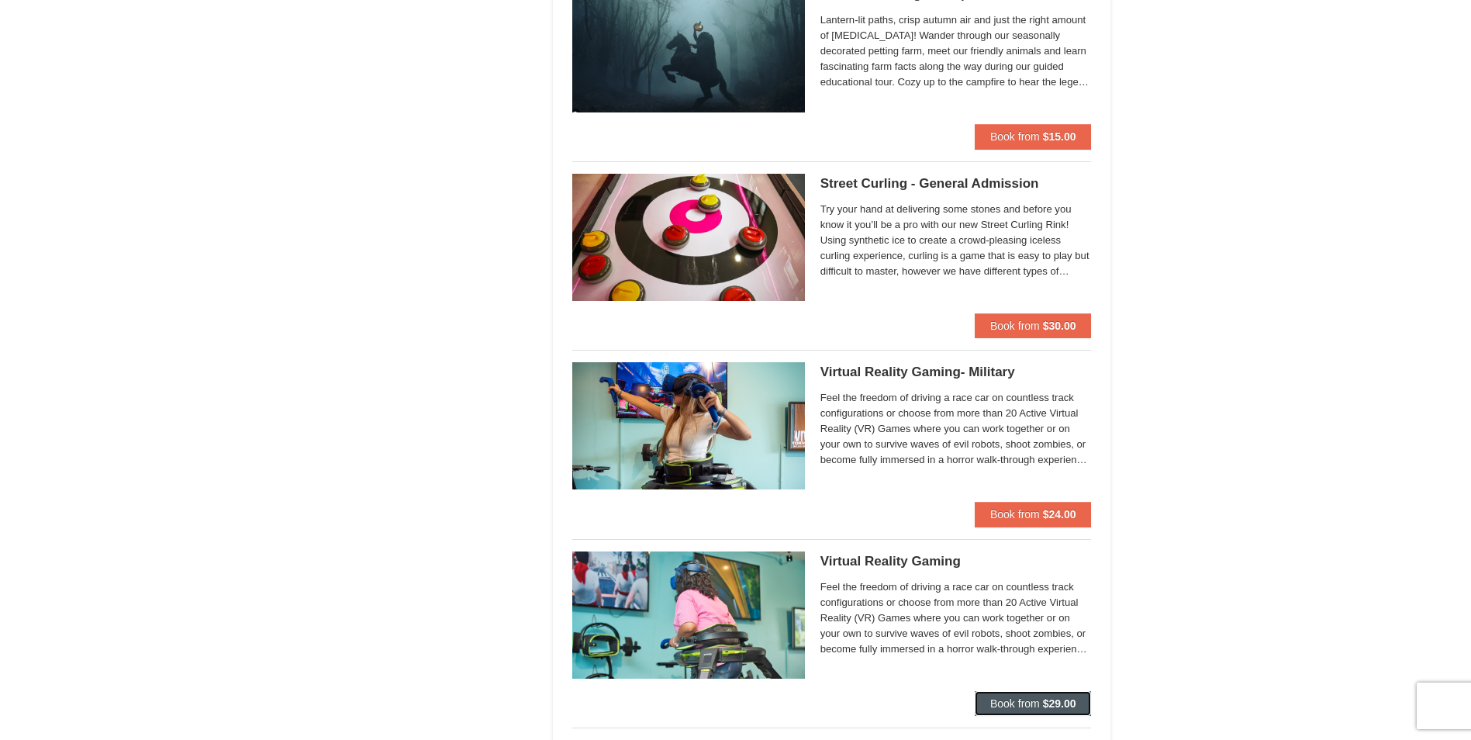
click at [1061, 700] on strong "$29.00" at bounding box center [1059, 703] width 33 height 12
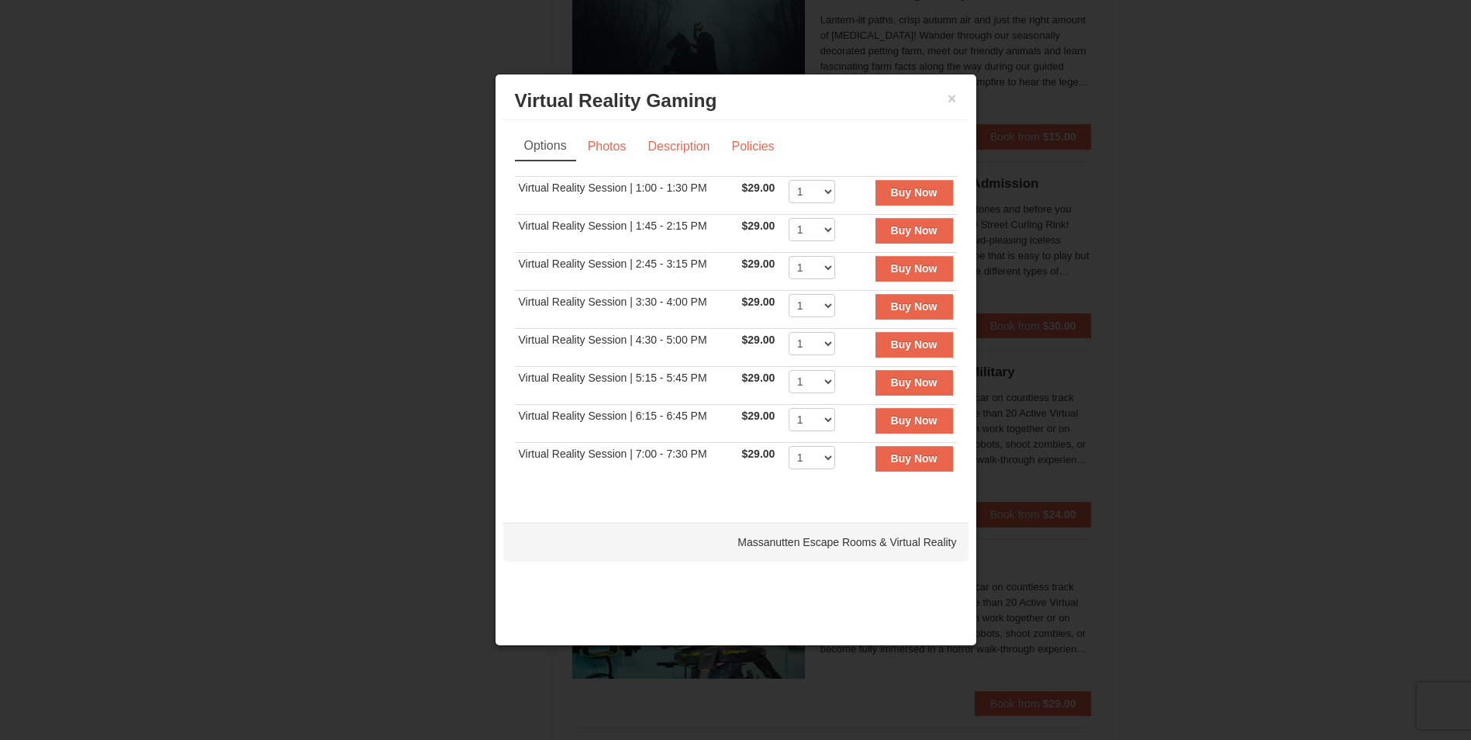
click at [1222, 378] on div at bounding box center [735, 370] width 1471 height 740
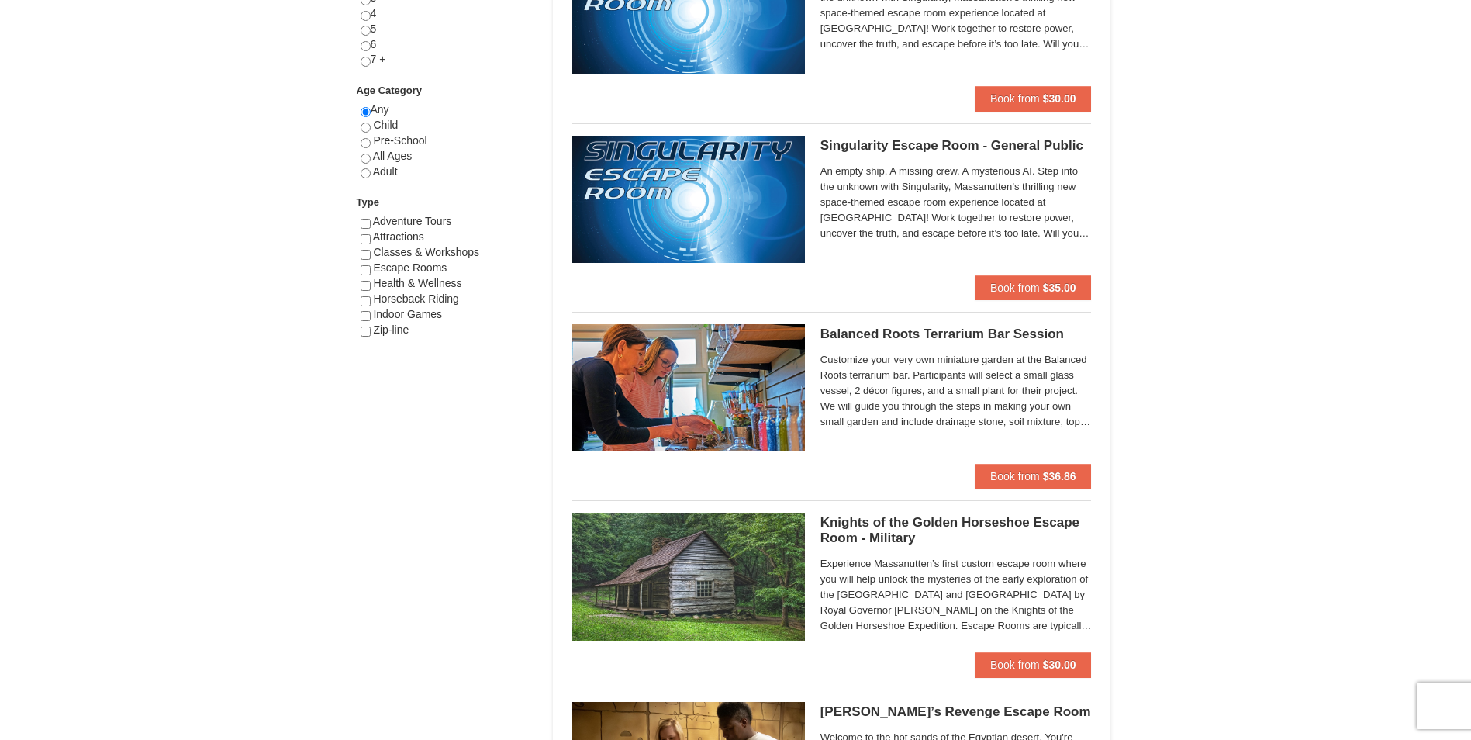
scroll to position [776, 0]
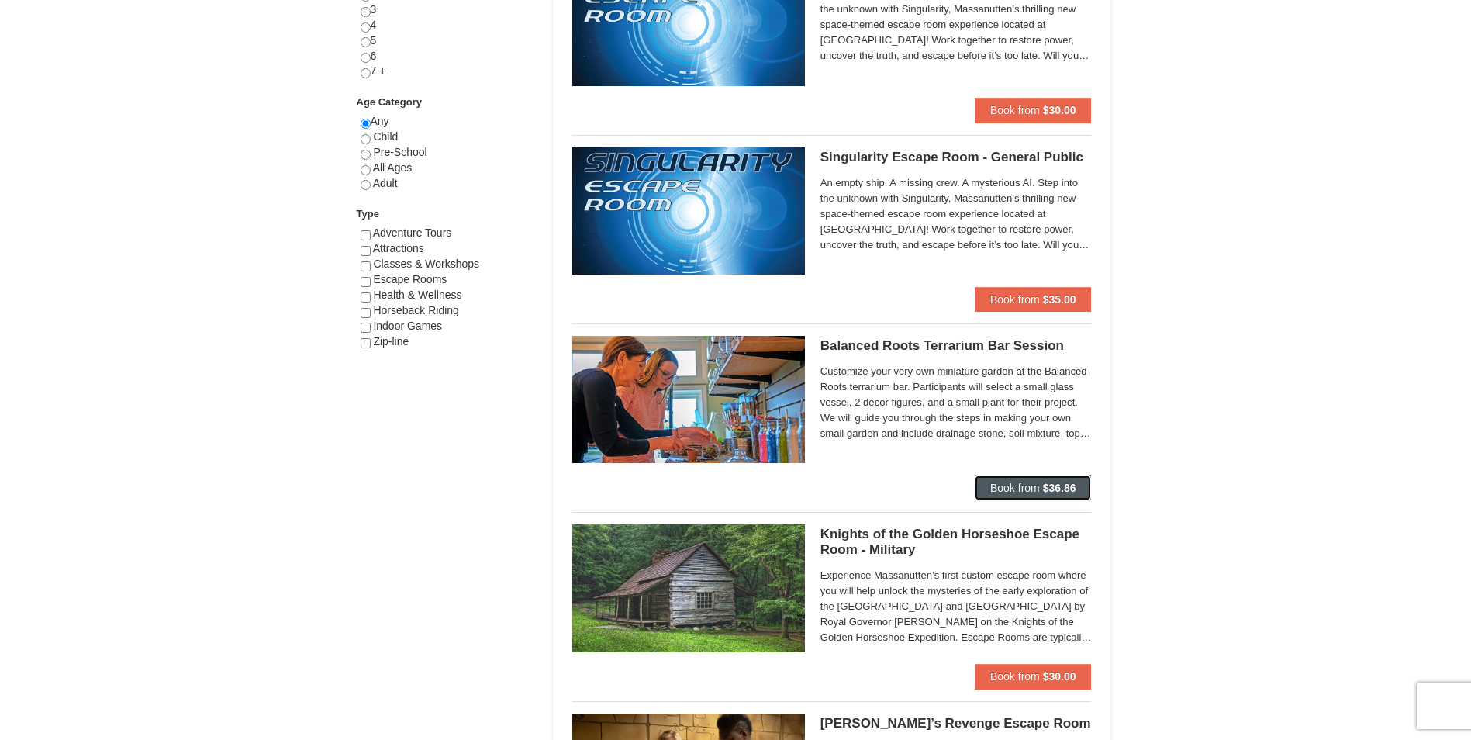
click at [1058, 493] on strong "$36.86" at bounding box center [1059, 488] width 33 height 12
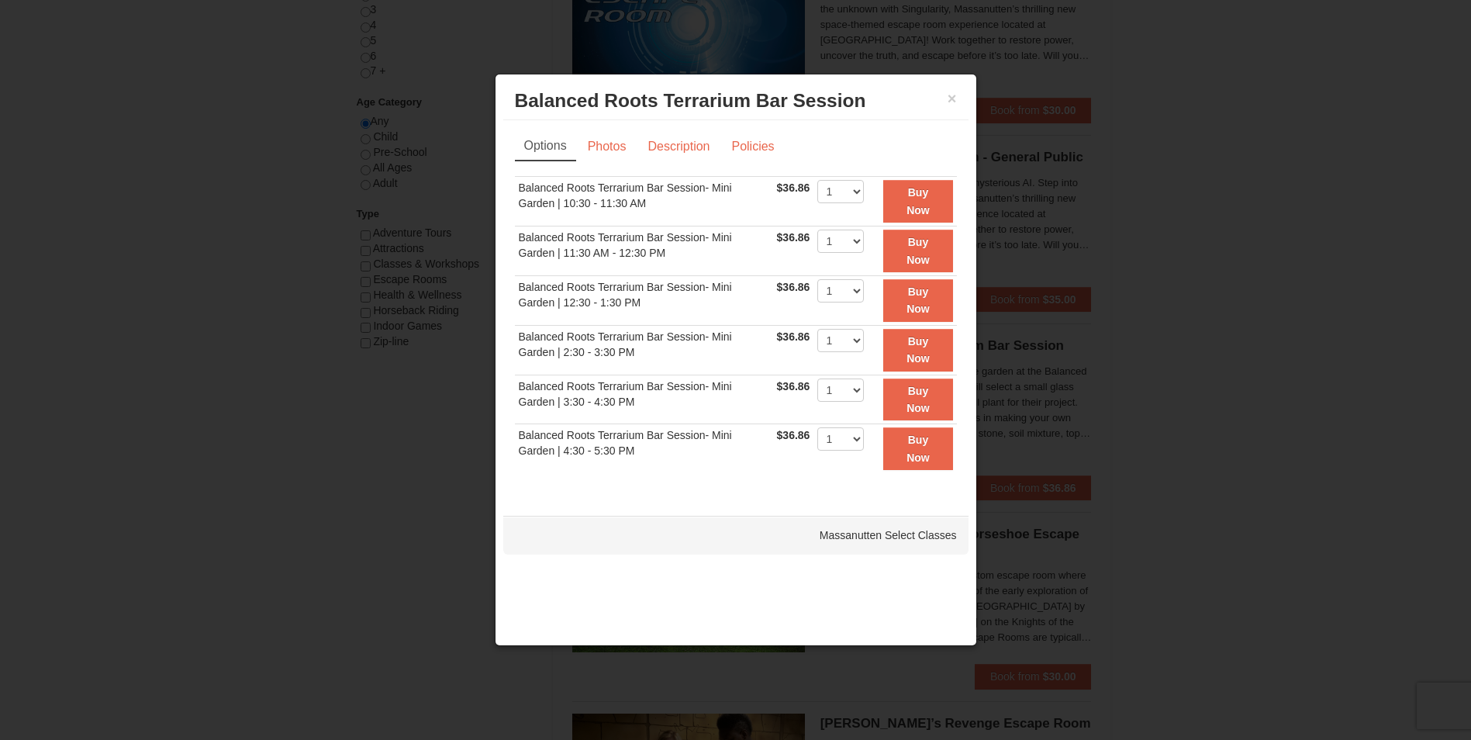
click at [1137, 368] on div at bounding box center [735, 370] width 1471 height 740
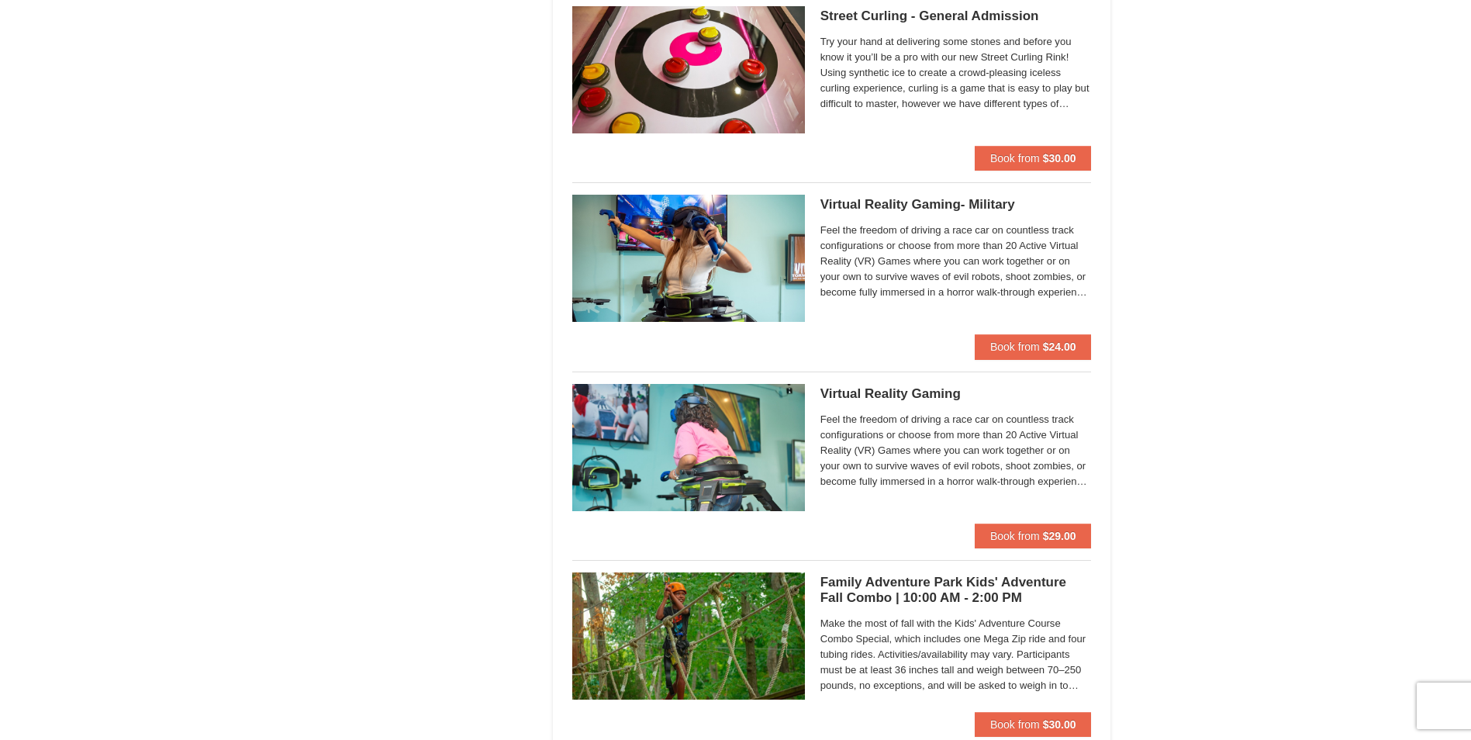
scroll to position [2792, 0]
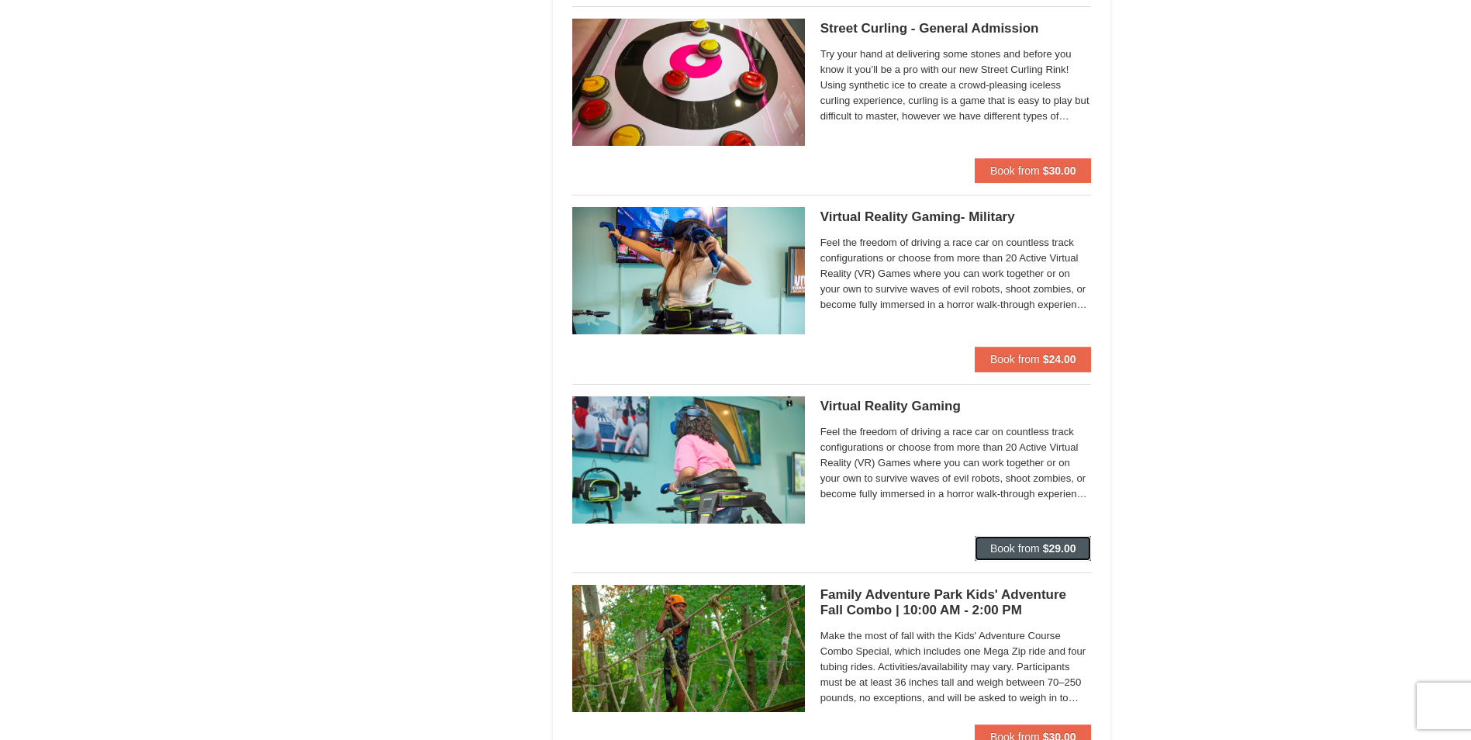
click at [1038, 548] on span "Book from" at bounding box center [1015, 548] width 50 height 12
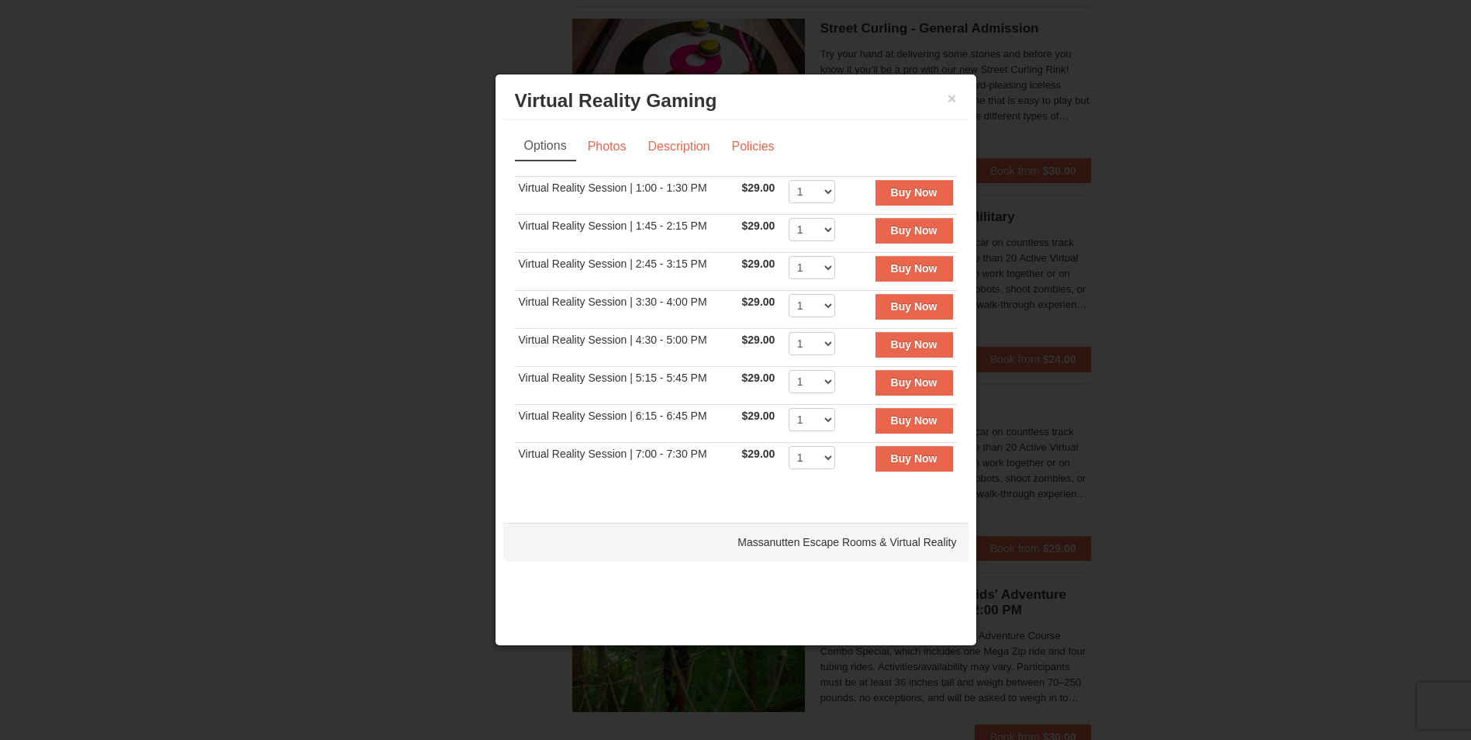
click at [1207, 385] on div at bounding box center [735, 370] width 1471 height 740
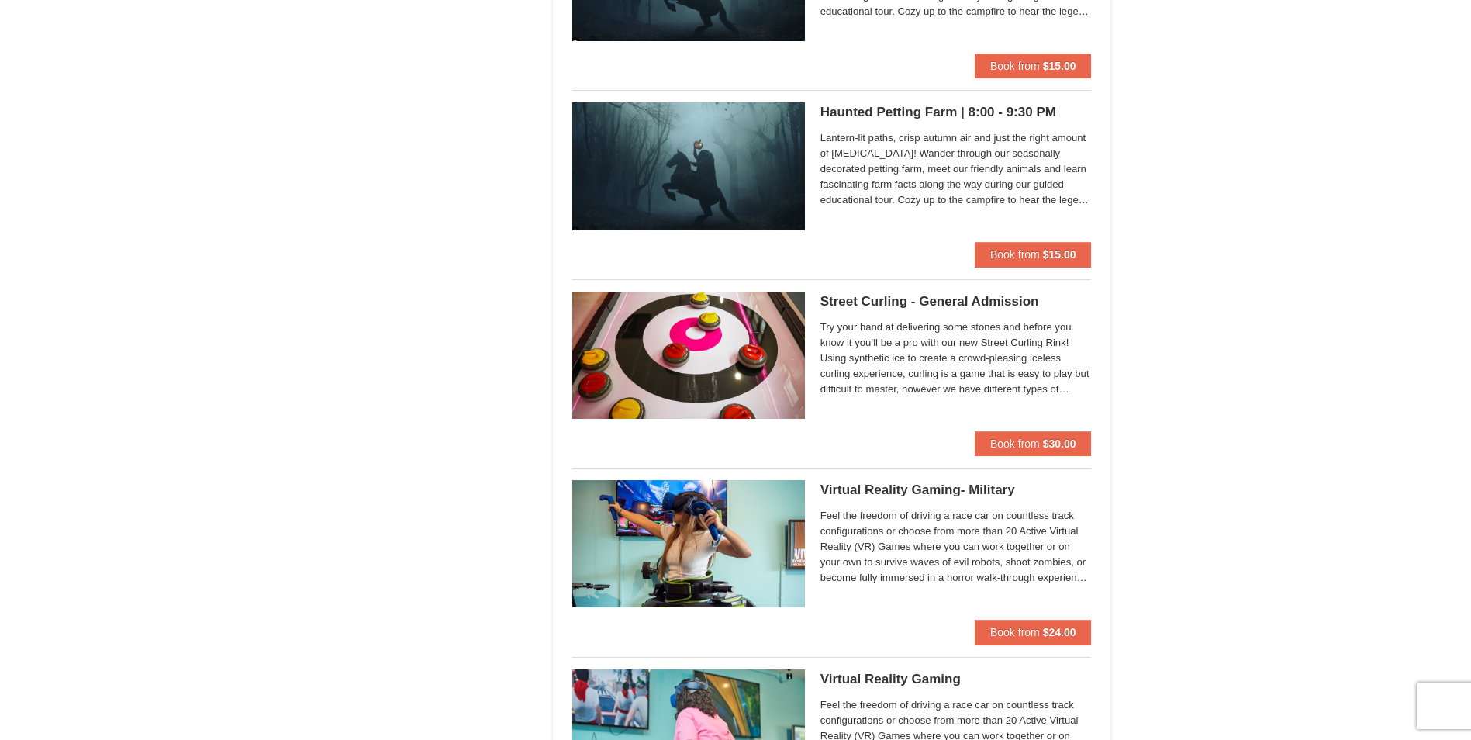
scroll to position [2327, 0]
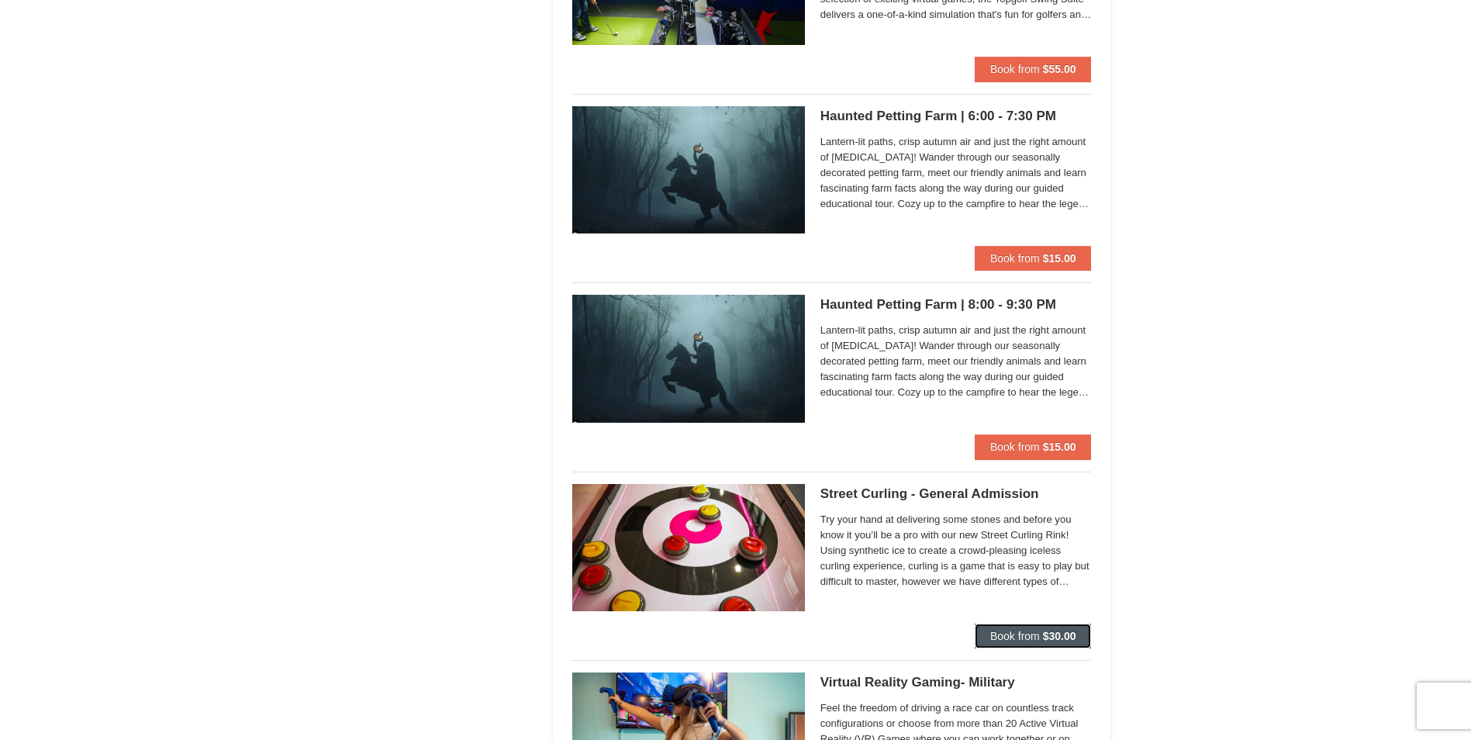
click at [1036, 628] on button "Book from $30.00" at bounding box center [1033, 636] width 117 height 25
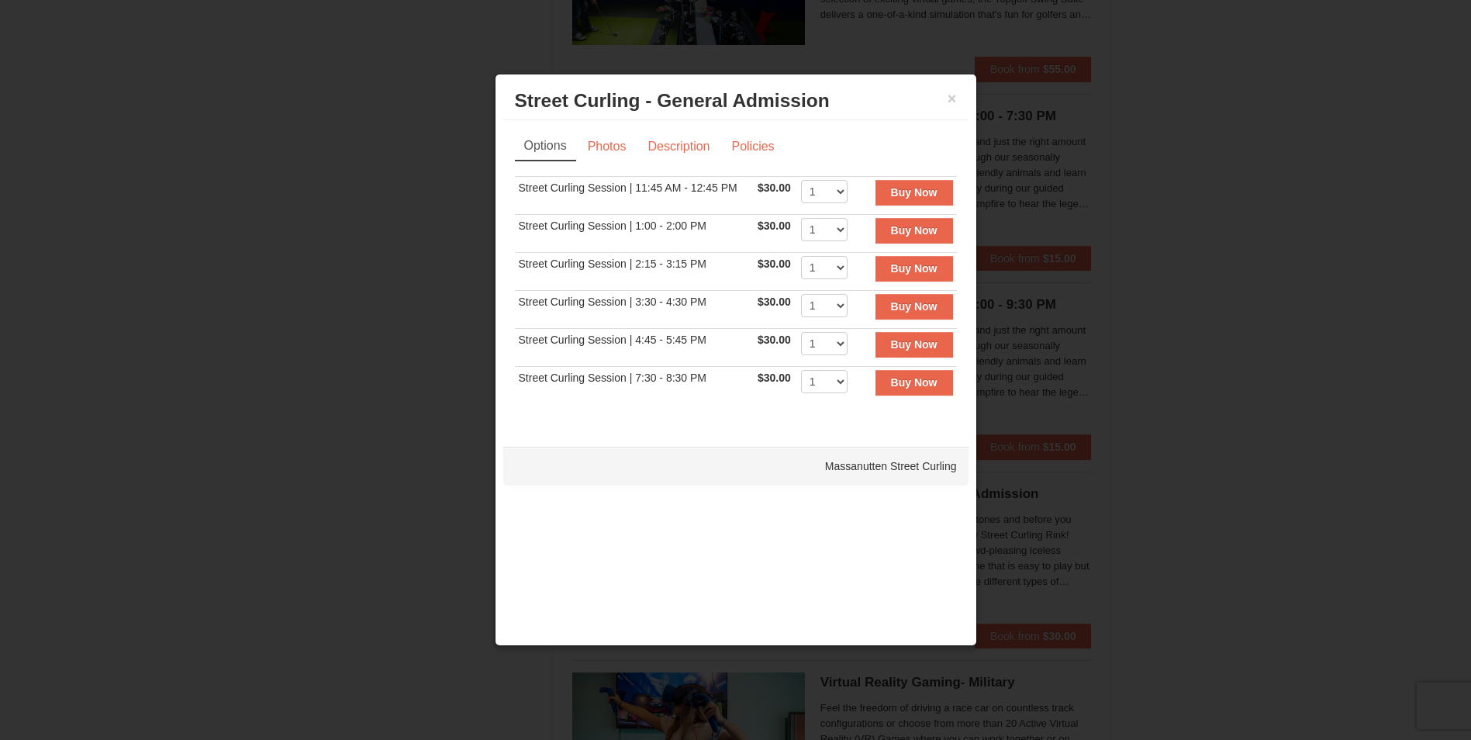
click at [1186, 177] on div at bounding box center [735, 370] width 1471 height 740
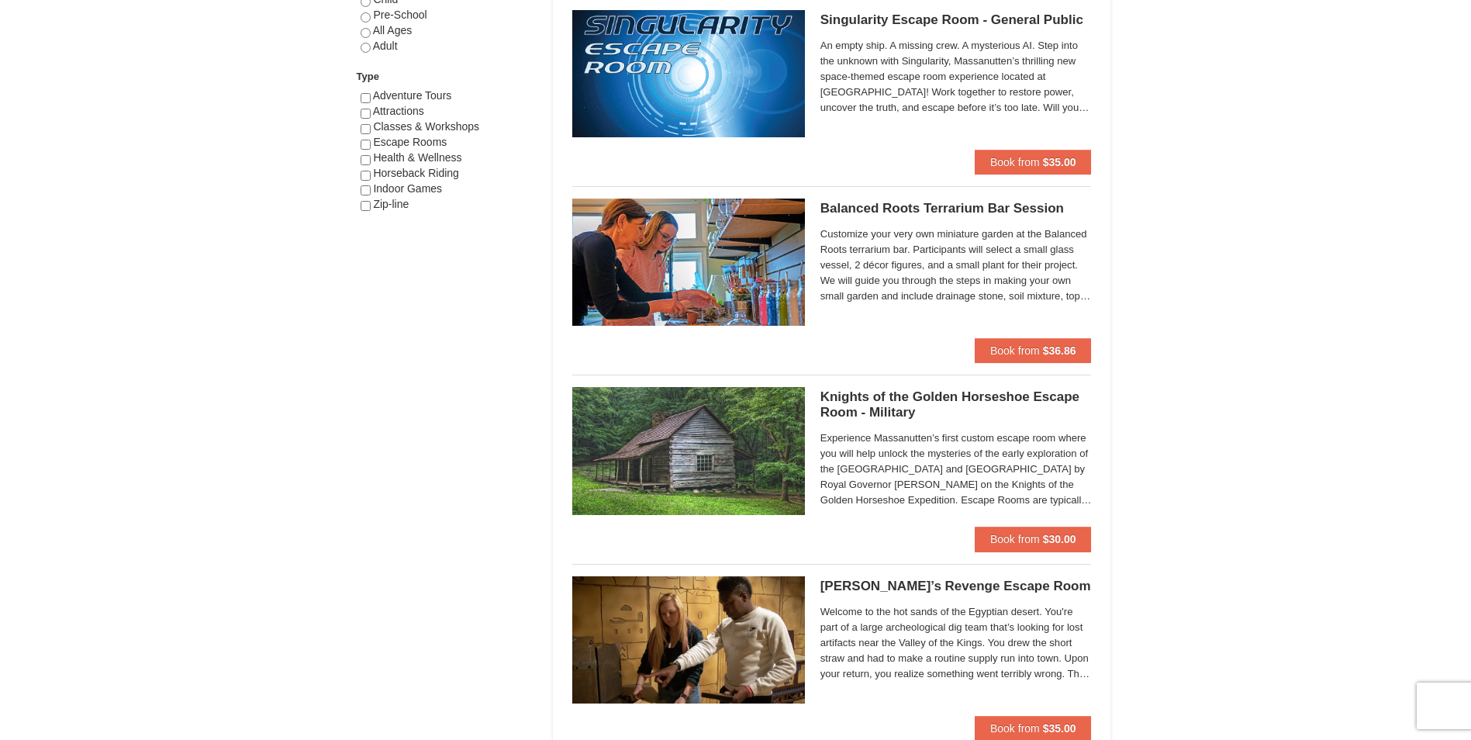
scroll to position [853, 0]
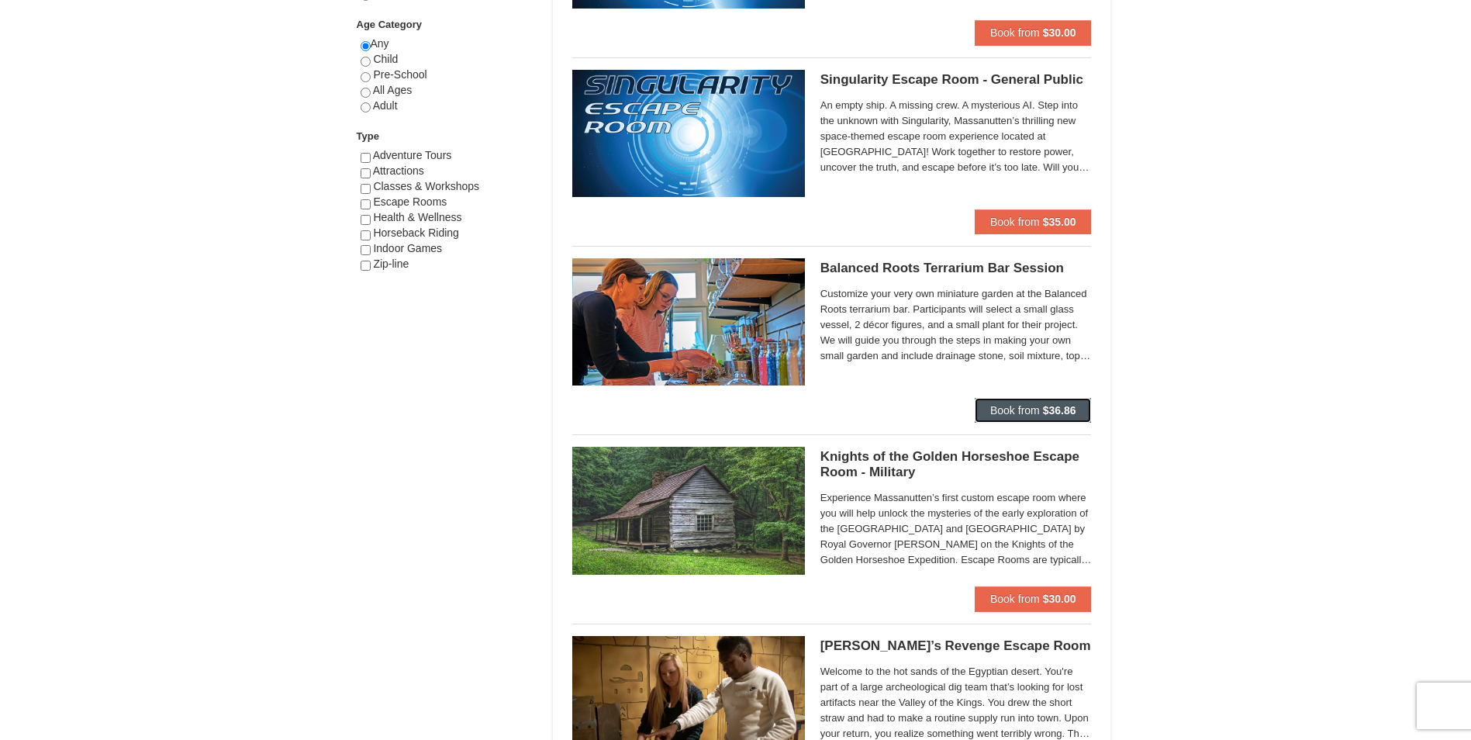
click at [1080, 414] on button "Book from $36.86" at bounding box center [1033, 410] width 117 height 25
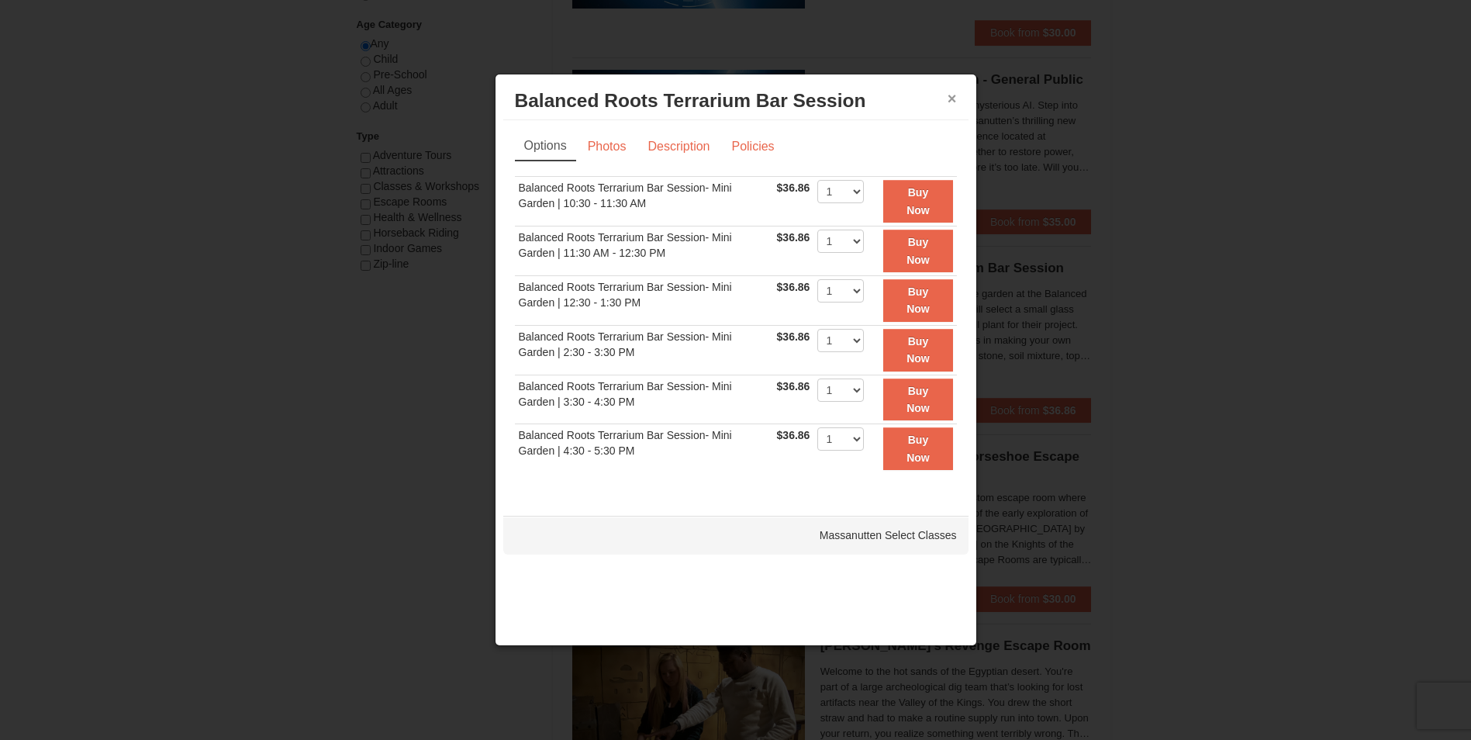
click at [955, 98] on button "×" at bounding box center [952, 99] width 9 height 16
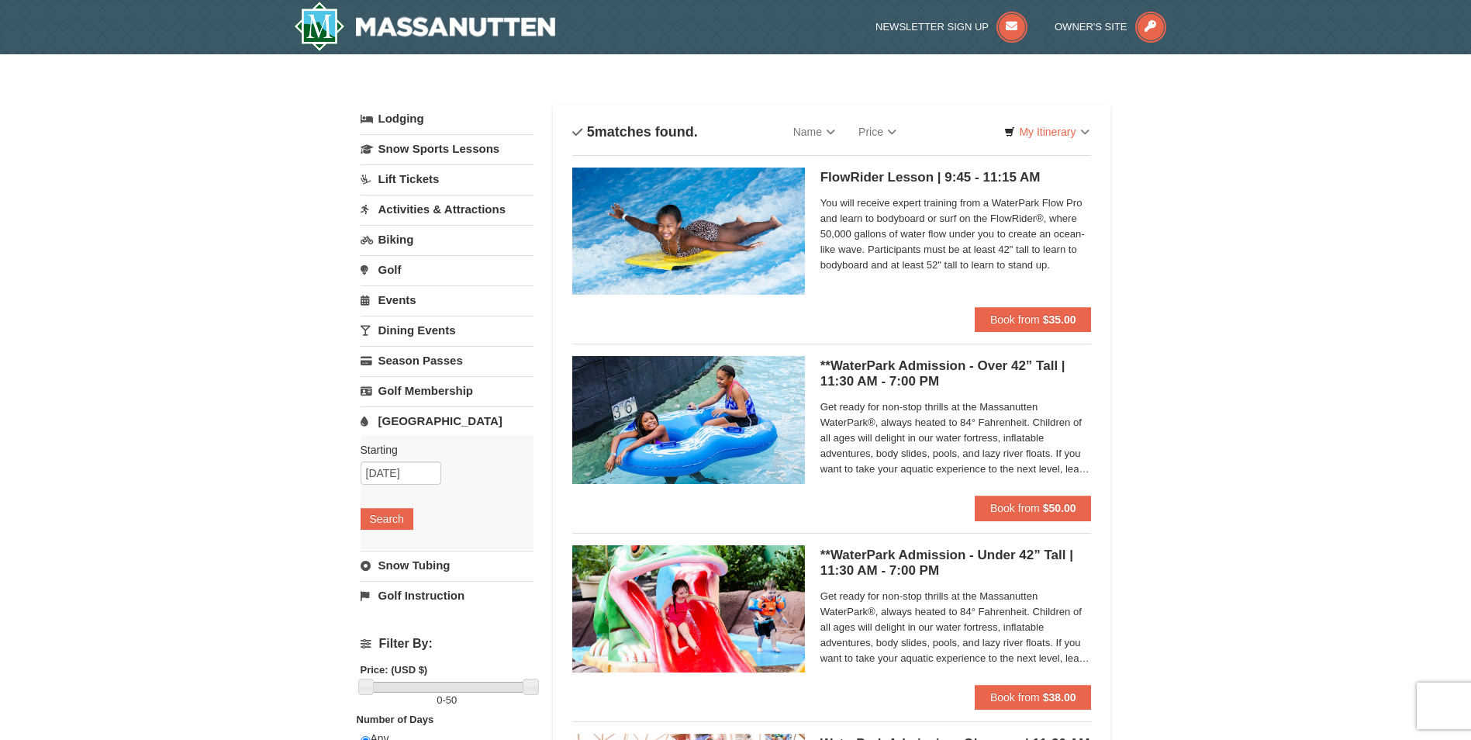
click at [405, 271] on link "Golf" at bounding box center [447, 269] width 173 height 29
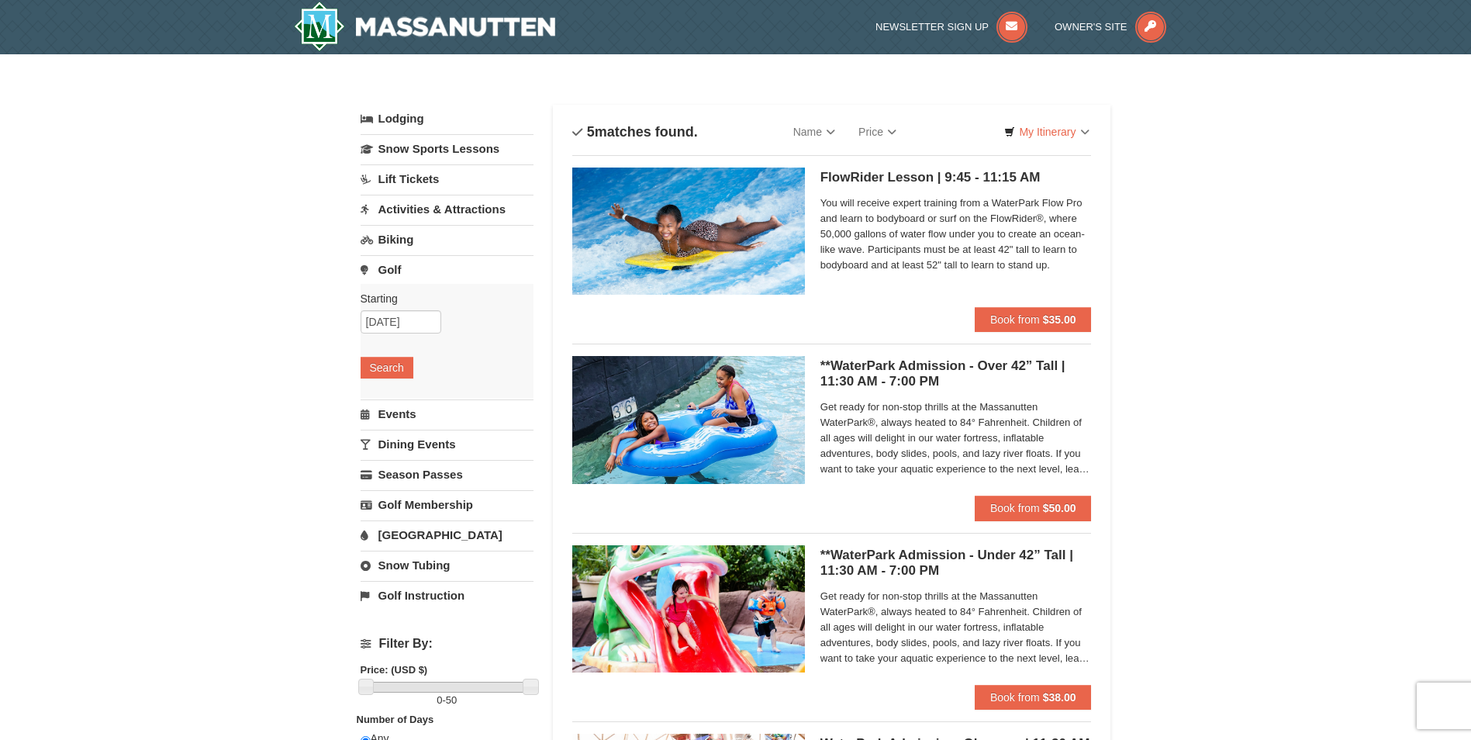
click at [439, 171] on link "Lift Tickets" at bounding box center [447, 178] width 173 height 29
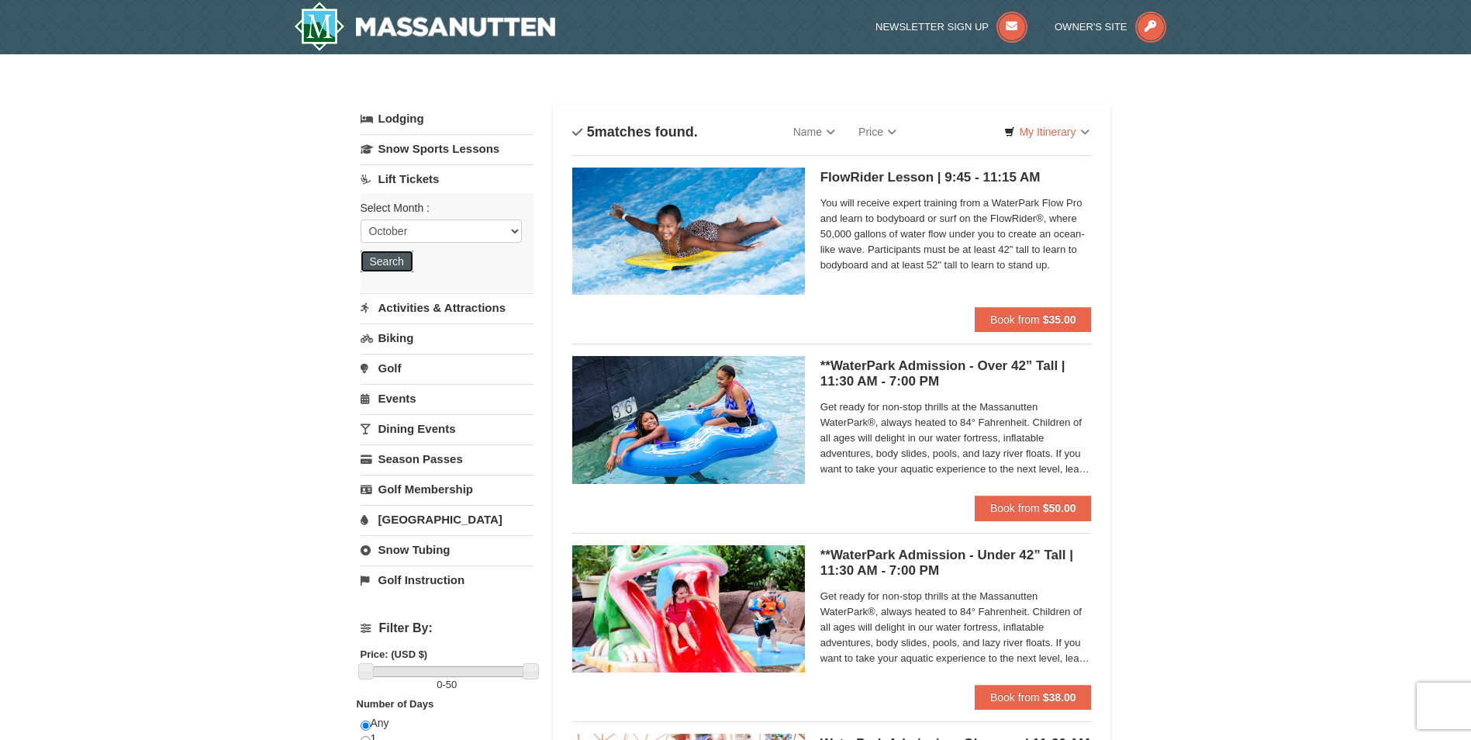
click at [392, 254] on button "Search" at bounding box center [387, 262] width 53 height 22
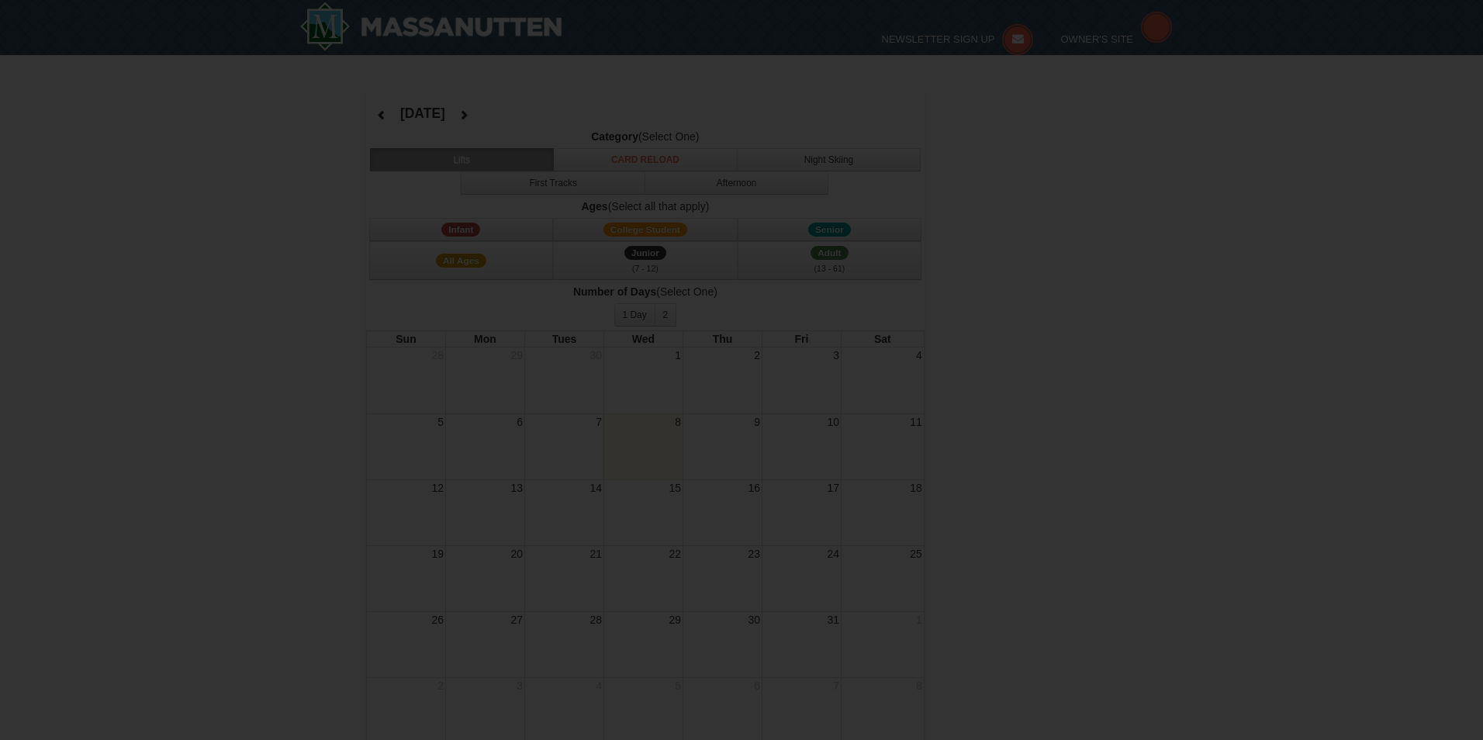
select select "10"
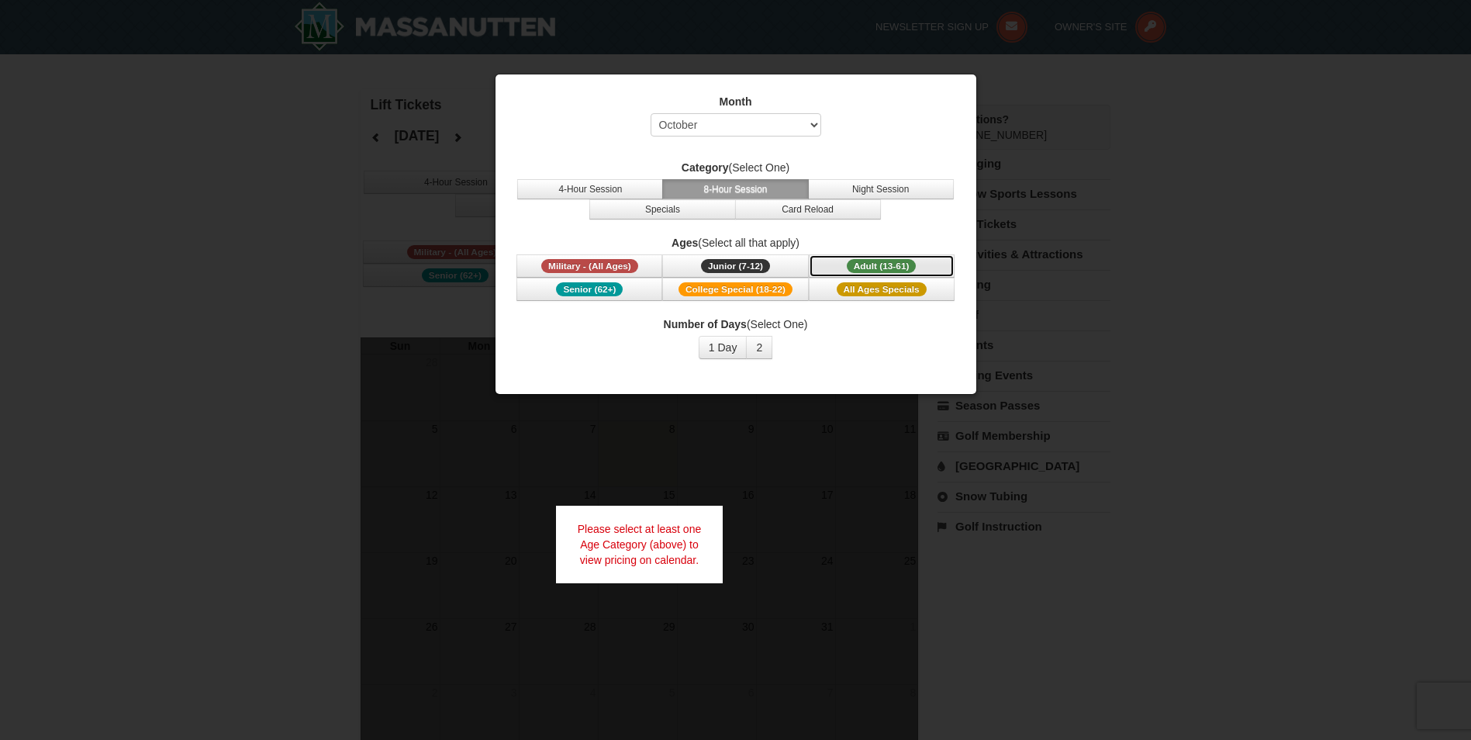
click at [913, 264] on span "Adult (13-61)" at bounding box center [882, 266] width 70 height 14
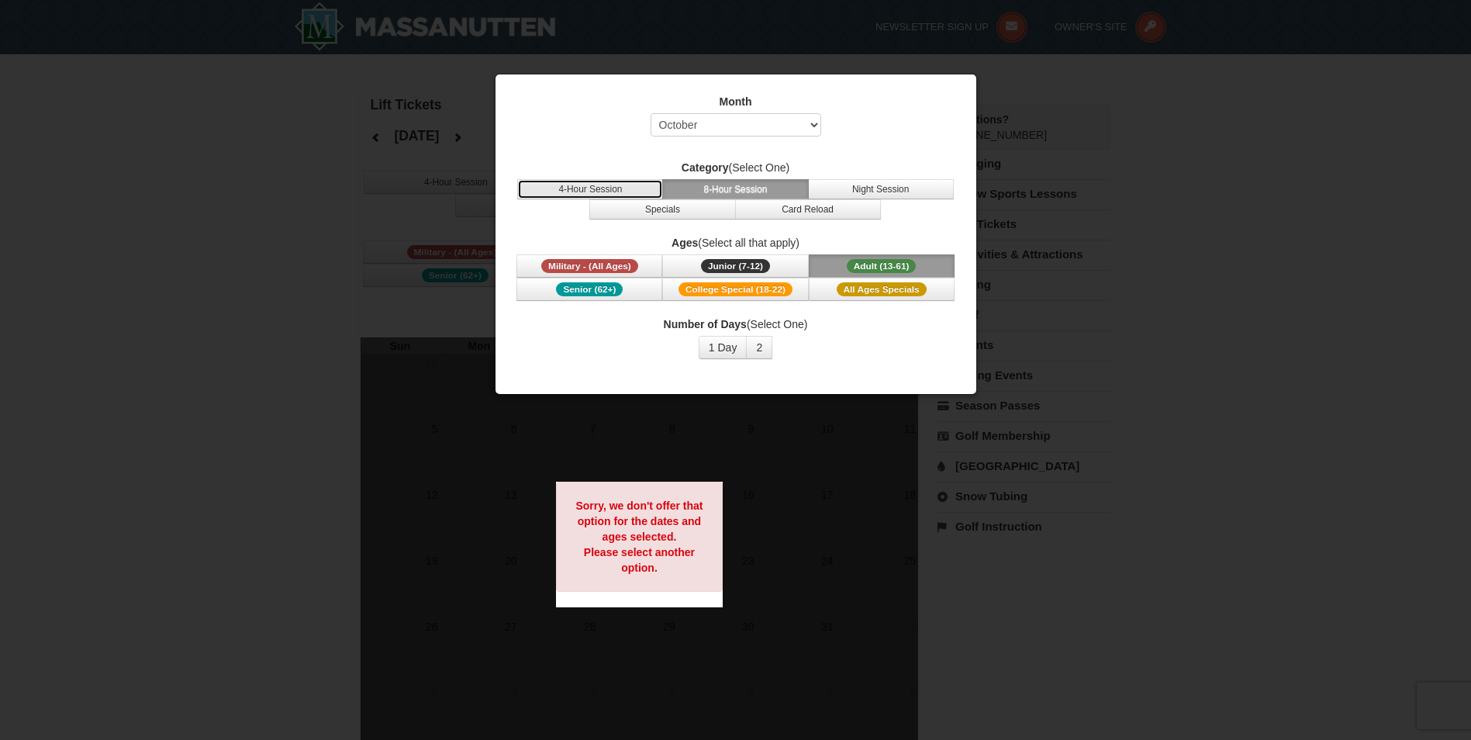
click at [642, 191] on button "4-Hour Session" at bounding box center [590, 189] width 146 height 20
click at [724, 344] on button "1 Day" at bounding box center [723, 347] width 49 height 23
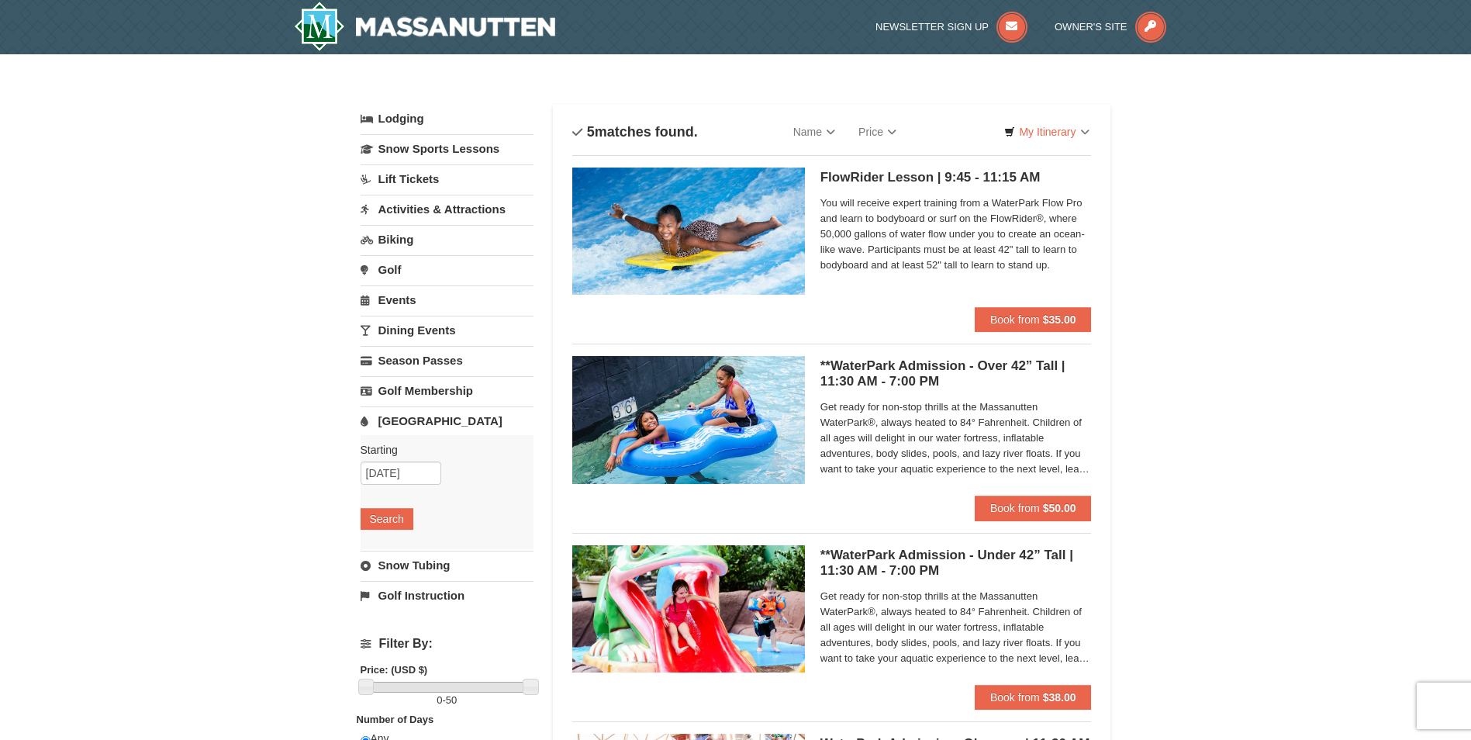
click at [432, 209] on link "Activities & Attractions" at bounding box center [447, 209] width 173 height 29
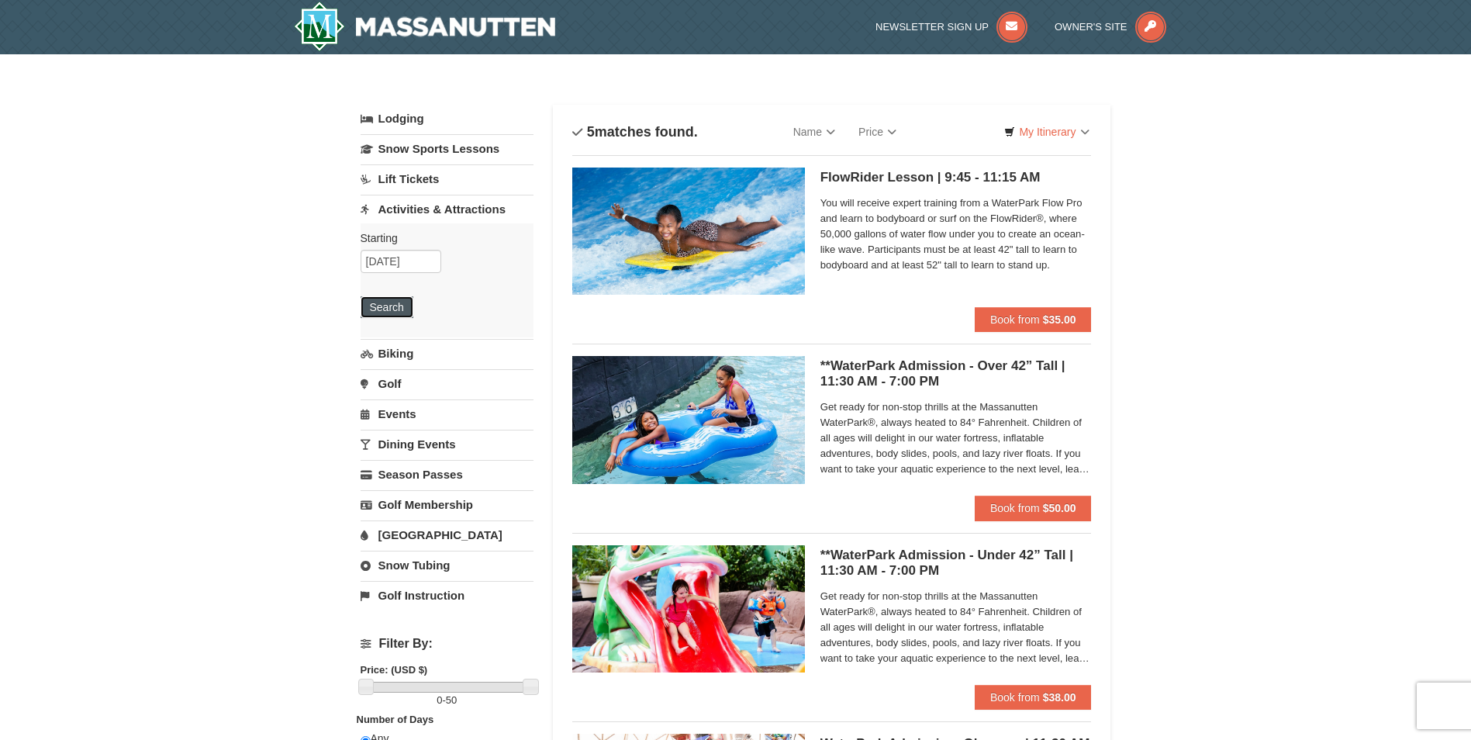
click at [398, 302] on button "Search" at bounding box center [387, 307] width 53 height 22
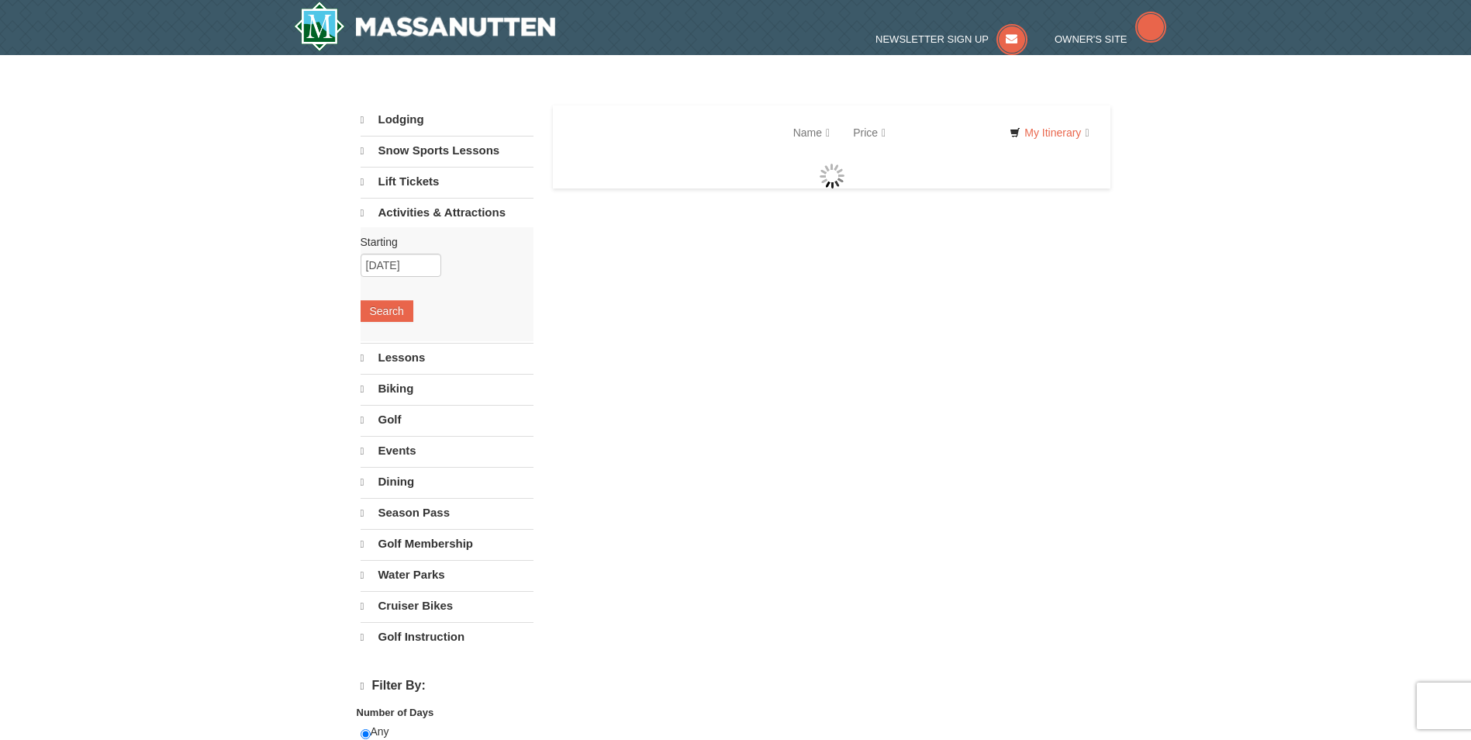
select select "10"
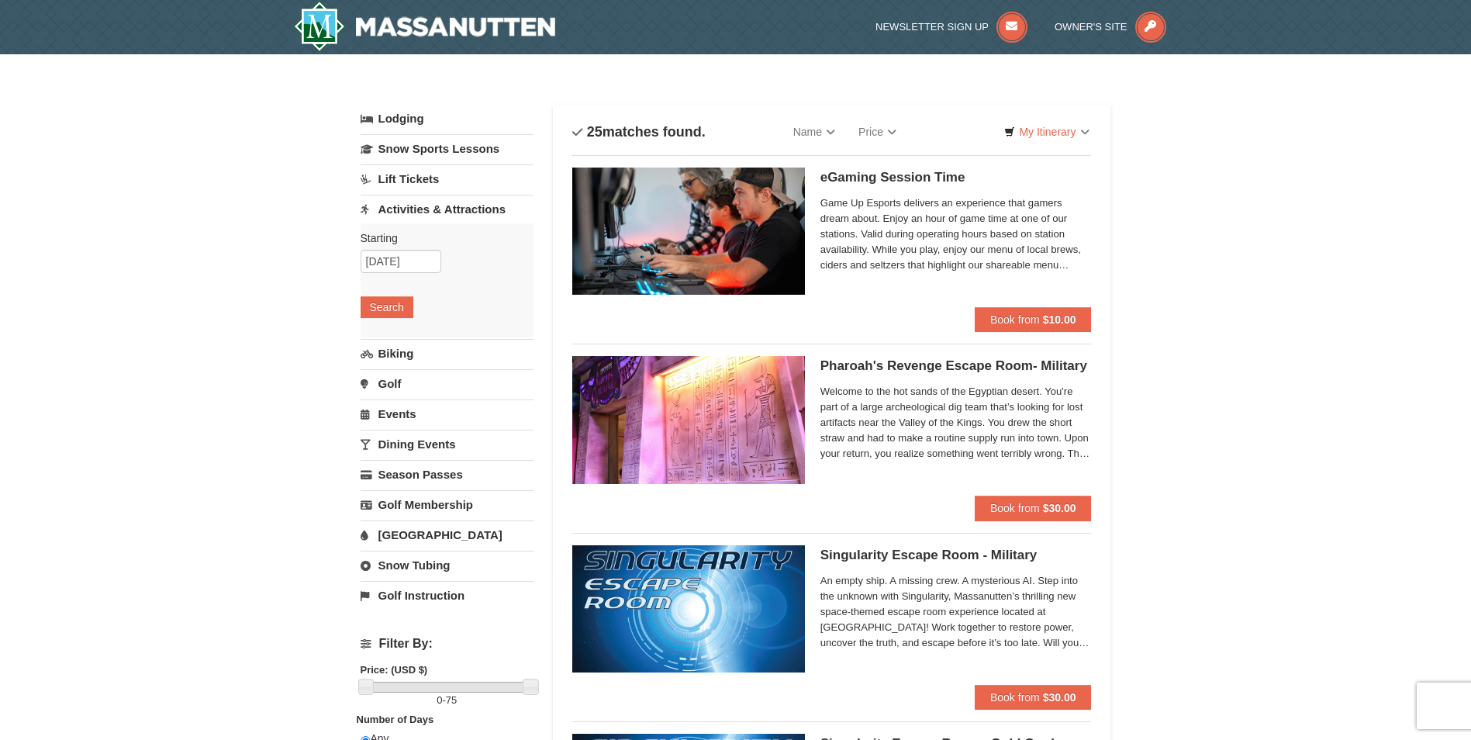
click at [401, 387] on link "Golf" at bounding box center [447, 383] width 173 height 29
click at [401, 365] on button "Search" at bounding box center [387, 368] width 53 height 22
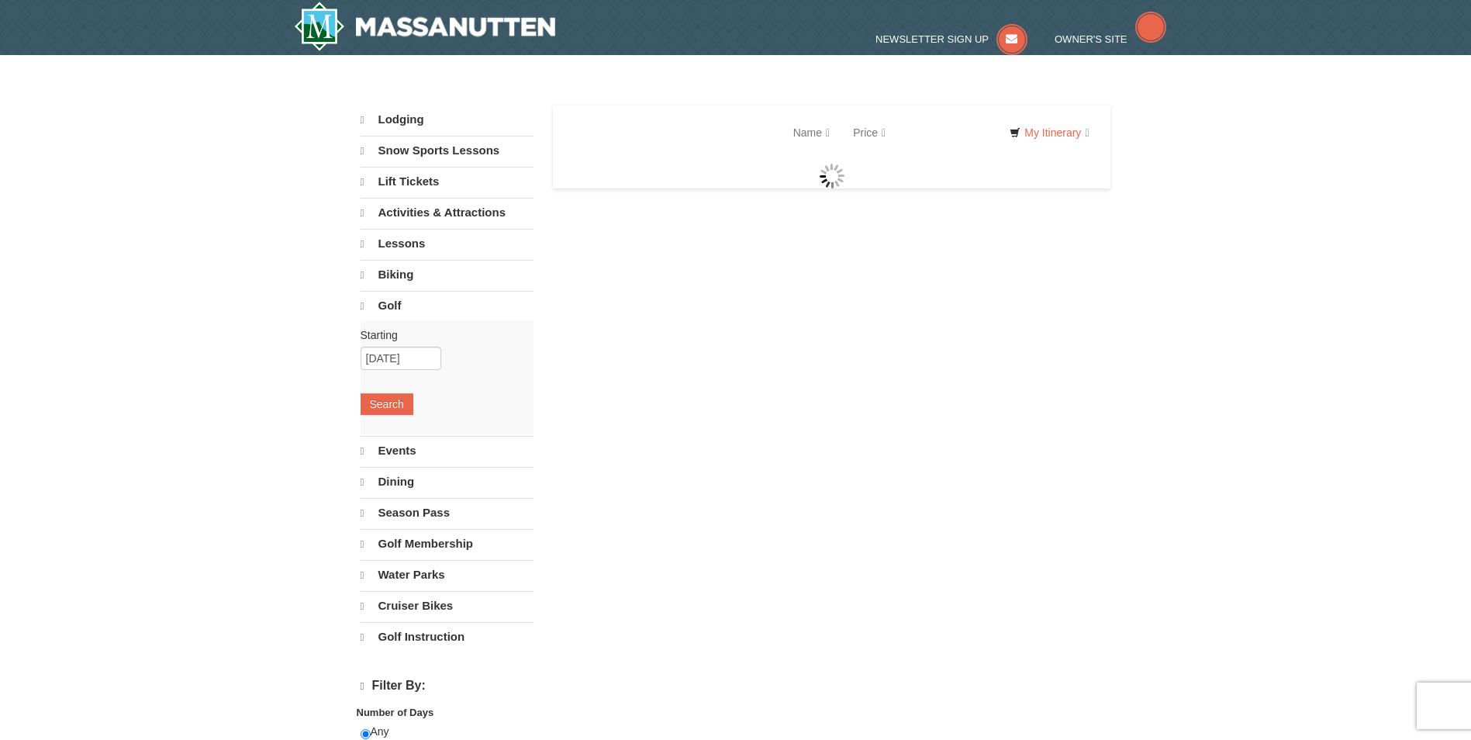
select select "10"
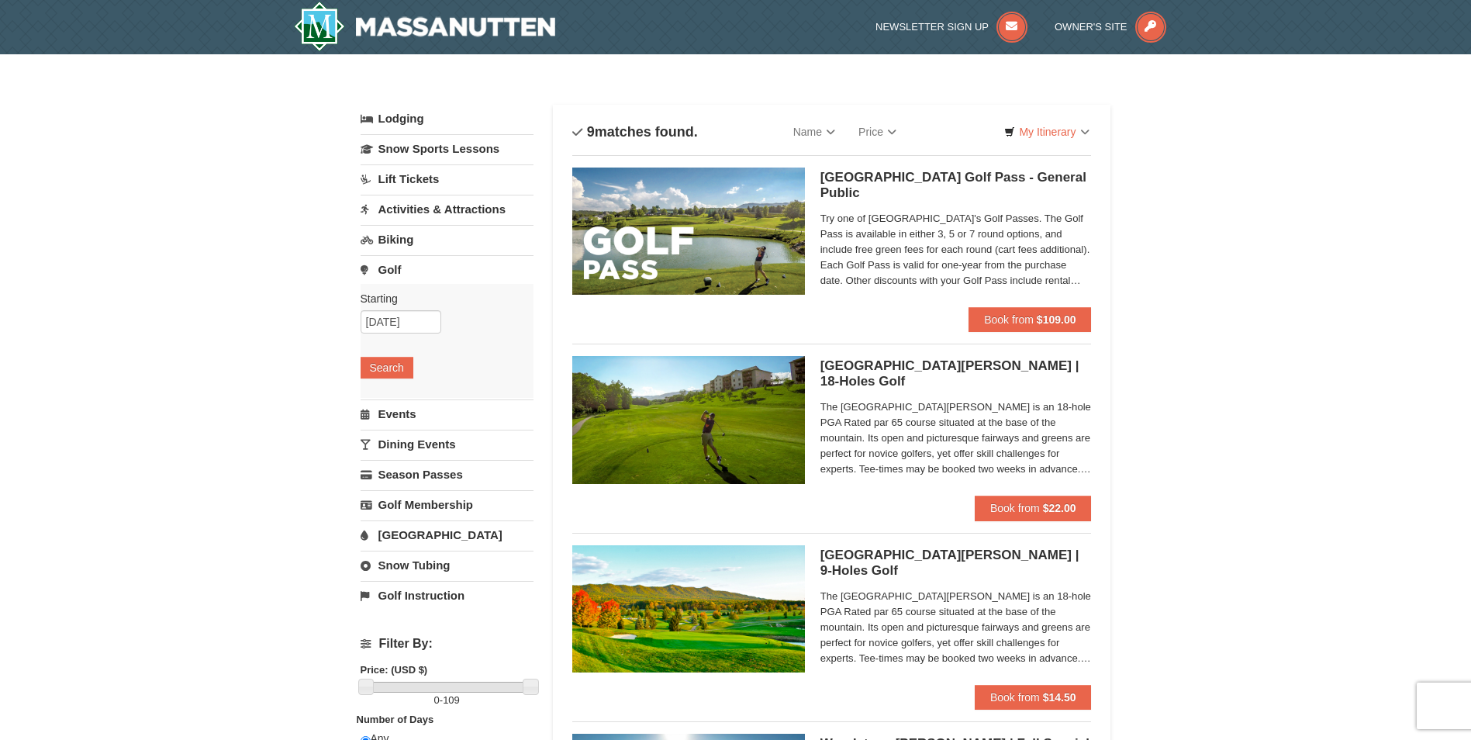
click at [430, 410] on link "Events" at bounding box center [447, 413] width 173 height 29
click at [383, 395] on button "Search" at bounding box center [387, 398] width 53 height 22
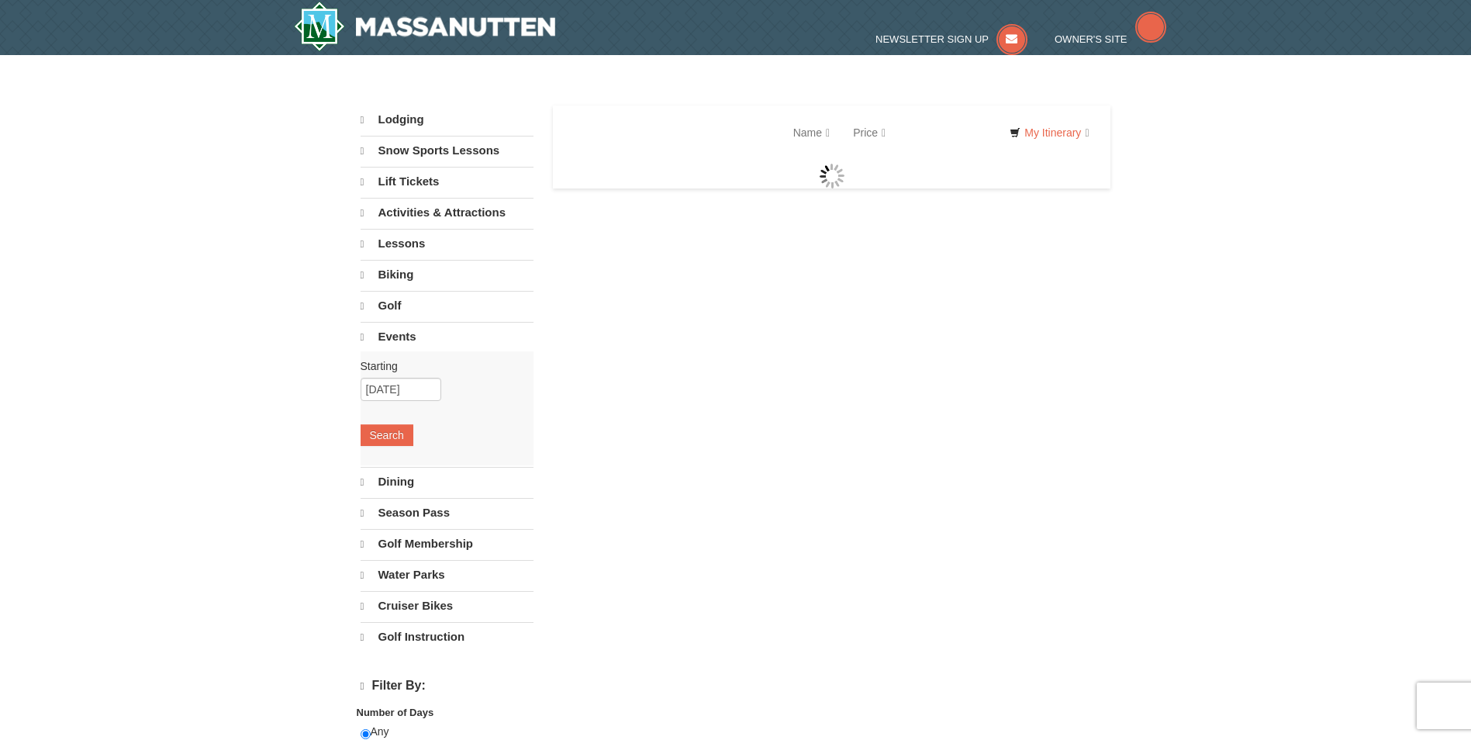
select select "10"
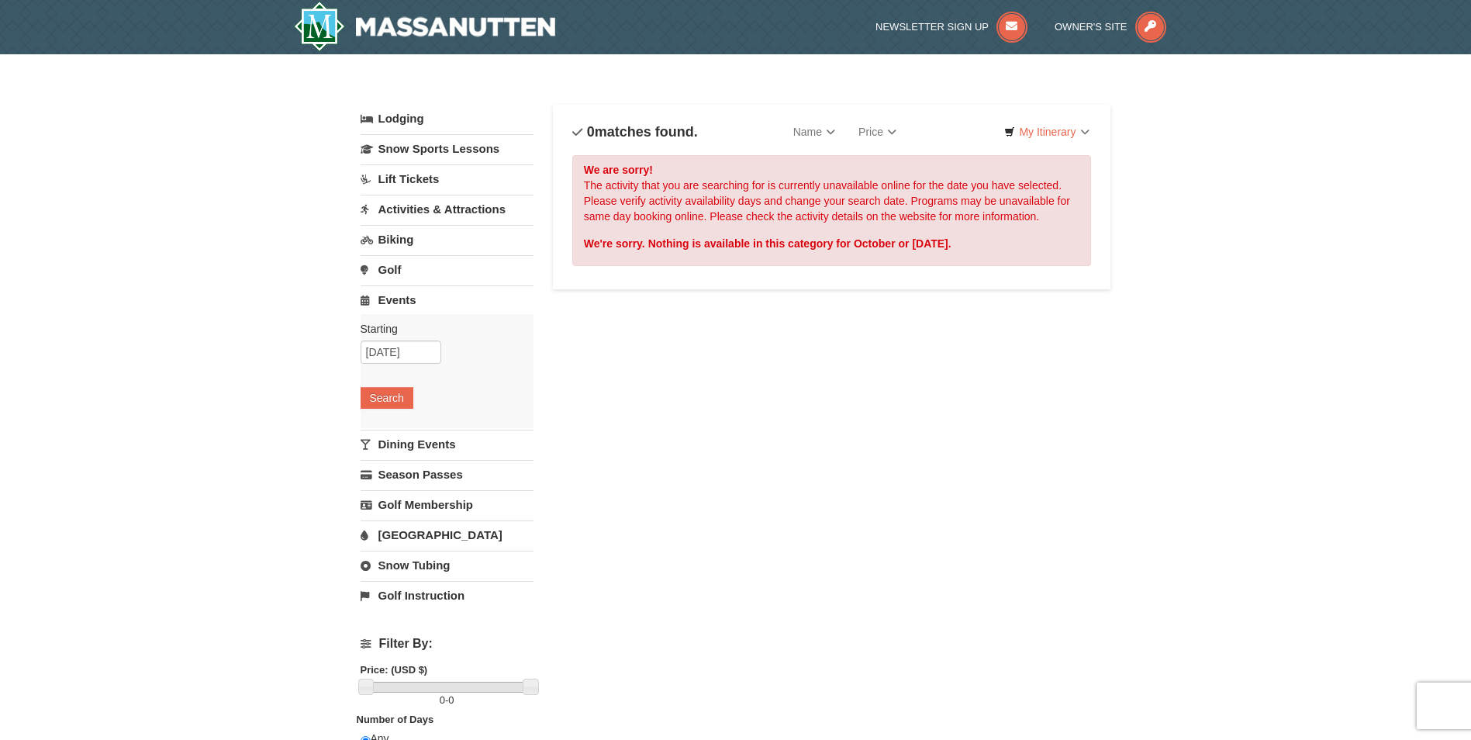
click at [414, 442] on link "Dining Events" at bounding box center [447, 444] width 173 height 29
click at [391, 428] on button "Search" at bounding box center [387, 428] width 53 height 22
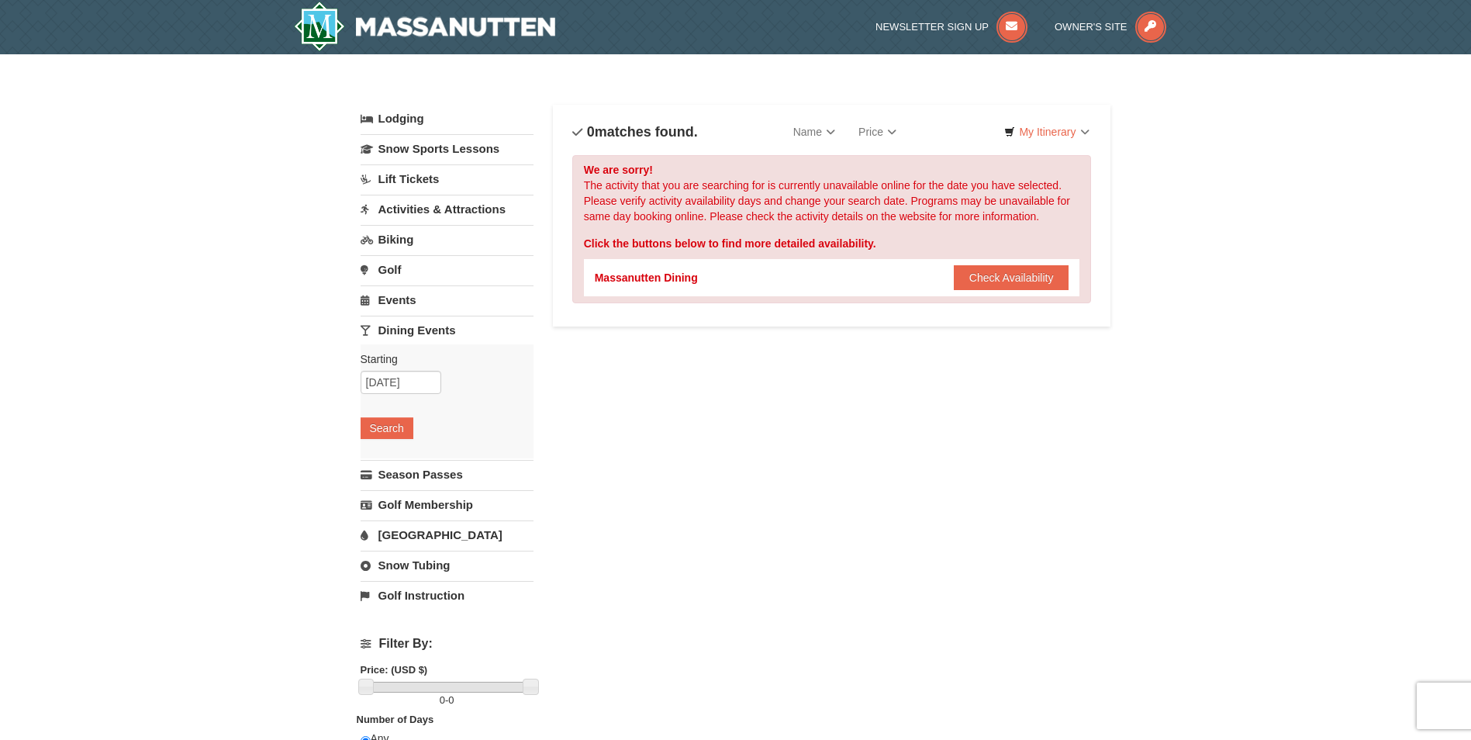
click at [409, 535] on link "[GEOGRAPHIC_DATA]" at bounding box center [447, 534] width 173 height 29
click at [402, 523] on button "Search" at bounding box center [387, 519] width 53 height 22
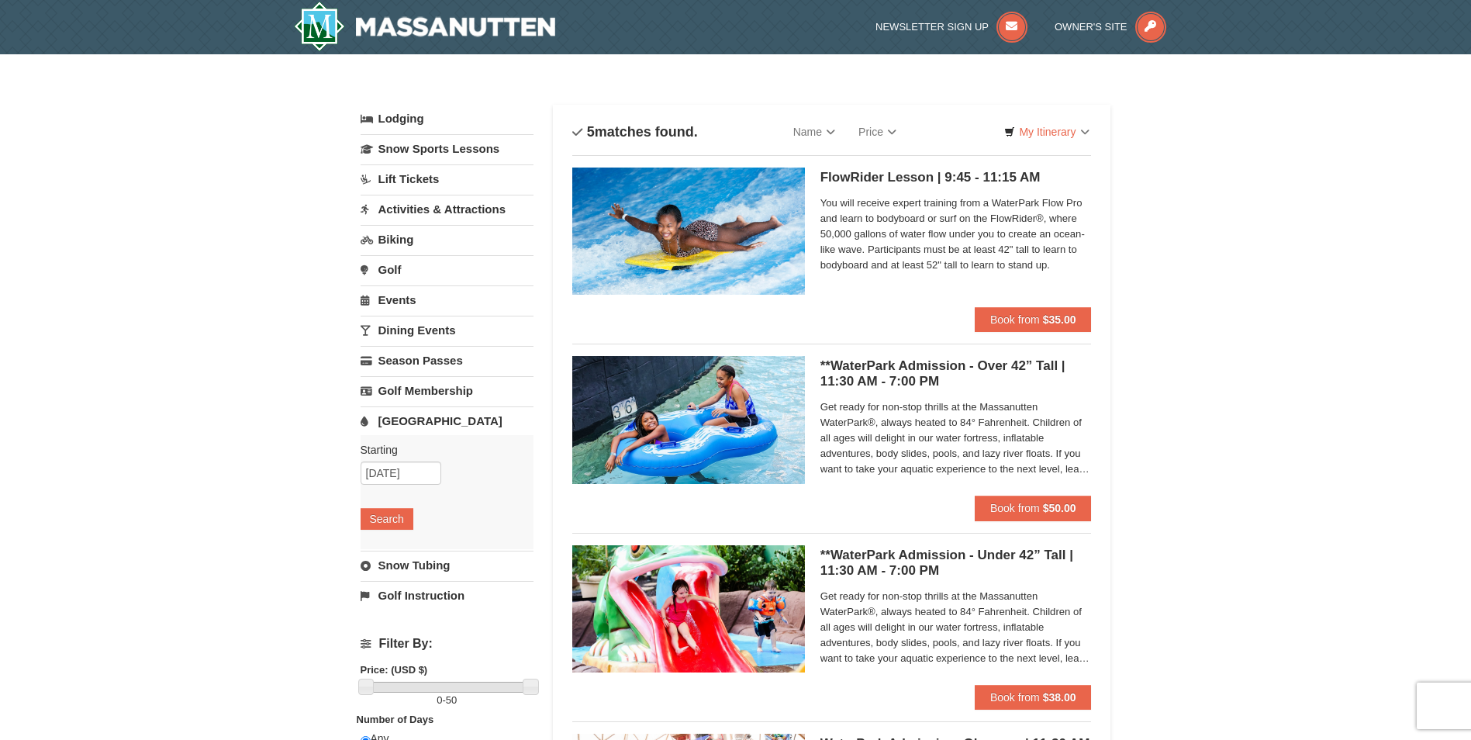
click at [391, 568] on link "Snow Tubing" at bounding box center [447, 565] width 173 height 29
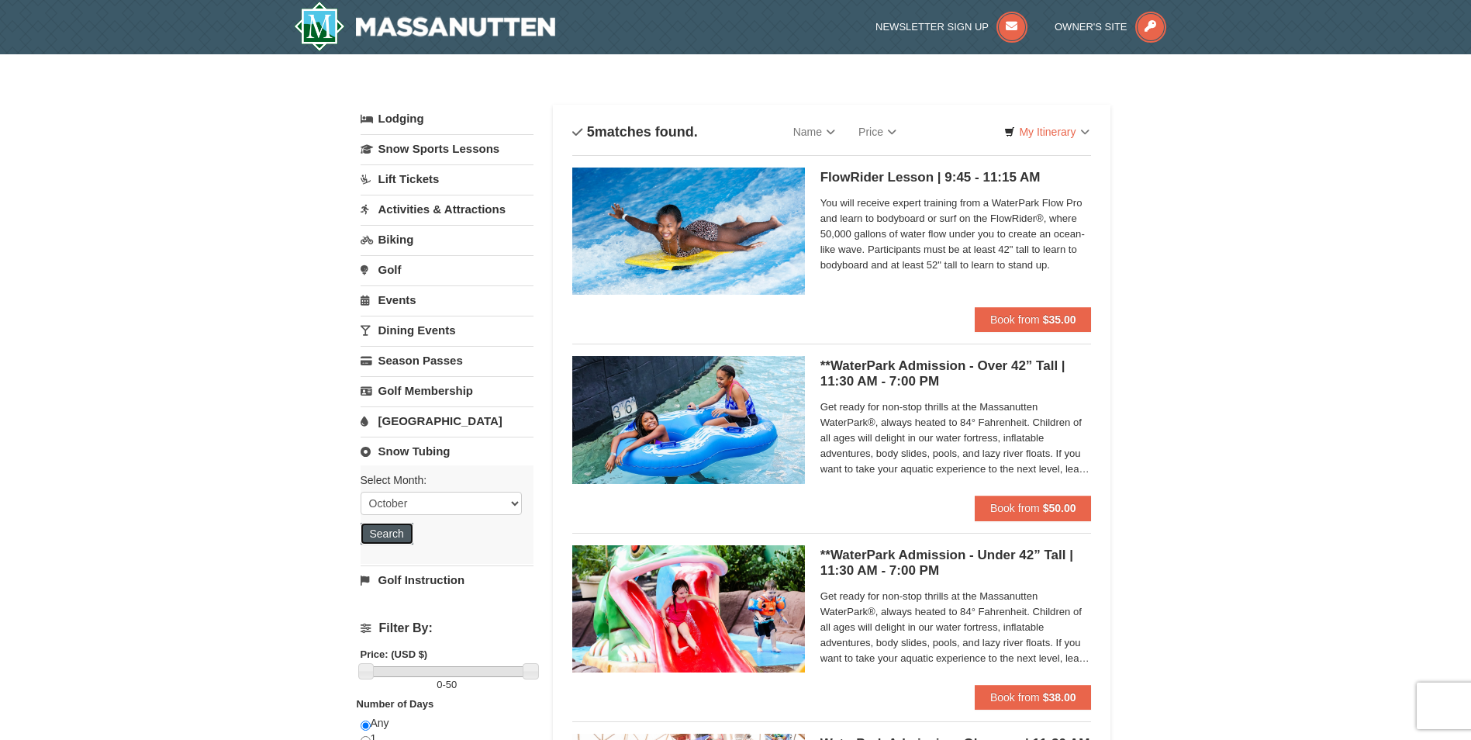
click at [397, 535] on button "Search" at bounding box center [387, 534] width 53 height 22
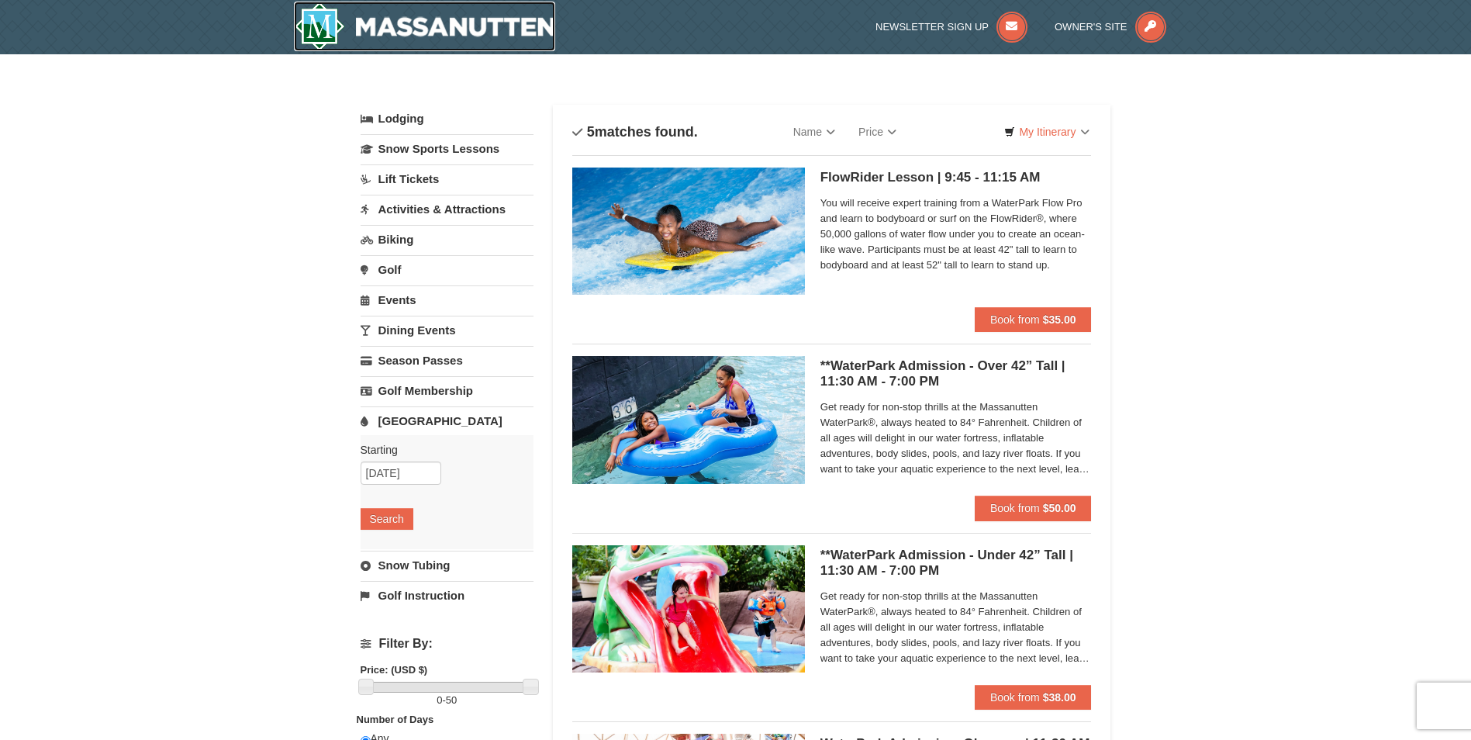
click at [536, 31] on img at bounding box center [425, 27] width 262 height 50
click at [435, 206] on link "Activities & Attractions" at bounding box center [447, 209] width 173 height 29
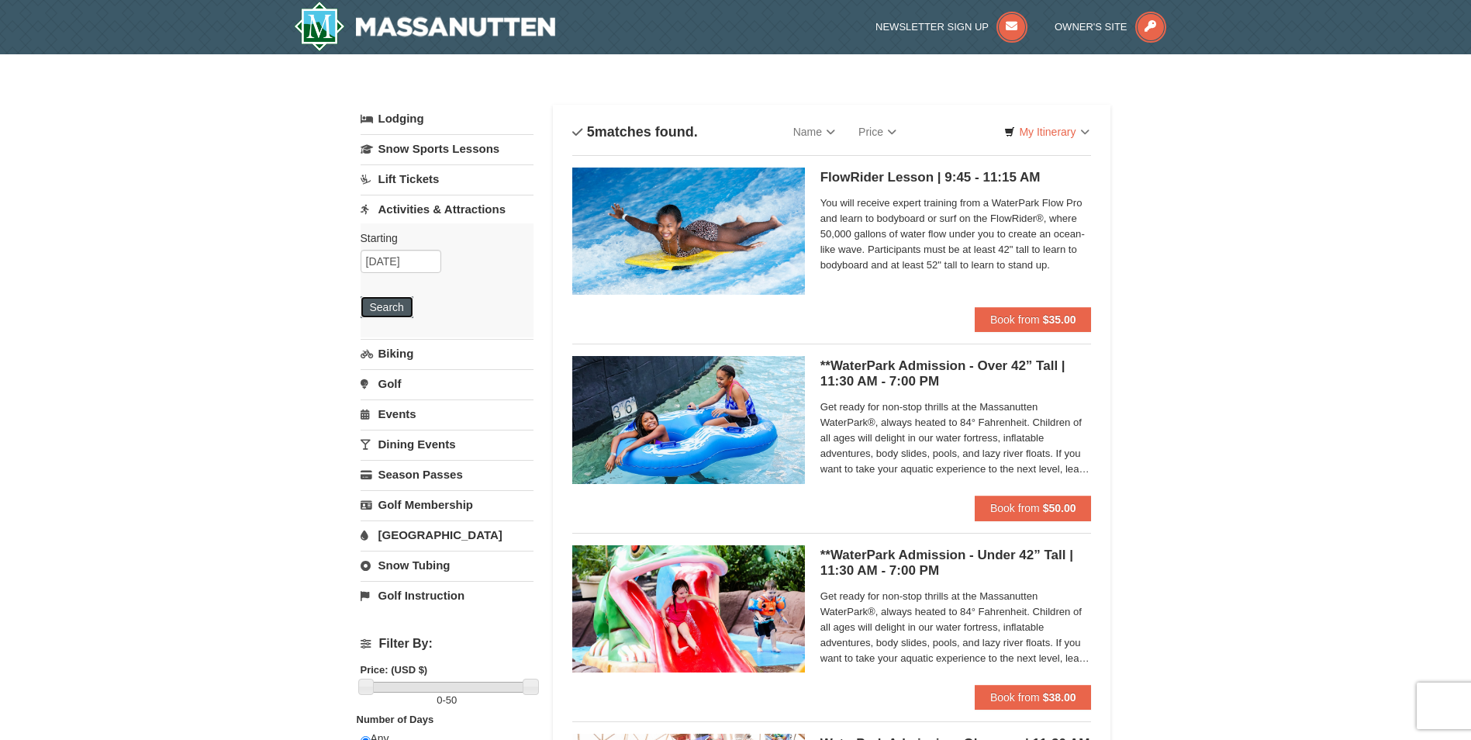
click at [399, 313] on button "Search" at bounding box center [387, 307] width 53 height 22
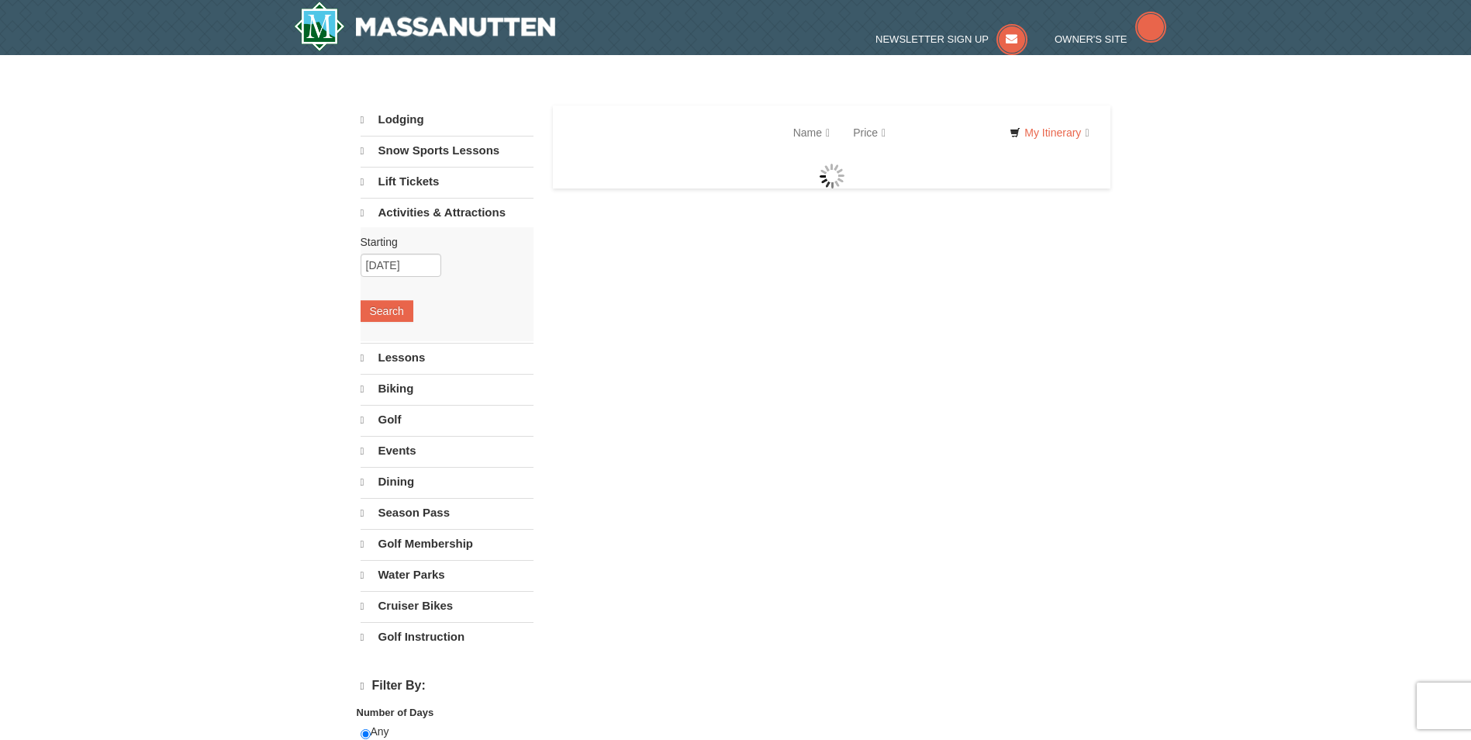
select select "10"
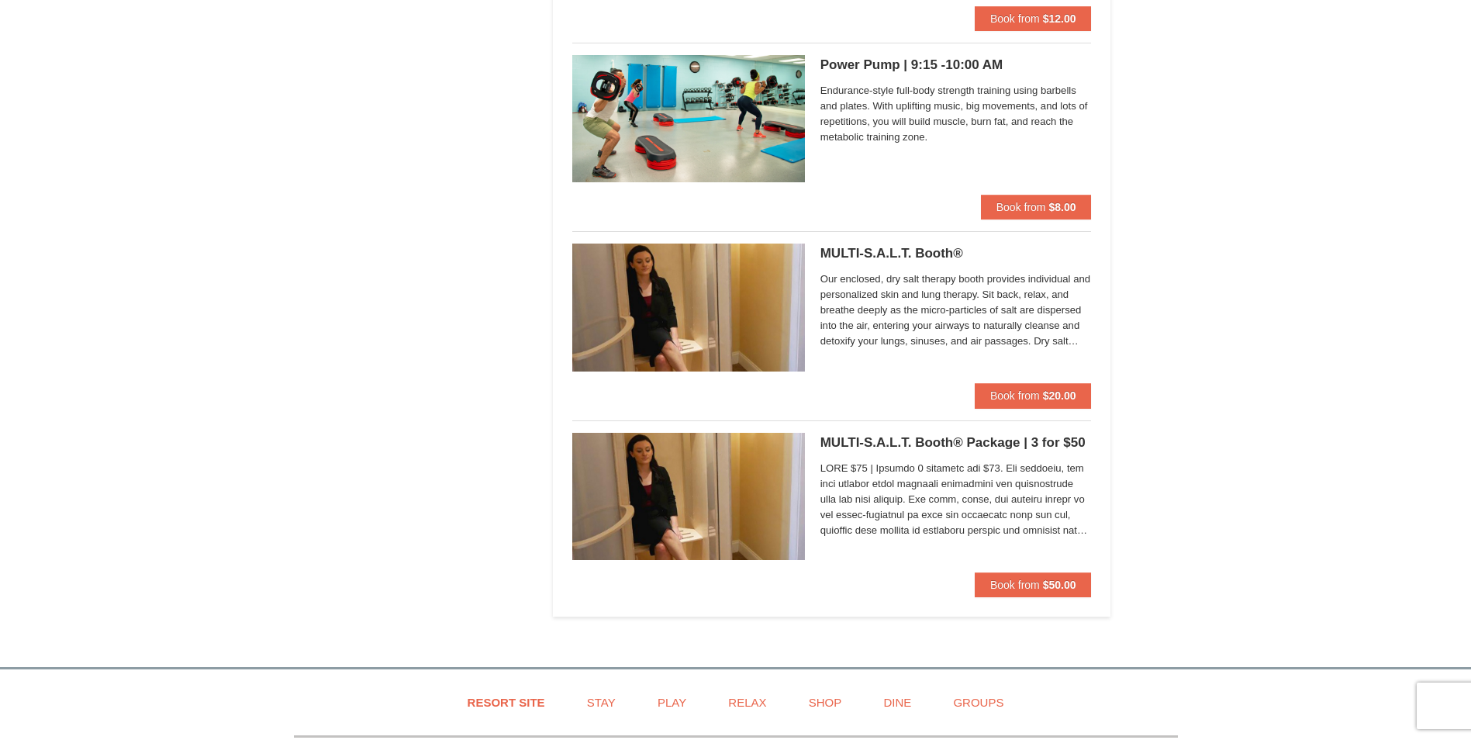
scroll to position [4565, 0]
